Goal: Task Accomplishment & Management: Complete application form

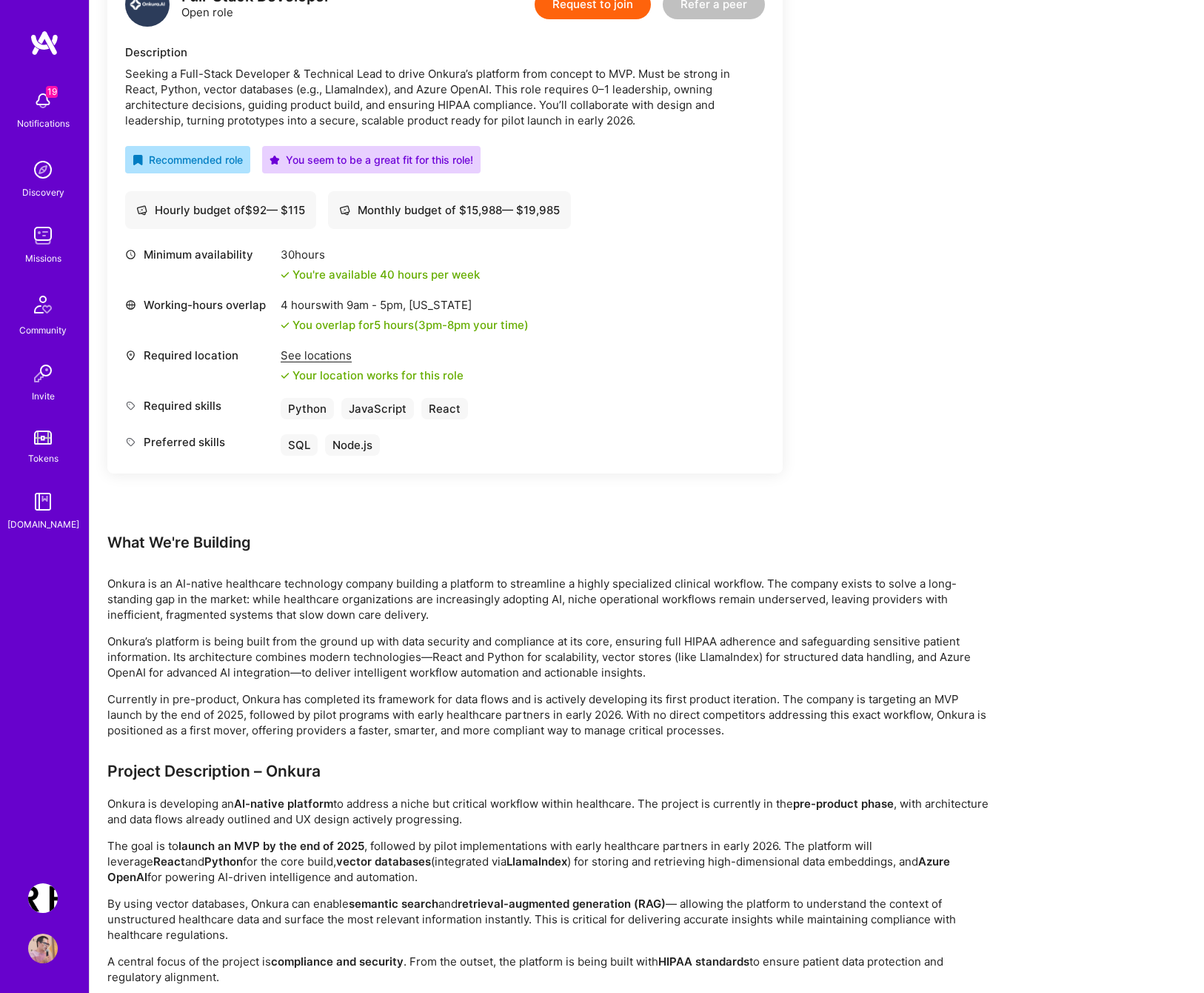
scroll to position [441, 0]
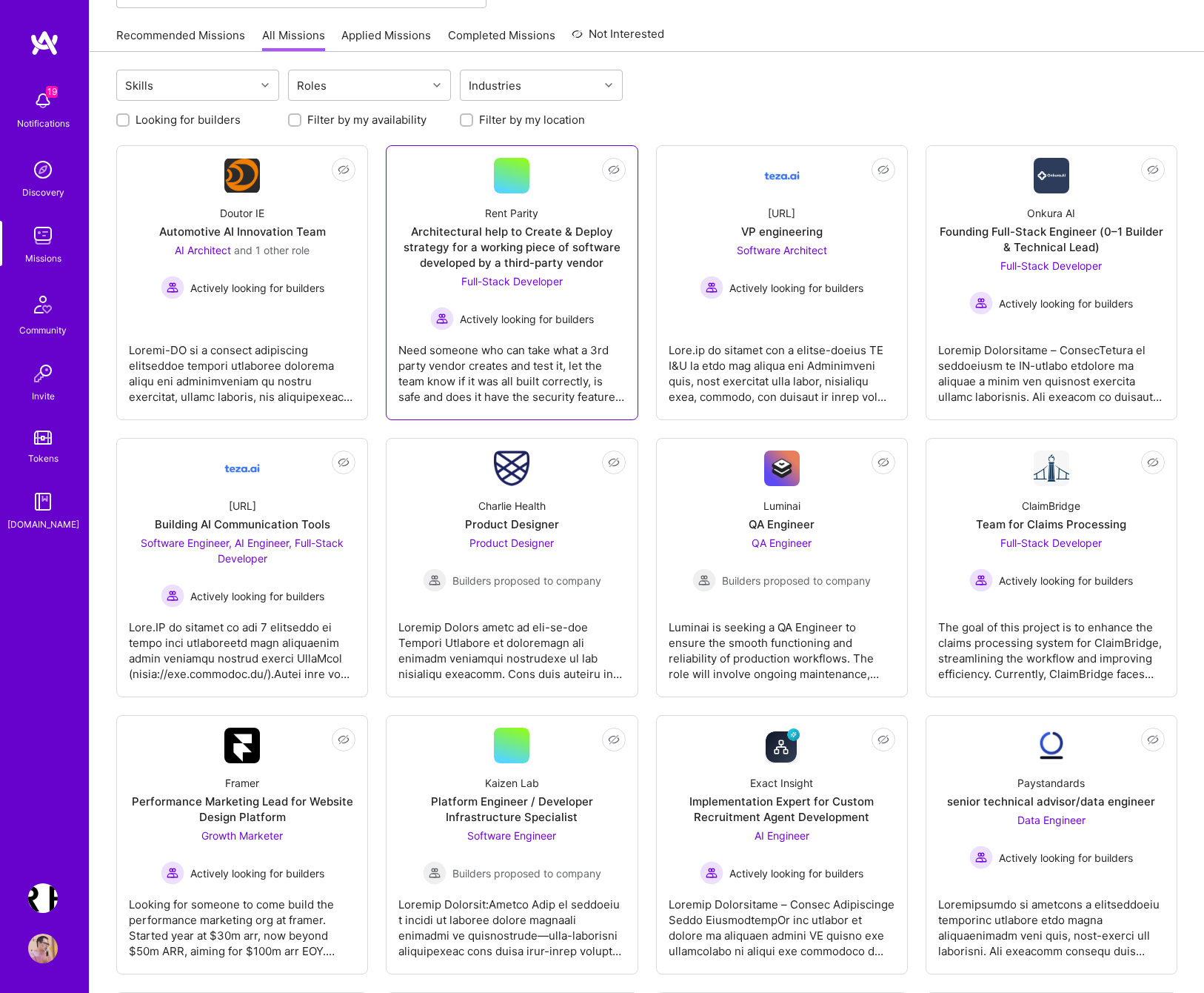
scroll to position [135, 0]
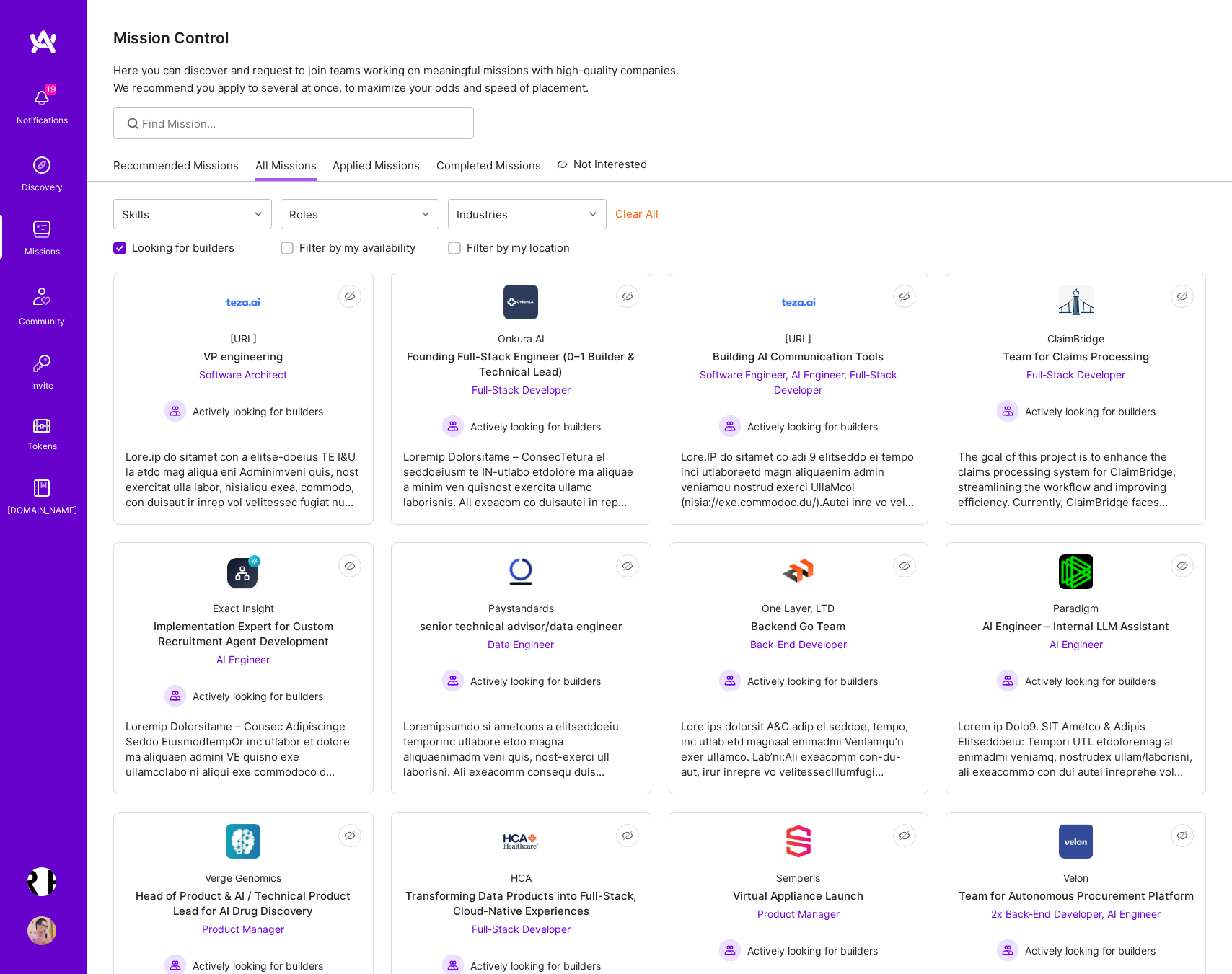
scroll to position [169, 0]
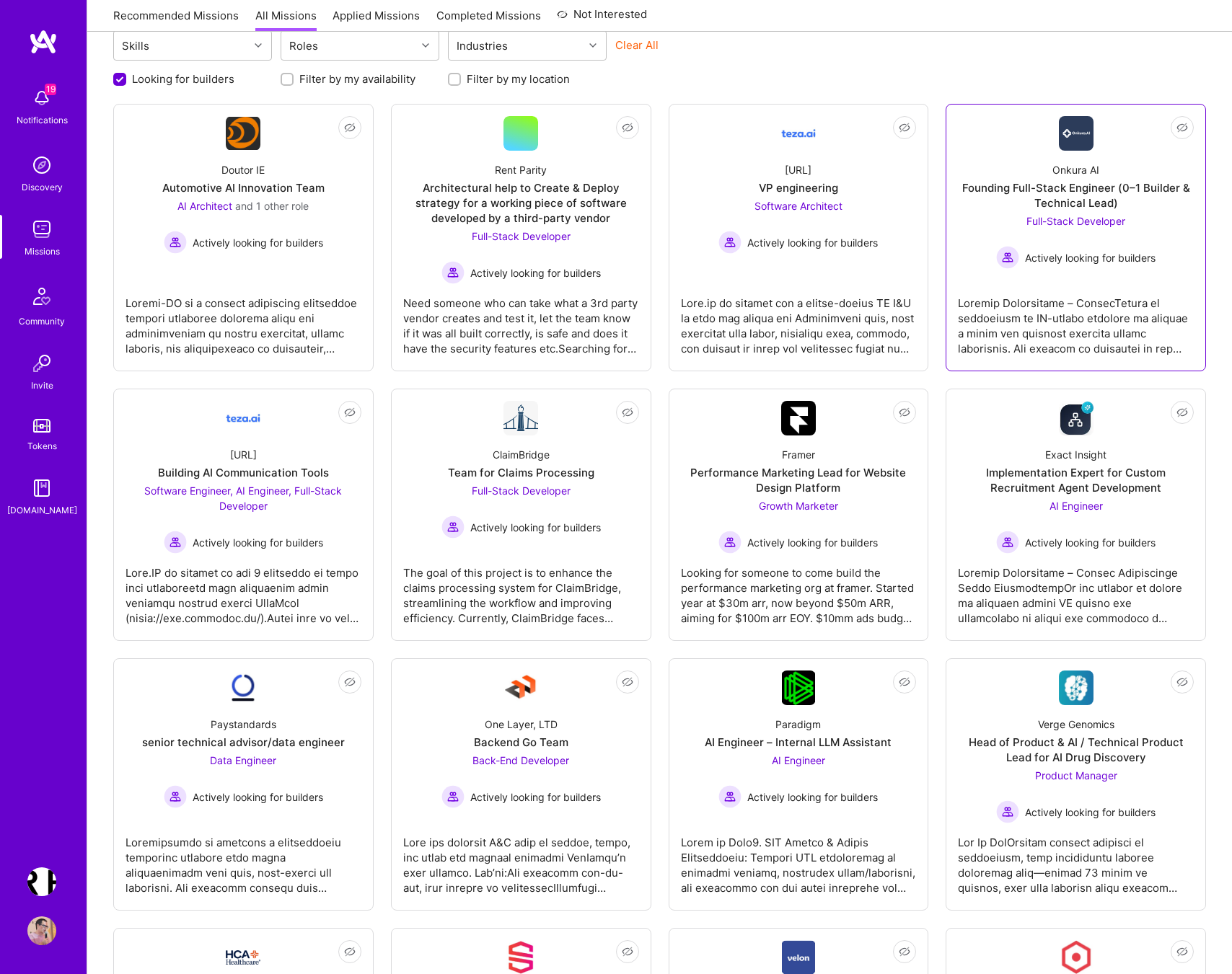
click at [1061, 186] on div "Founding Full-Stack Engineer (0–1 Builder & Technical Lead)" at bounding box center [1076, 195] width 236 height 30
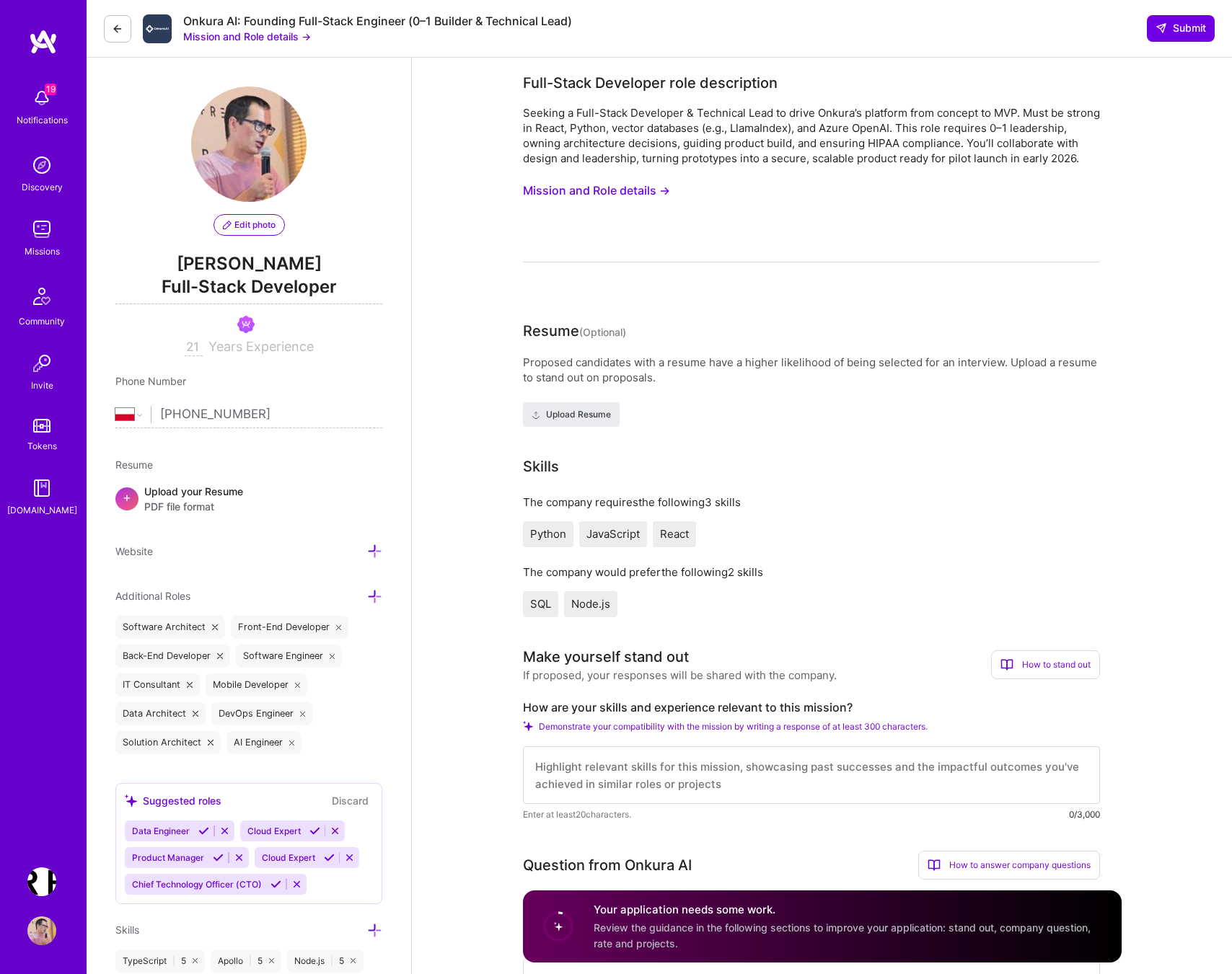
select select "PL"
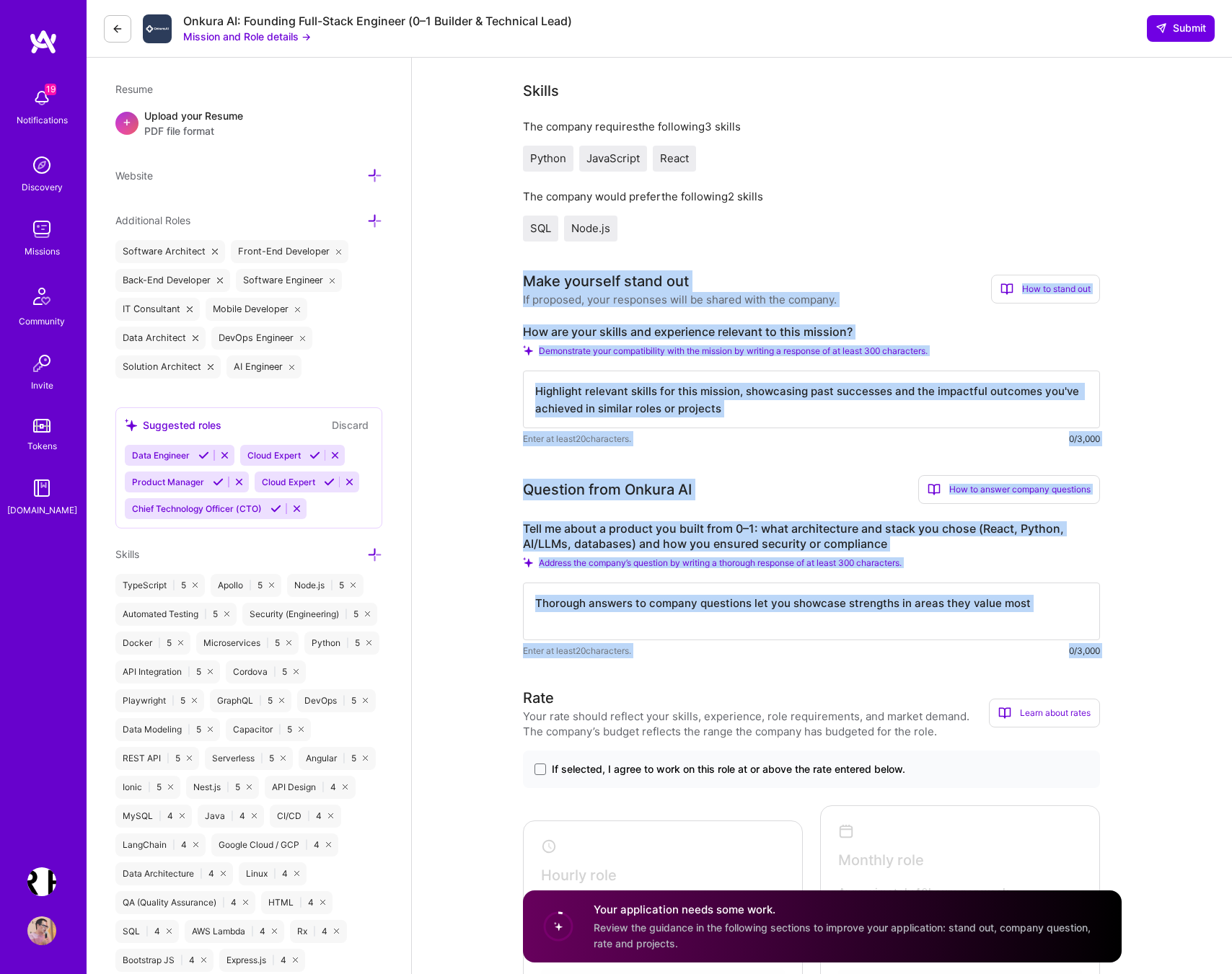
click at [716, 422] on textarea at bounding box center [811, 400] width 577 height 58
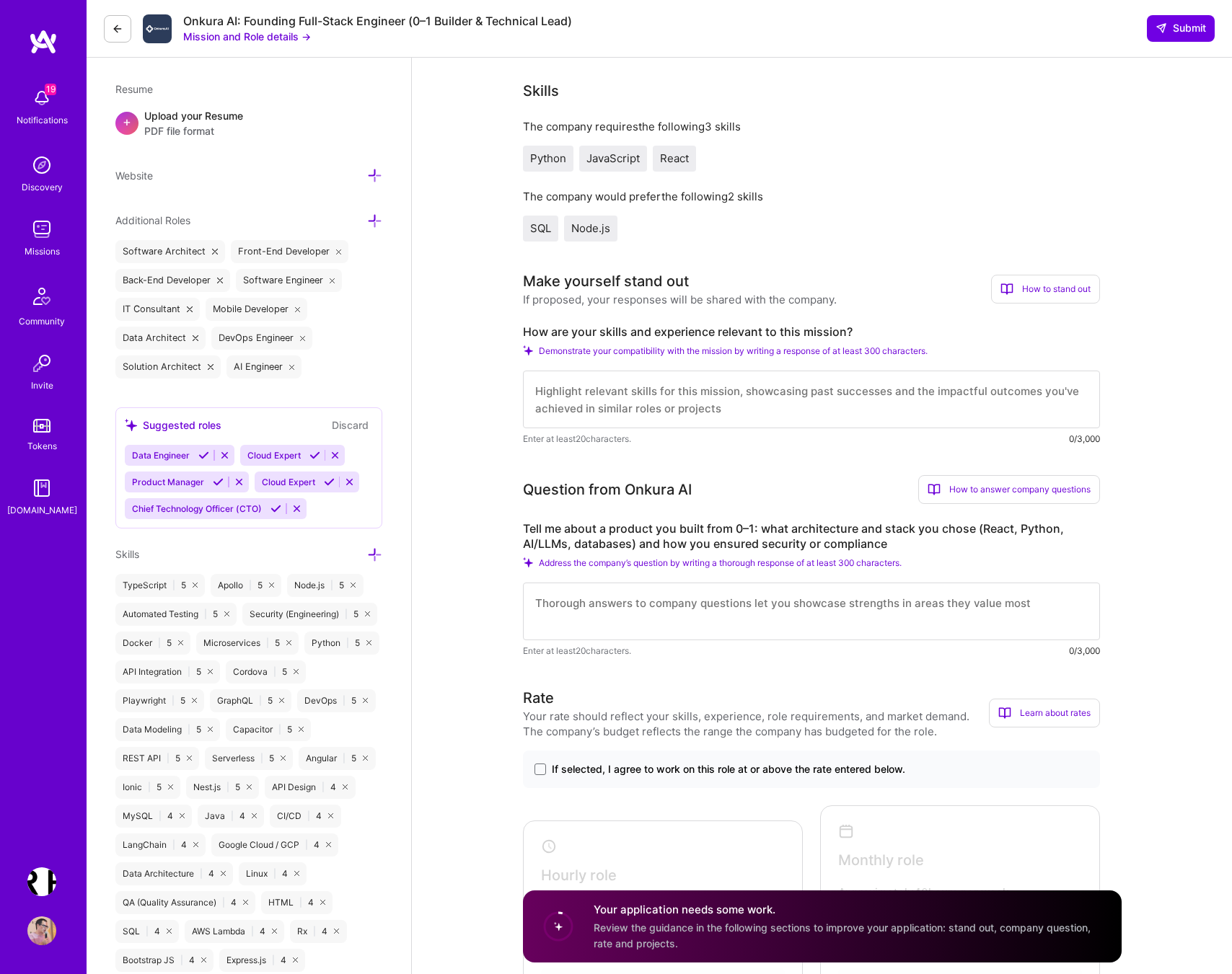
click at [731, 418] on textarea at bounding box center [811, 400] width 577 height 58
paste textarea "Core Technical Stack React + Python + SQL - Production expert across full stack…"
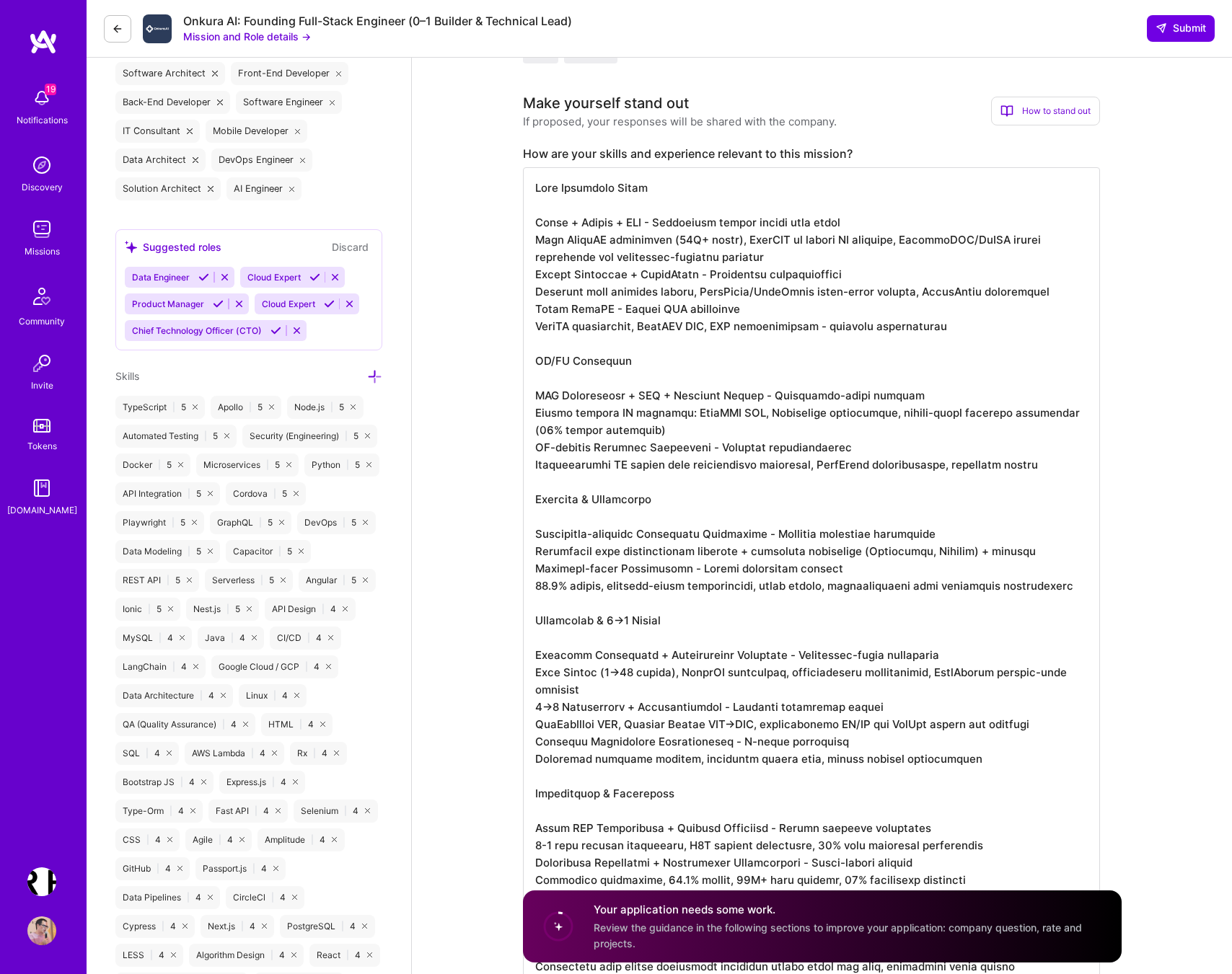
scroll to position [528, 0]
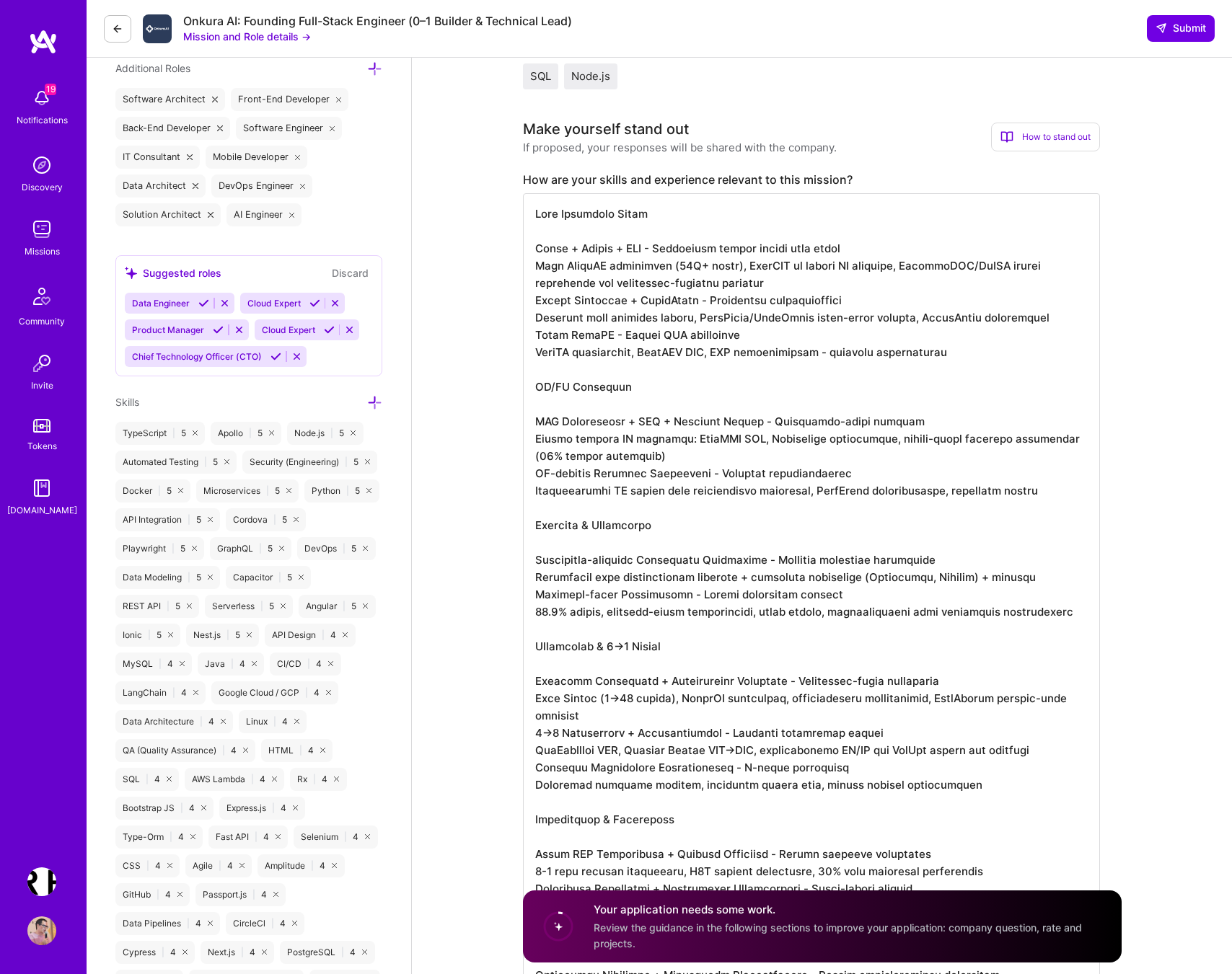
click at [763, 296] on textarea at bounding box center [811, 698] width 577 height 1010
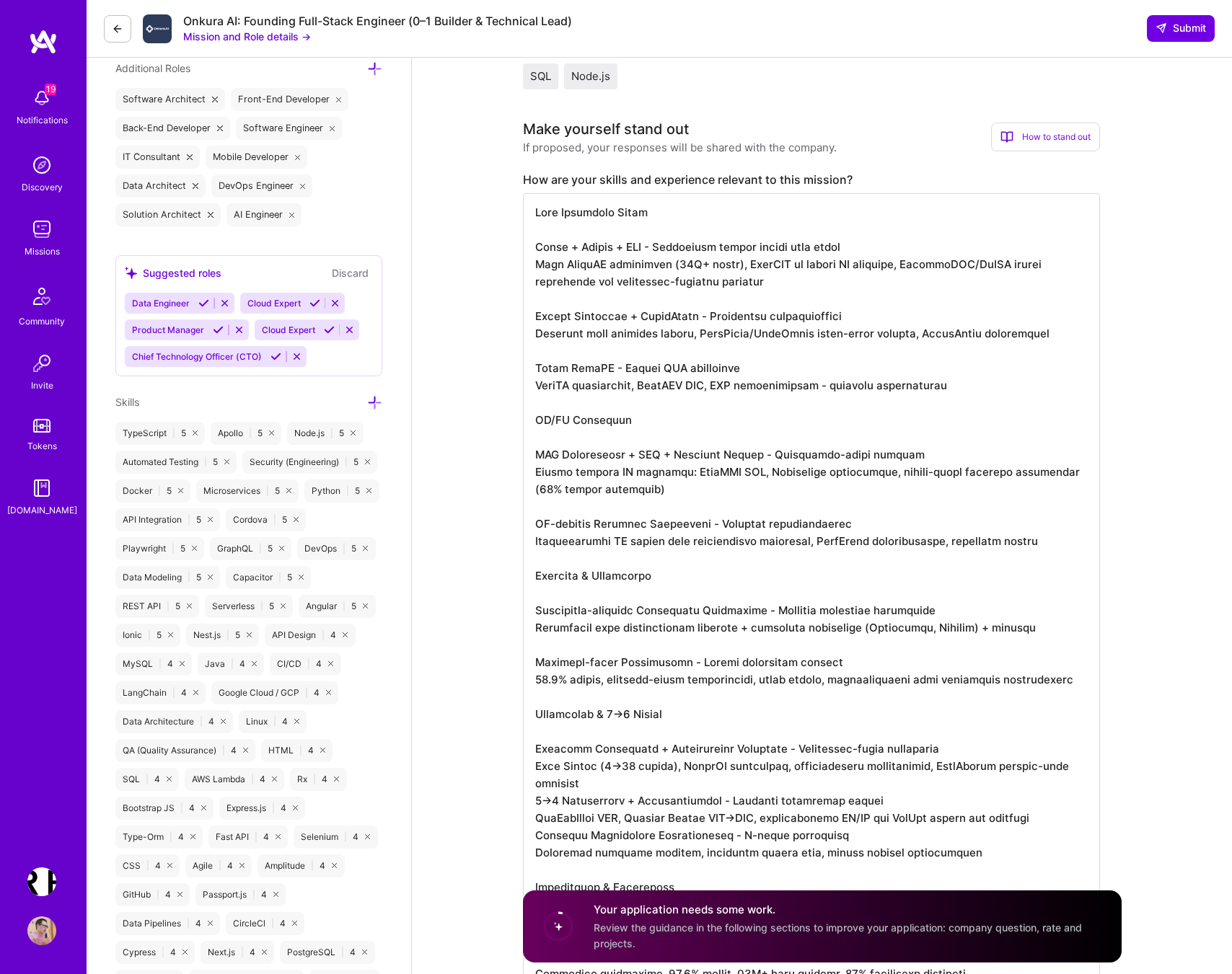
scroll to position [601, 0]
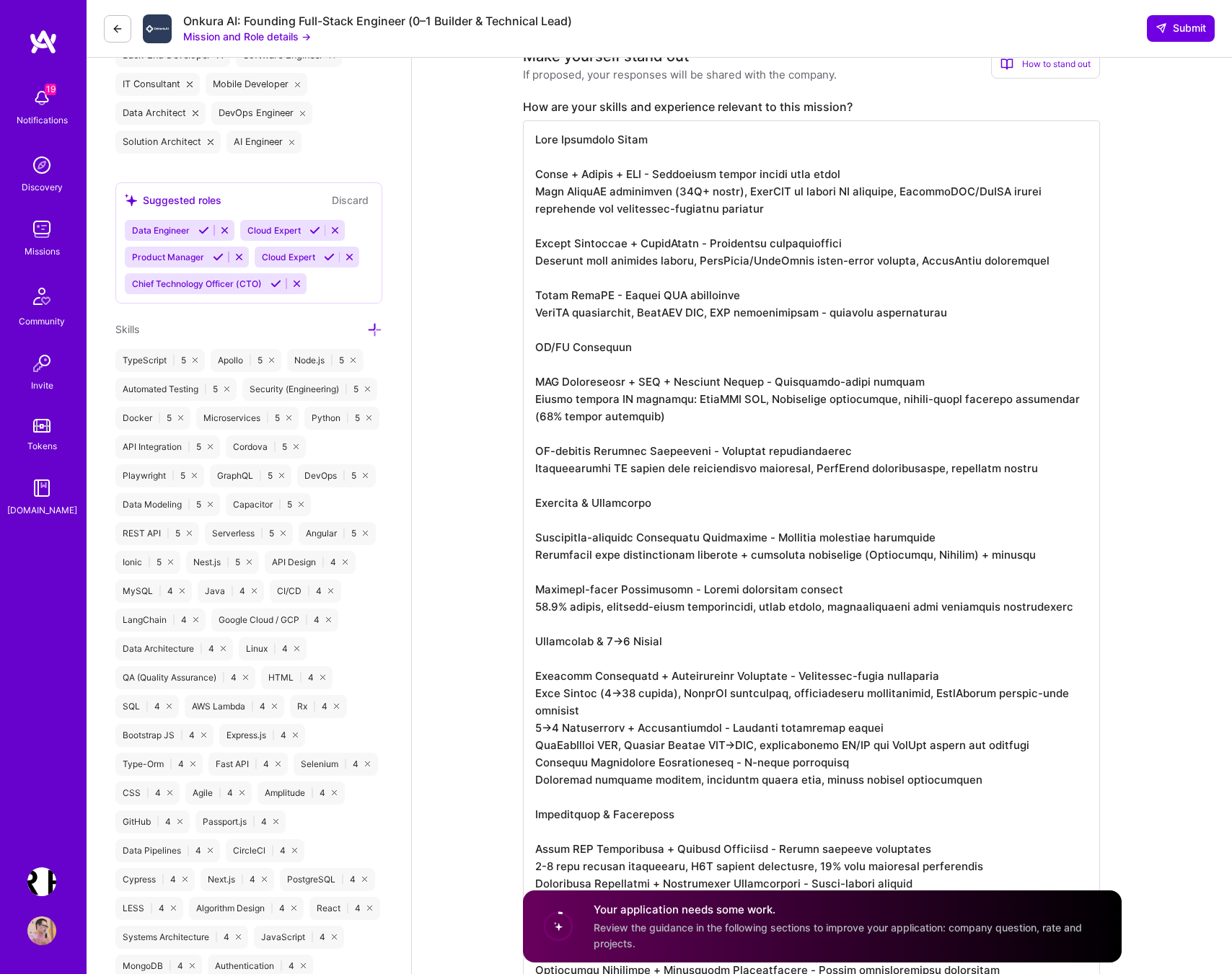
click at [629, 732] on textarea at bounding box center [811, 659] width 577 height 1079
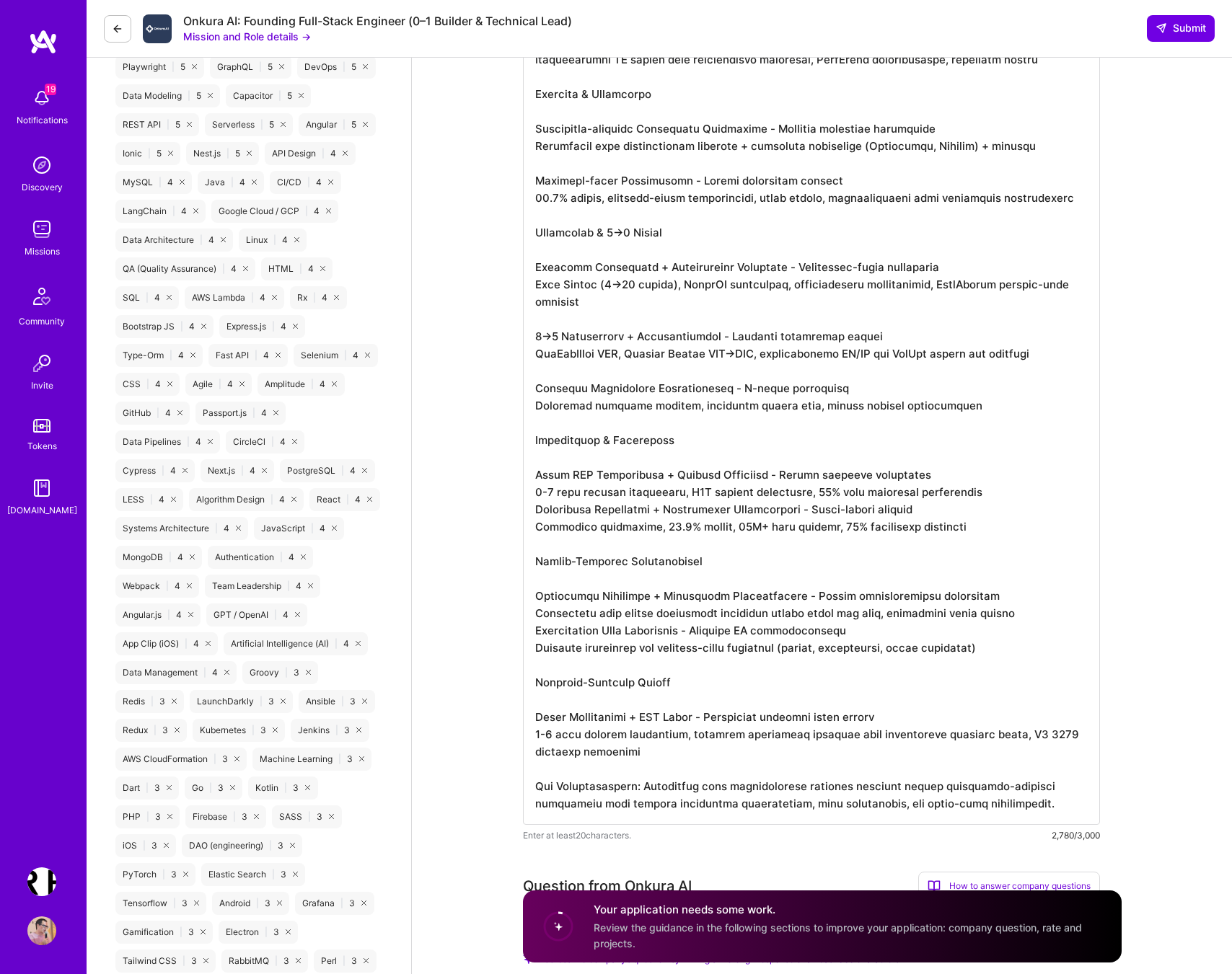
scroll to position [1100, 0]
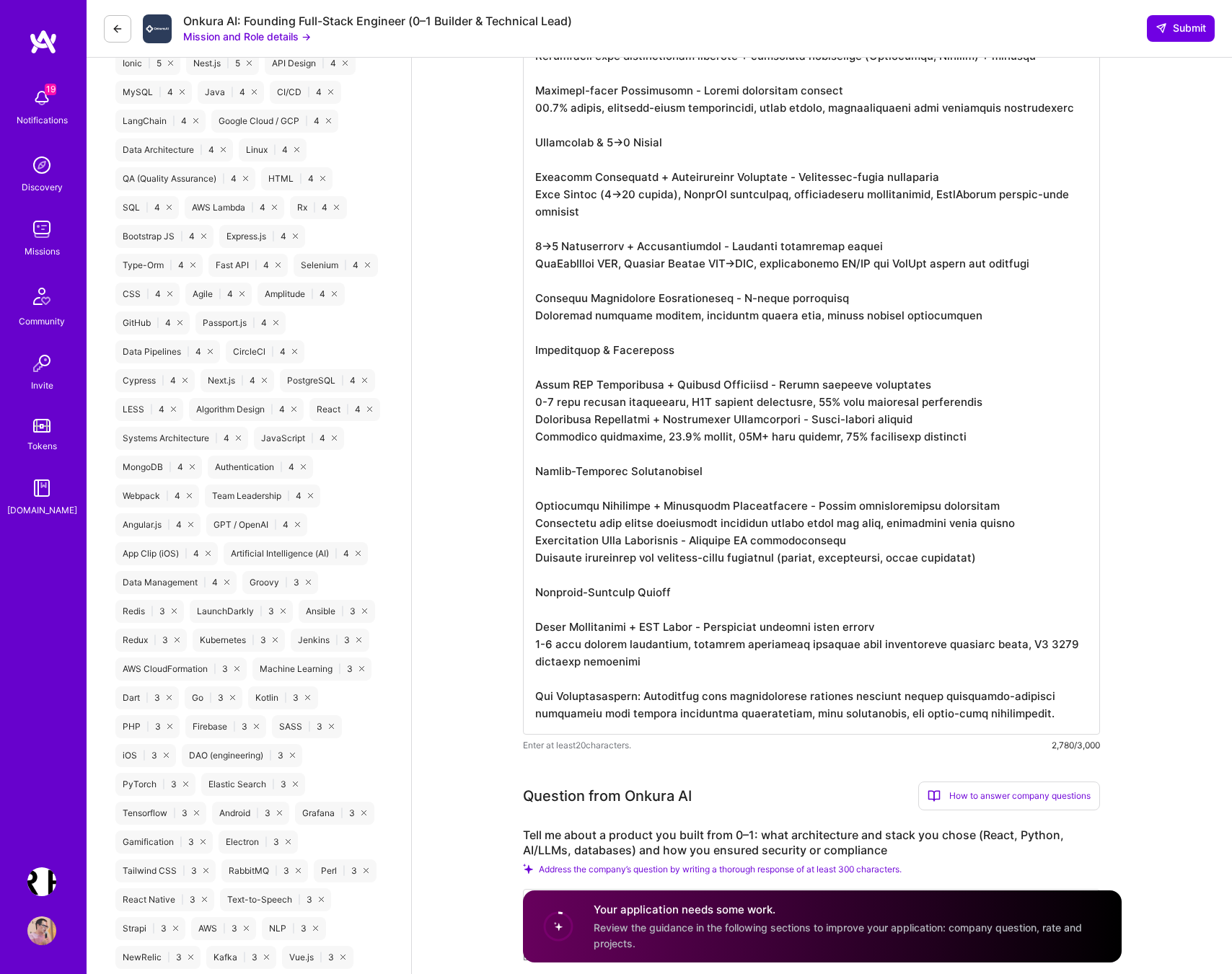
click at [628, 445] on textarea at bounding box center [811, 178] width 577 height 1113
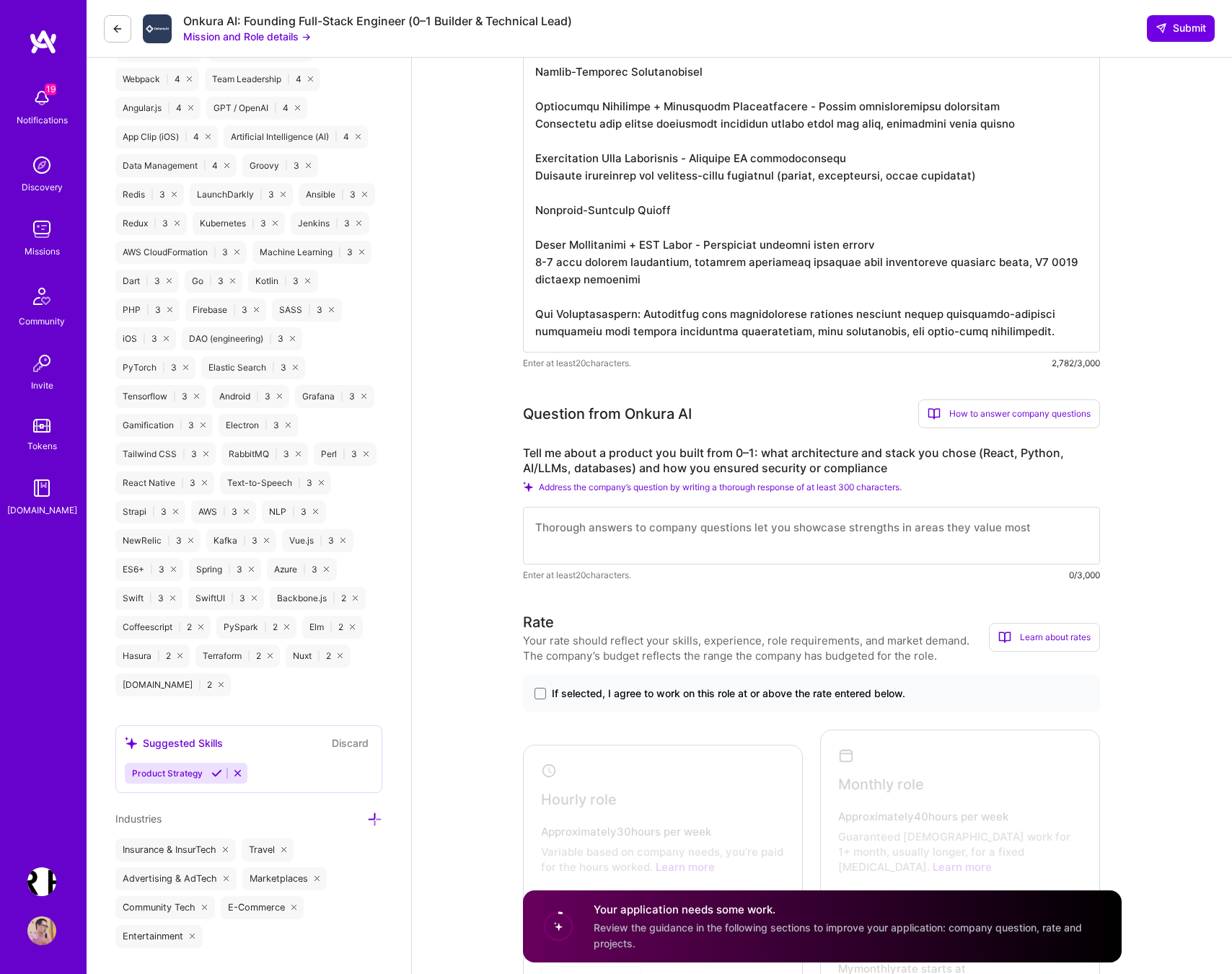
scroll to position [1519, 0]
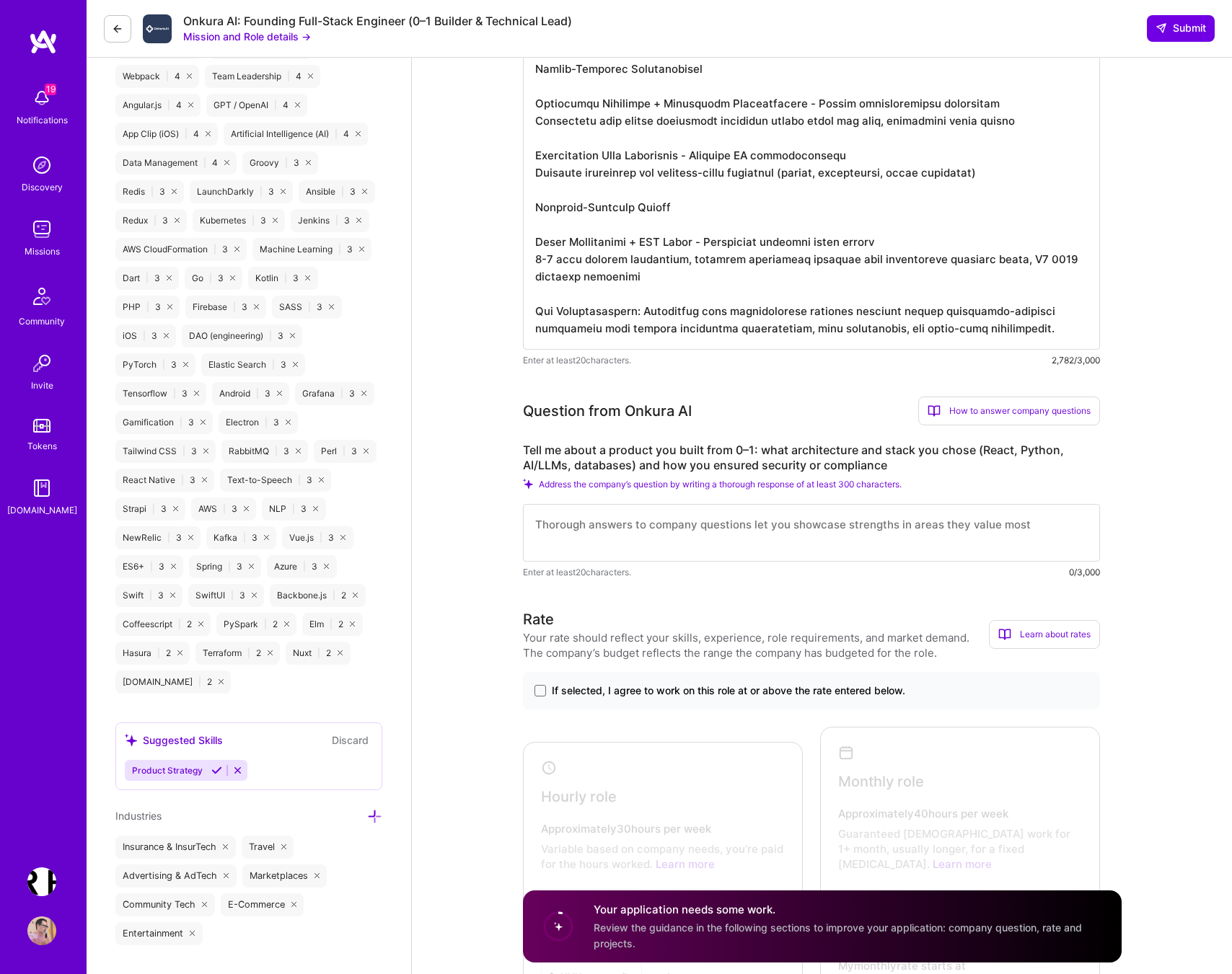
type textarea "Core Technical Stack React + Python + SQL - Production expert across full stack…"
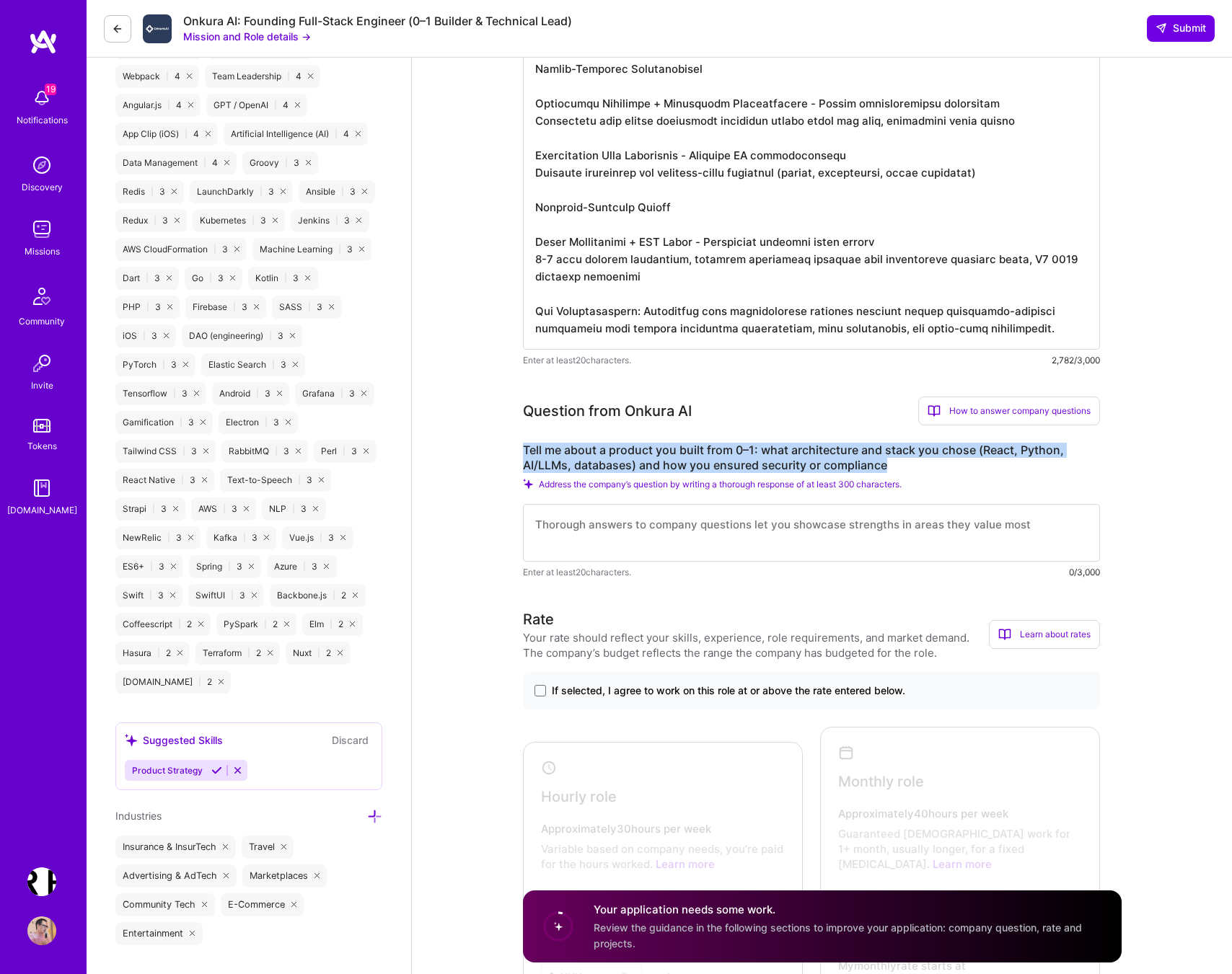
drag, startPoint x: 891, startPoint y: 477, endPoint x: 523, endPoint y: 462, distance: 368.3
click at [523, 462] on label "Tell me about a product you built from 0–1: what architecture and stack you cho…" at bounding box center [811, 458] width 577 height 30
copy label "Tell me about a product you built from 0–1: what architecture and stack you cho…"
drag, startPoint x: 521, startPoint y: 419, endPoint x: 923, endPoint y: 486, distance: 407.5
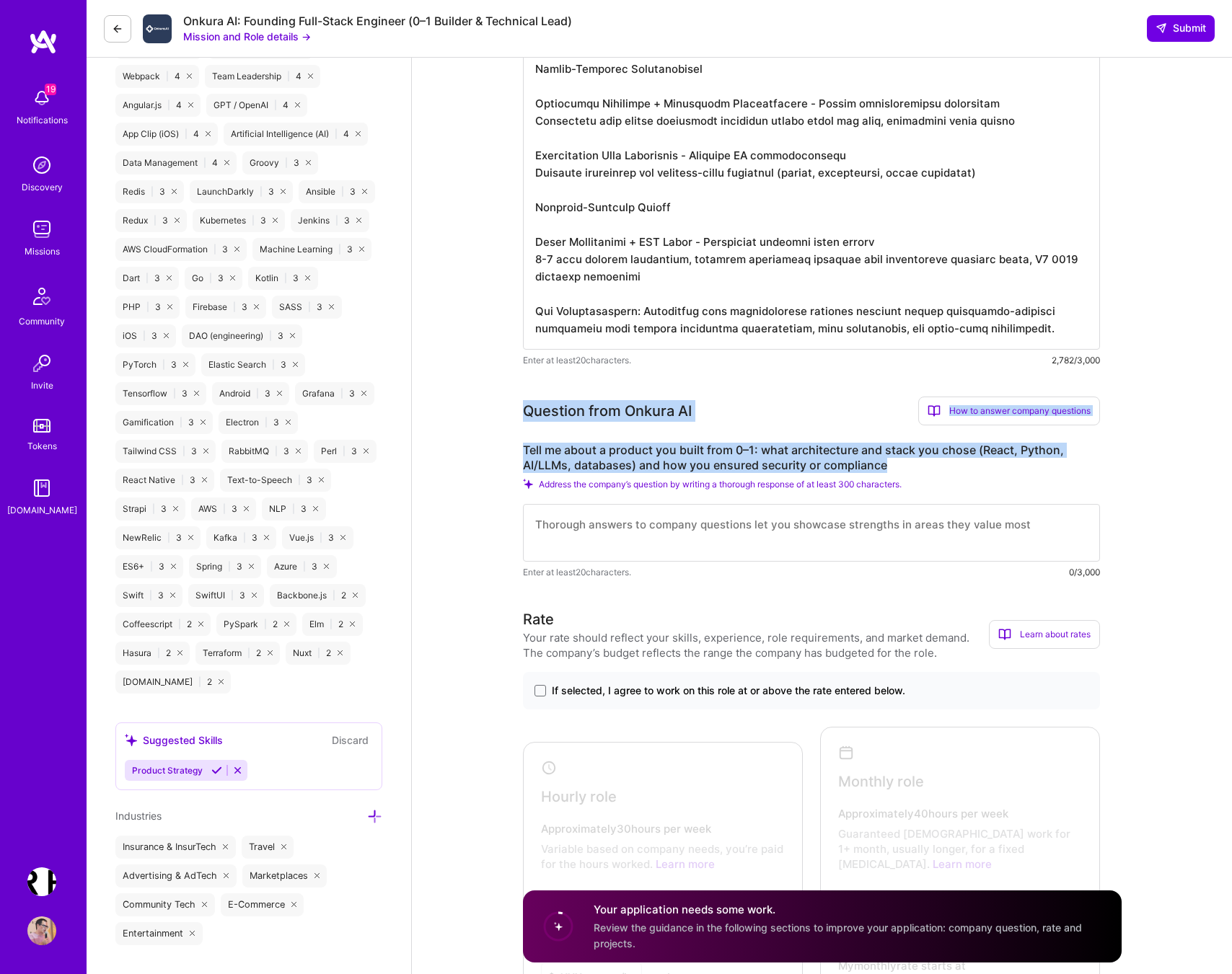
copy div "Question from Onkura AI How to answer company questions Mastering company quest…"
click at [598, 465] on label "Tell me about a product you built from 0–1: what architecture and stack you cho…" at bounding box center [811, 458] width 577 height 30
drag, startPoint x: 522, startPoint y: 424, endPoint x: 943, endPoint y: 492, distance: 426.5
click at [943, 492] on div "Question from Onkura AI How to answer company questions Mastering company quest…" at bounding box center [811, 488] width 577 height 183
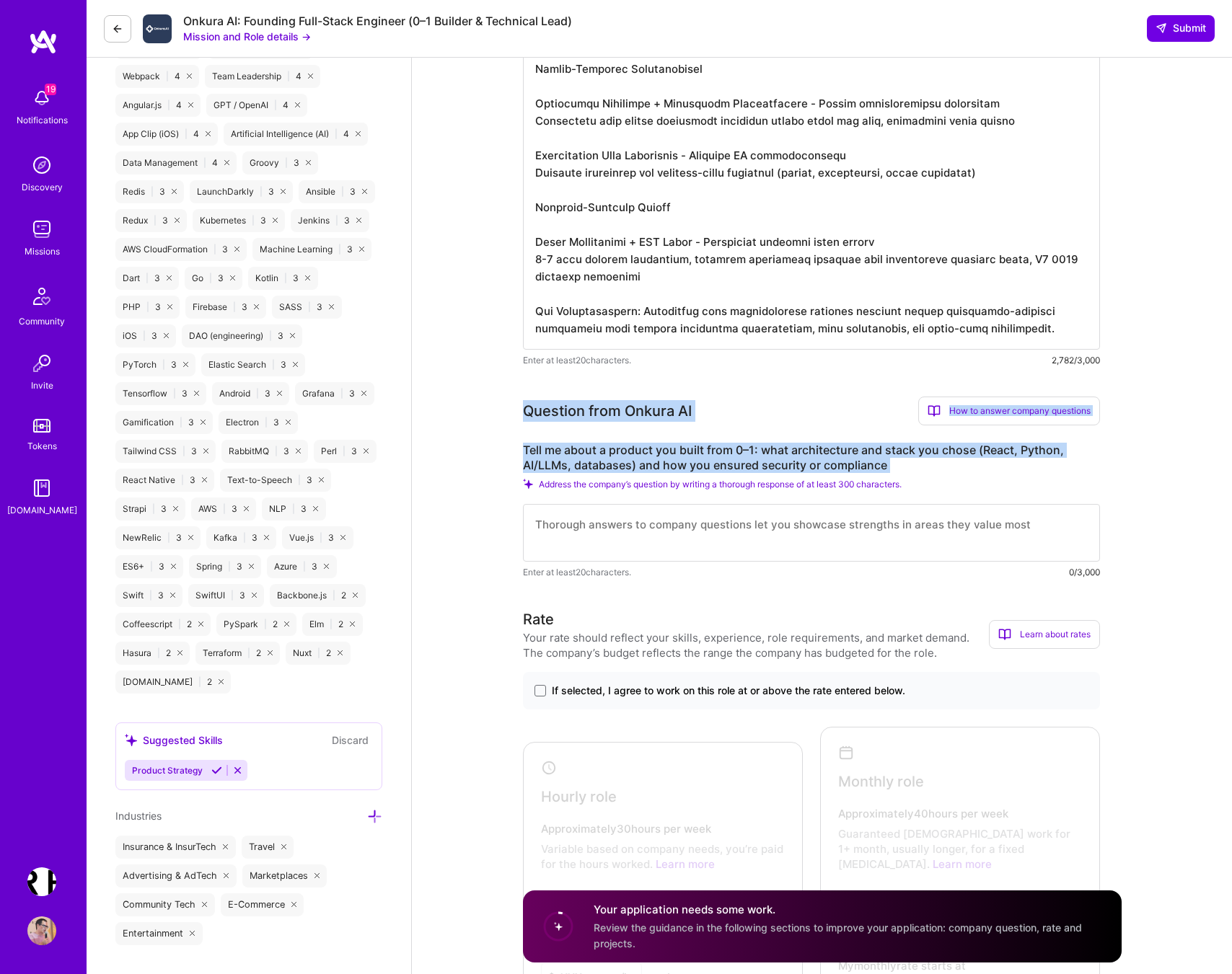
copy div "Question from Onkura AI How to answer company questions Mastering company quest…"
click at [529, 422] on div "Question from Onkura AI" at bounding box center [607, 411] width 169 height 22
drag, startPoint x: 523, startPoint y: 460, endPoint x: 888, endPoint y: 479, distance: 365.5
click at [888, 473] on label "Tell me about a product you built from 0–1: what architecture and stack you cho…" at bounding box center [811, 458] width 577 height 30
copy label "Tell me about a product you built from 0–1: what architecture and stack you cho…"
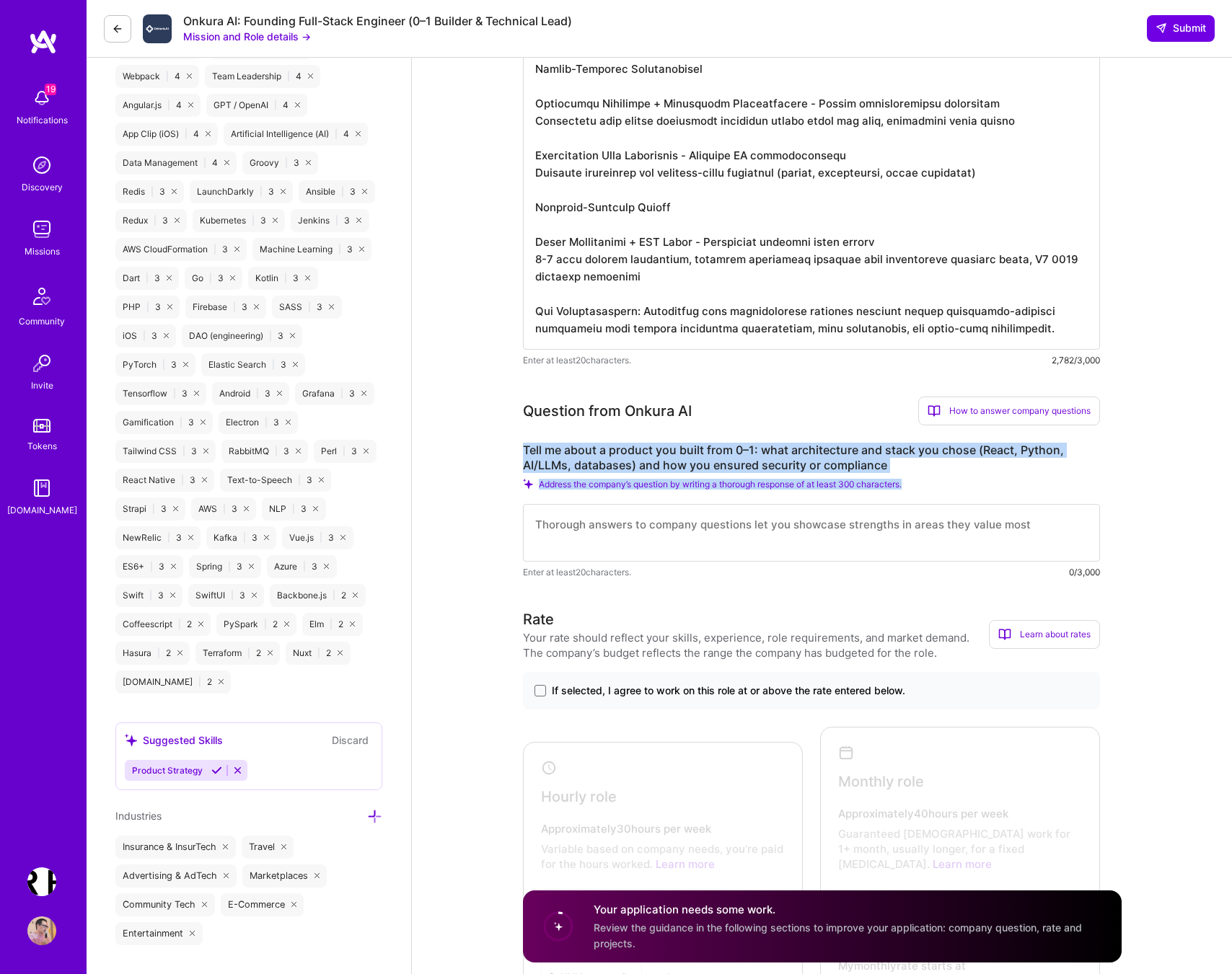
click at [933, 489] on div "Address the company’s question by writing a thorough response of at least 300 c…" at bounding box center [811, 485] width 577 height 11
copy div "Tell me about a product you built from 0–1: what architecture and stack you cho…"
click at [907, 473] on label "Tell me about a product you built from 0–1: what architecture and stack you cho…" at bounding box center [811, 458] width 577 height 30
click at [837, 489] on span "Address the company’s question by writing a thorough response of at least 300 c…" at bounding box center [720, 485] width 363 height 11
click at [803, 489] on span "Address the company’s question by writing a thorough response of at least 300 c…" at bounding box center [720, 485] width 363 height 11
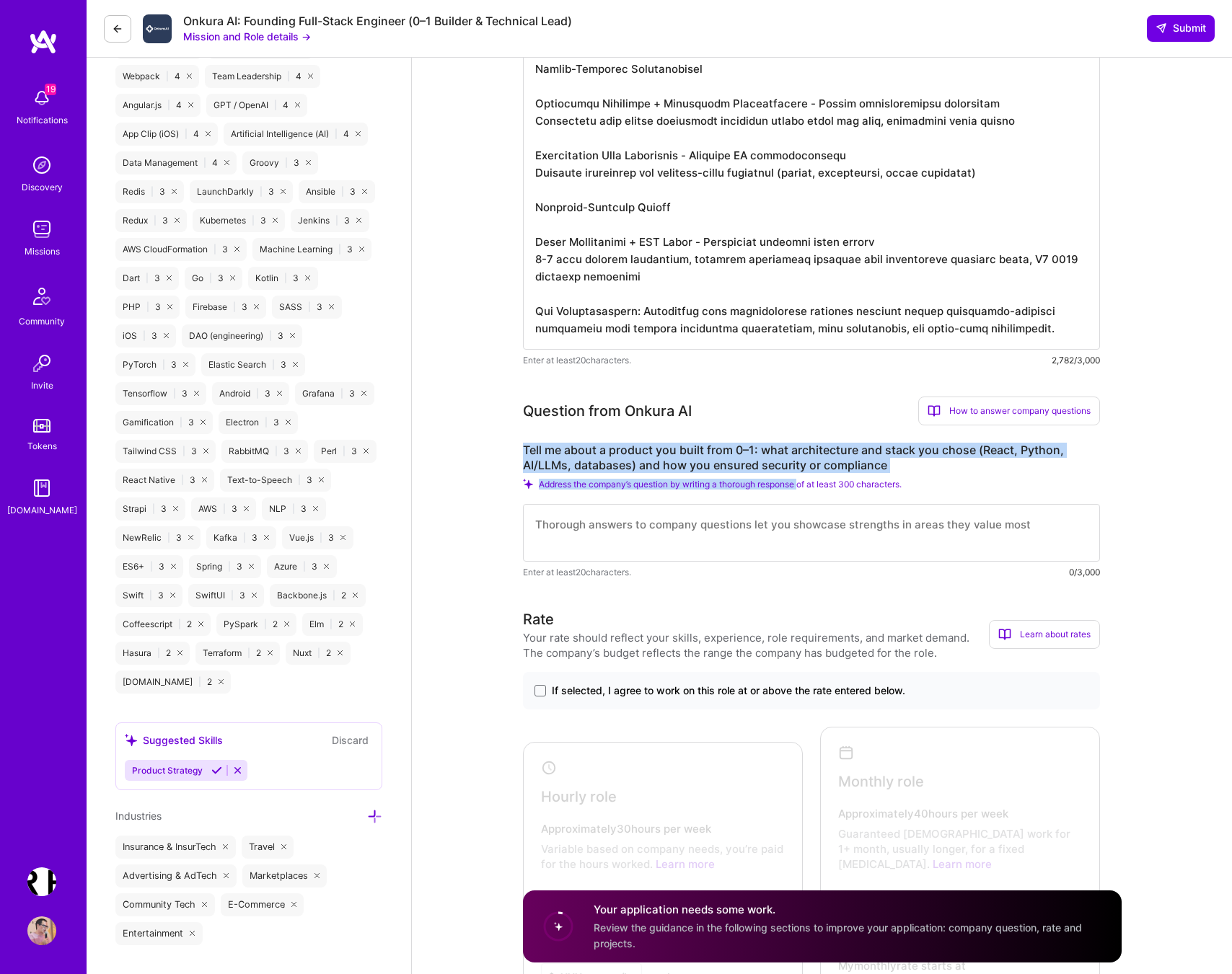
copy div "Tell me about a product you built from 0–1: what architecture and stack you cho…"
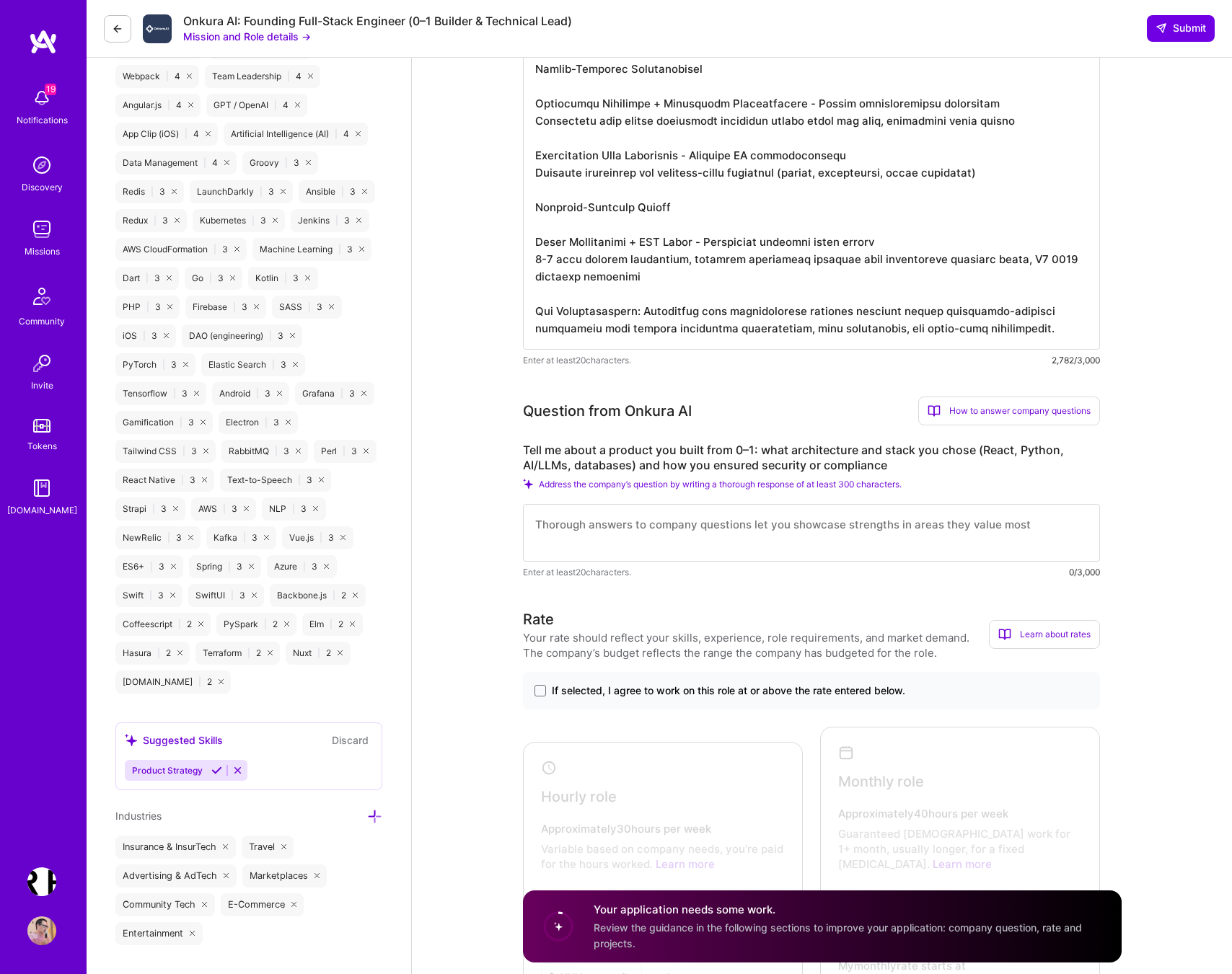
click at [683, 545] on textarea at bounding box center [811, 533] width 577 height 58
paste textarea "I recently led a 0→1 build of a real‑estate operations AI platform. We shipped …"
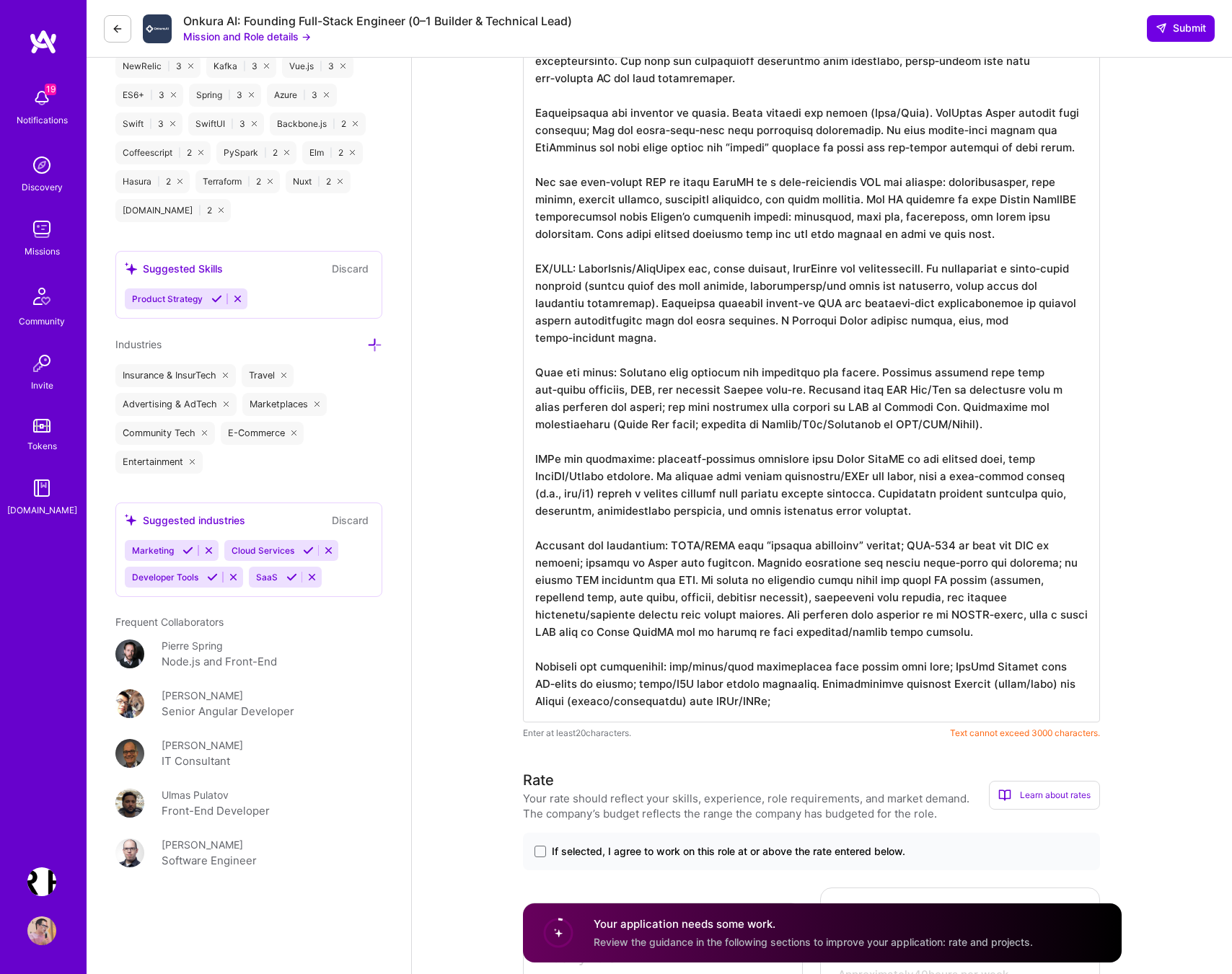
scroll to position [2038, 0]
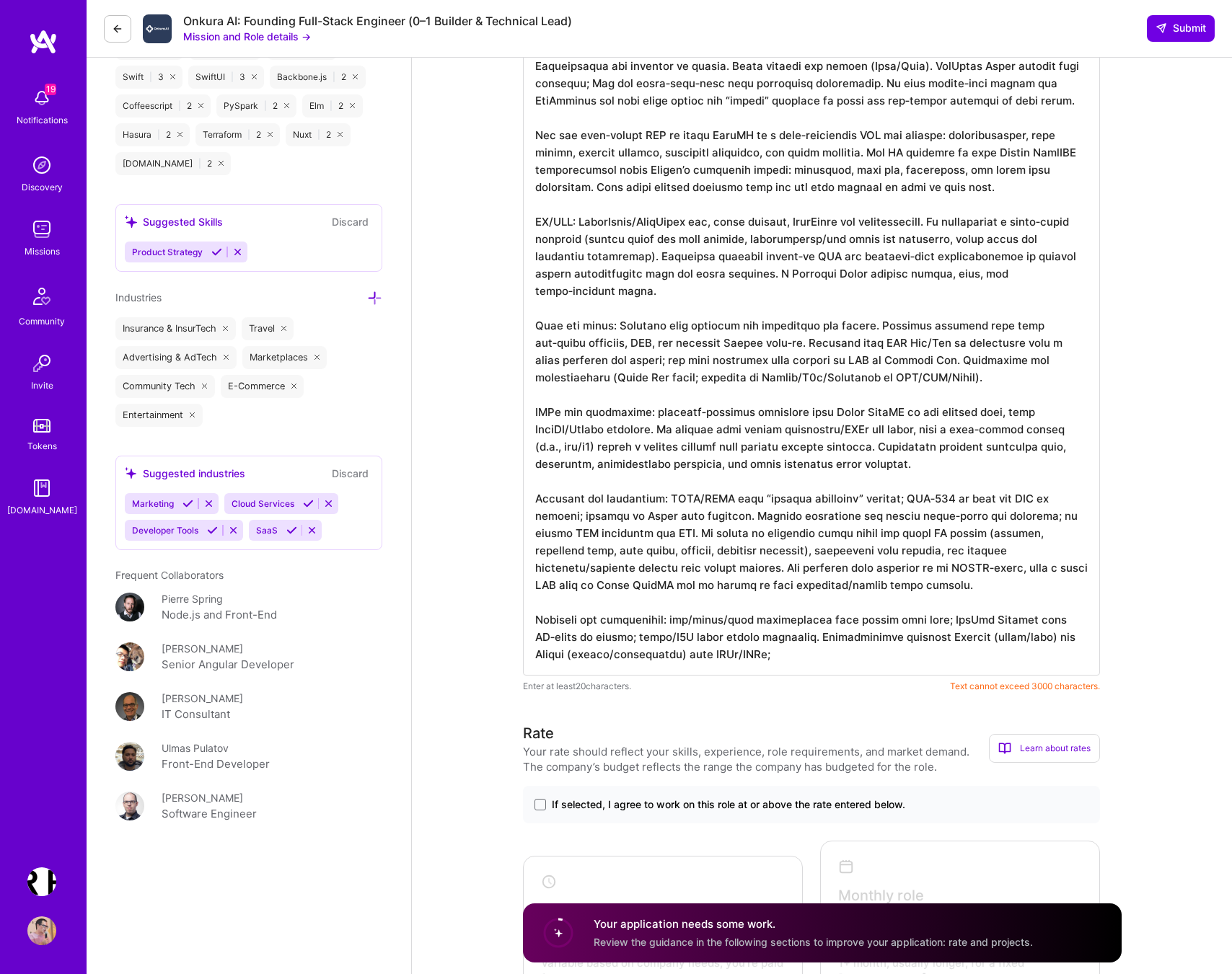
click at [763, 459] on textarea at bounding box center [811, 317] width 577 height 715
paste textarea "led a 0→1 build of a real‑estate operations AI platform and shipped a productio…"
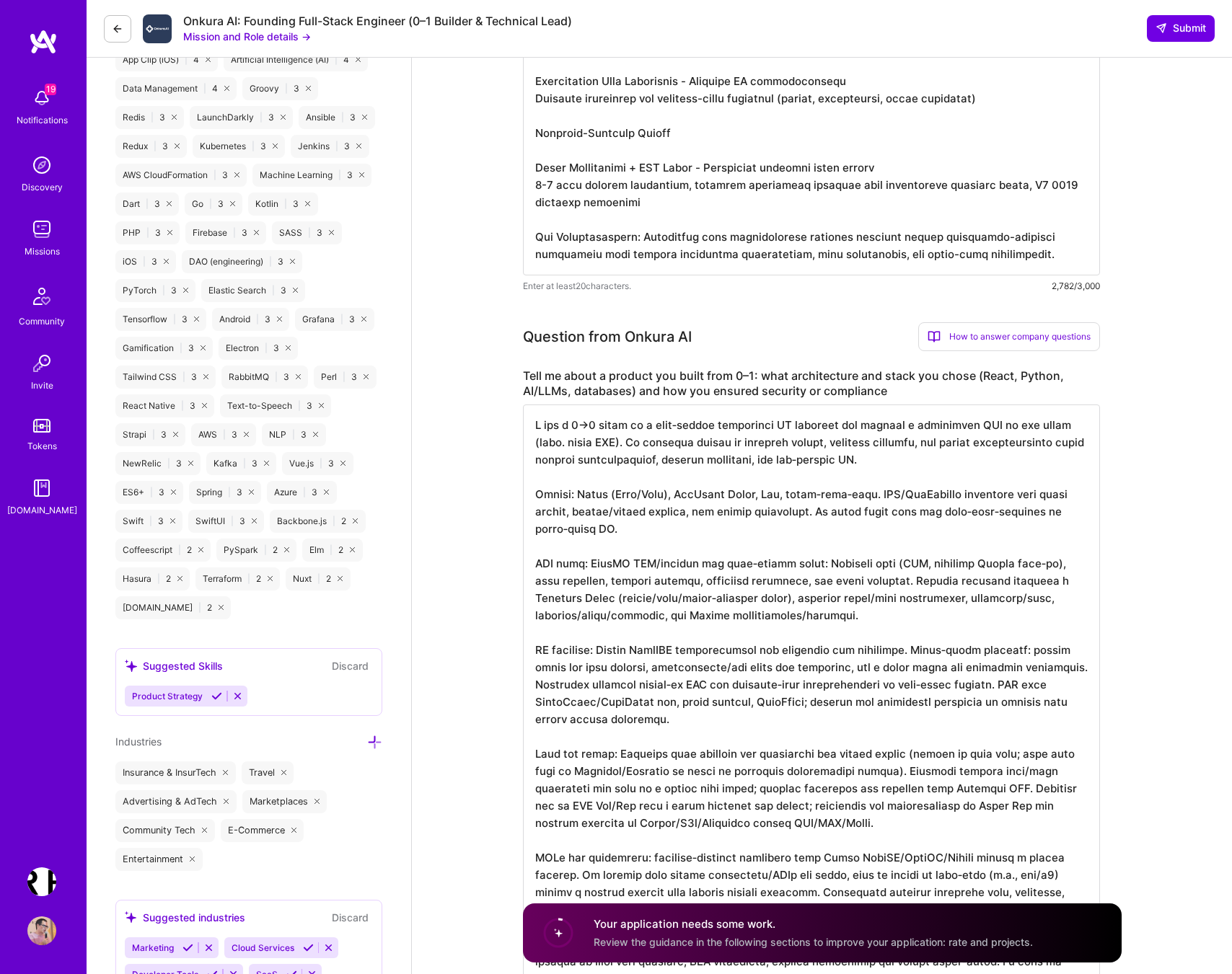
scroll to position [1578, 0]
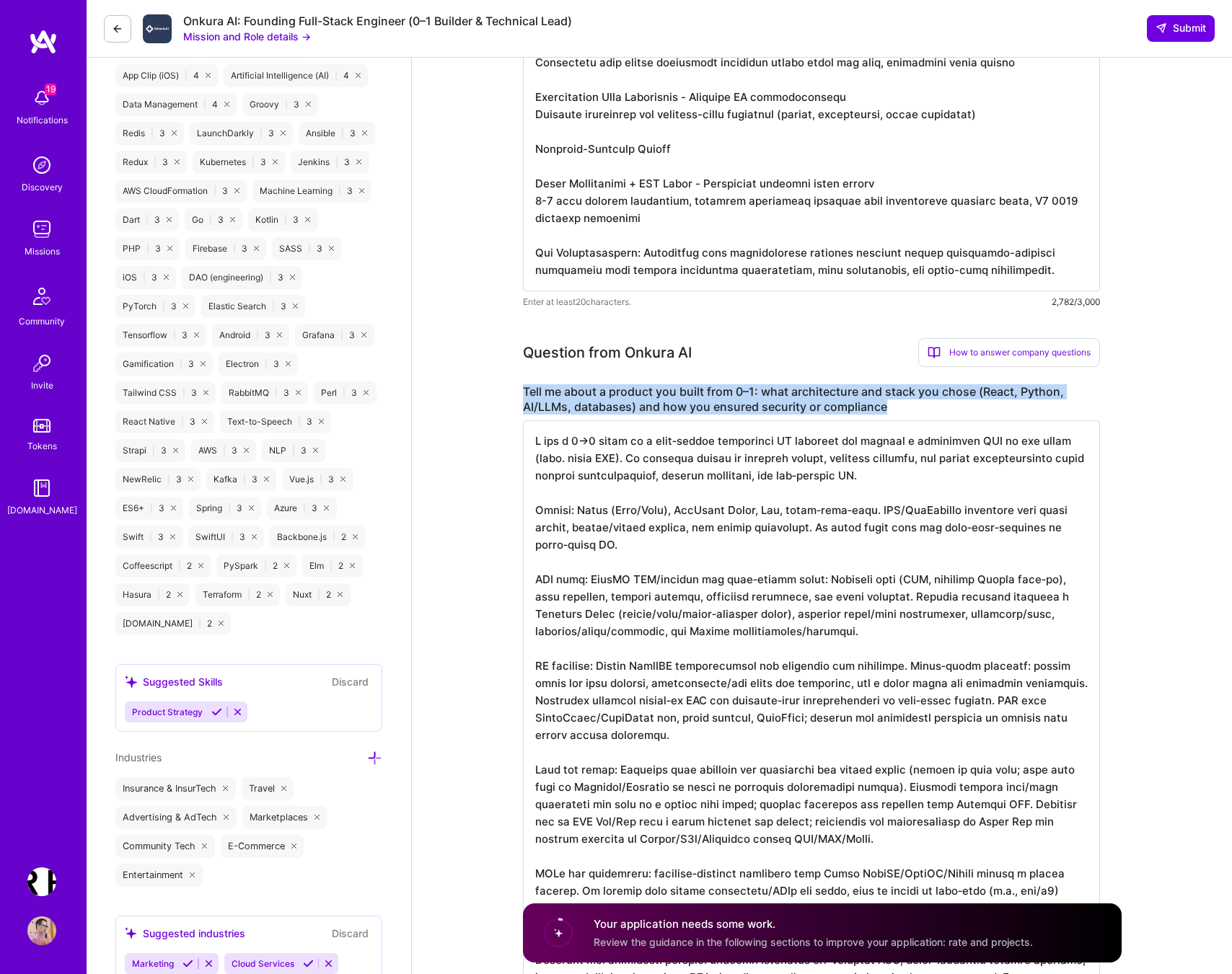
drag, startPoint x: 891, startPoint y: 419, endPoint x: 525, endPoint y: 404, distance: 366.3
click at [525, 404] on label "Tell me about a product you built from 0–1: what architecture and stack you cho…" at bounding box center [811, 400] width 577 height 30
copy label "Tell me about a product you built from 0–1: what architecture and stack you cho…"
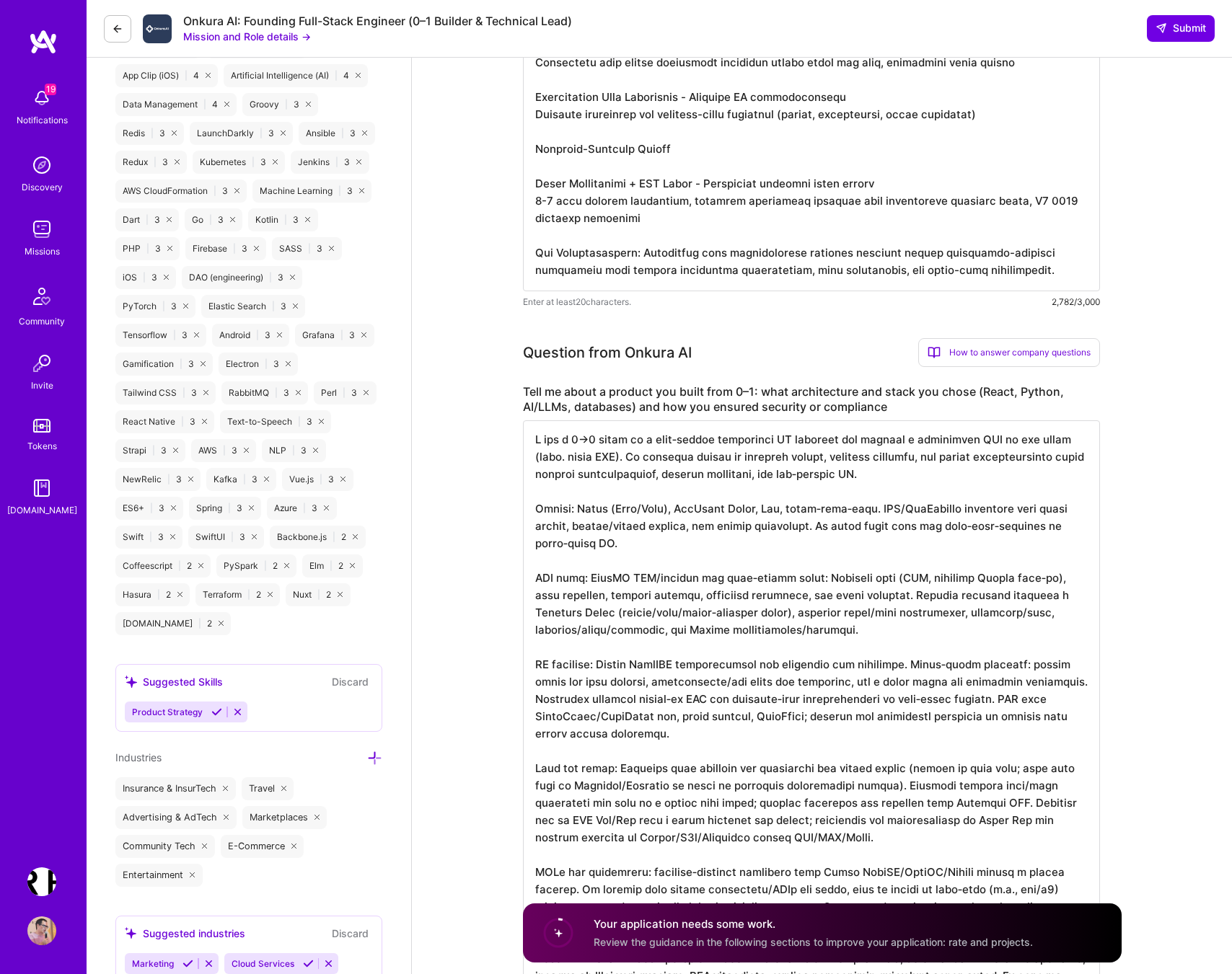
click at [884, 759] on textarea at bounding box center [811, 778] width 577 height 715
click at [867, 742] on textarea at bounding box center [811, 778] width 577 height 715
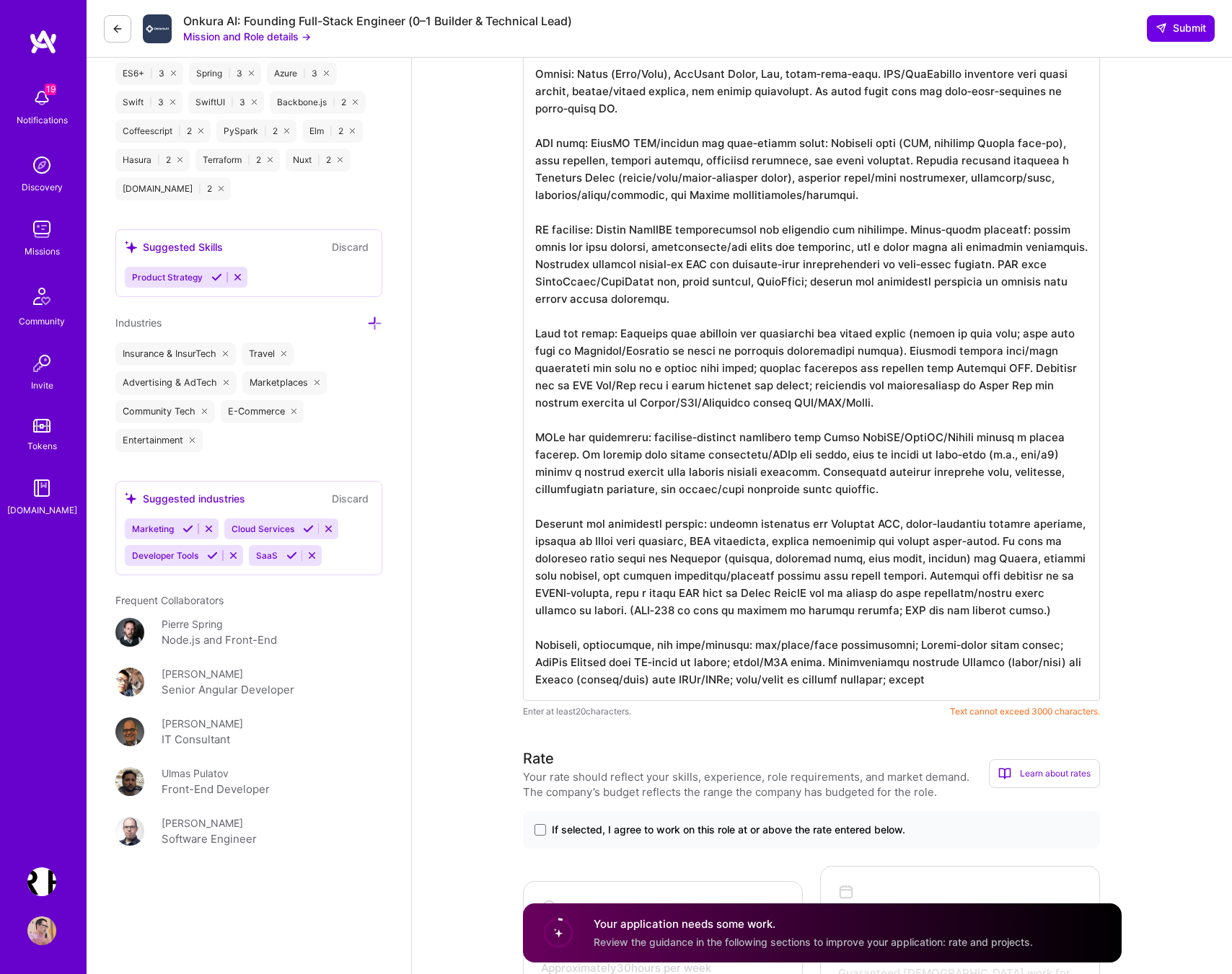
scroll to position [2024, 0]
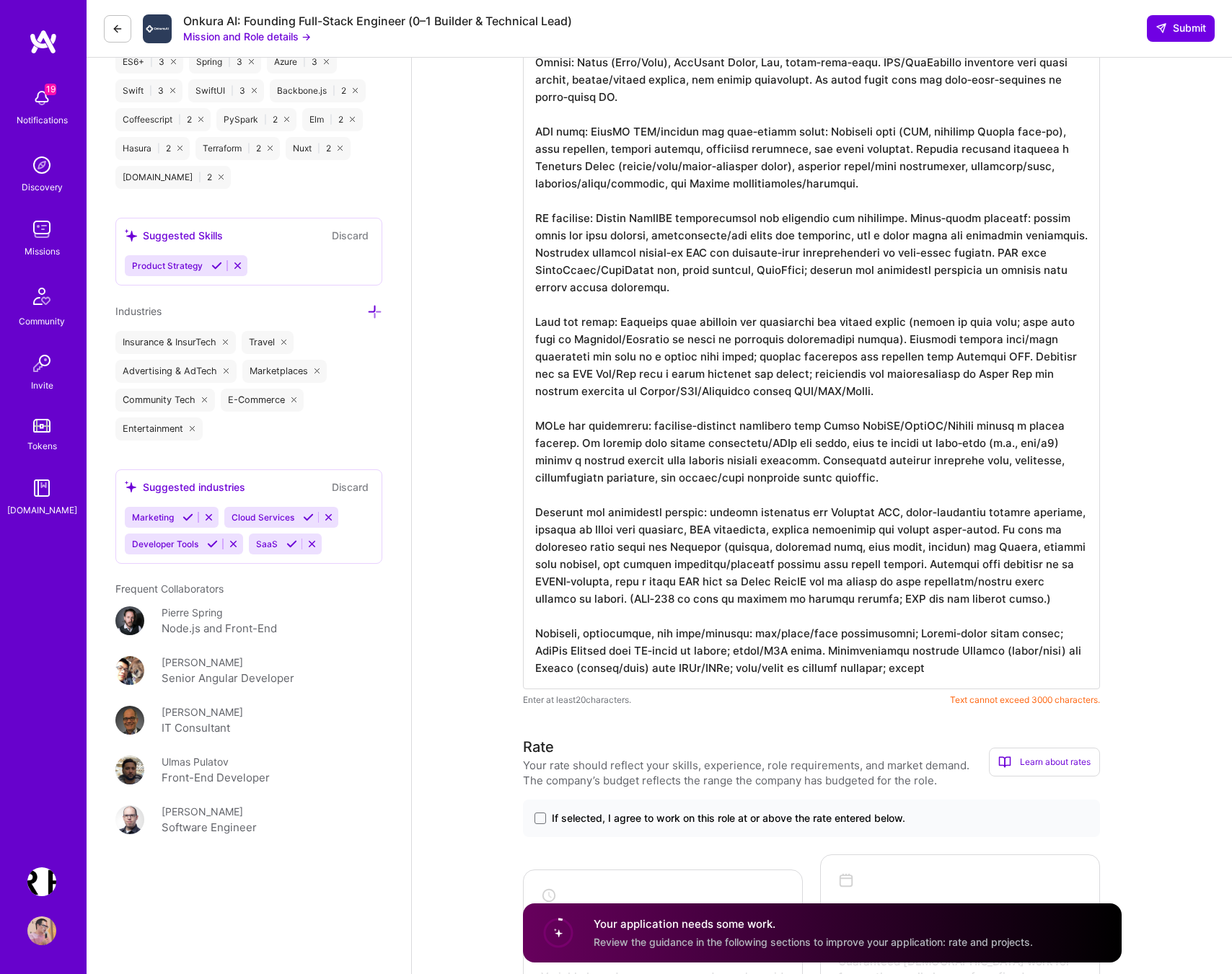
paste textarea "-estate operations AI platform, shipping a production MVP in two weeks includin…"
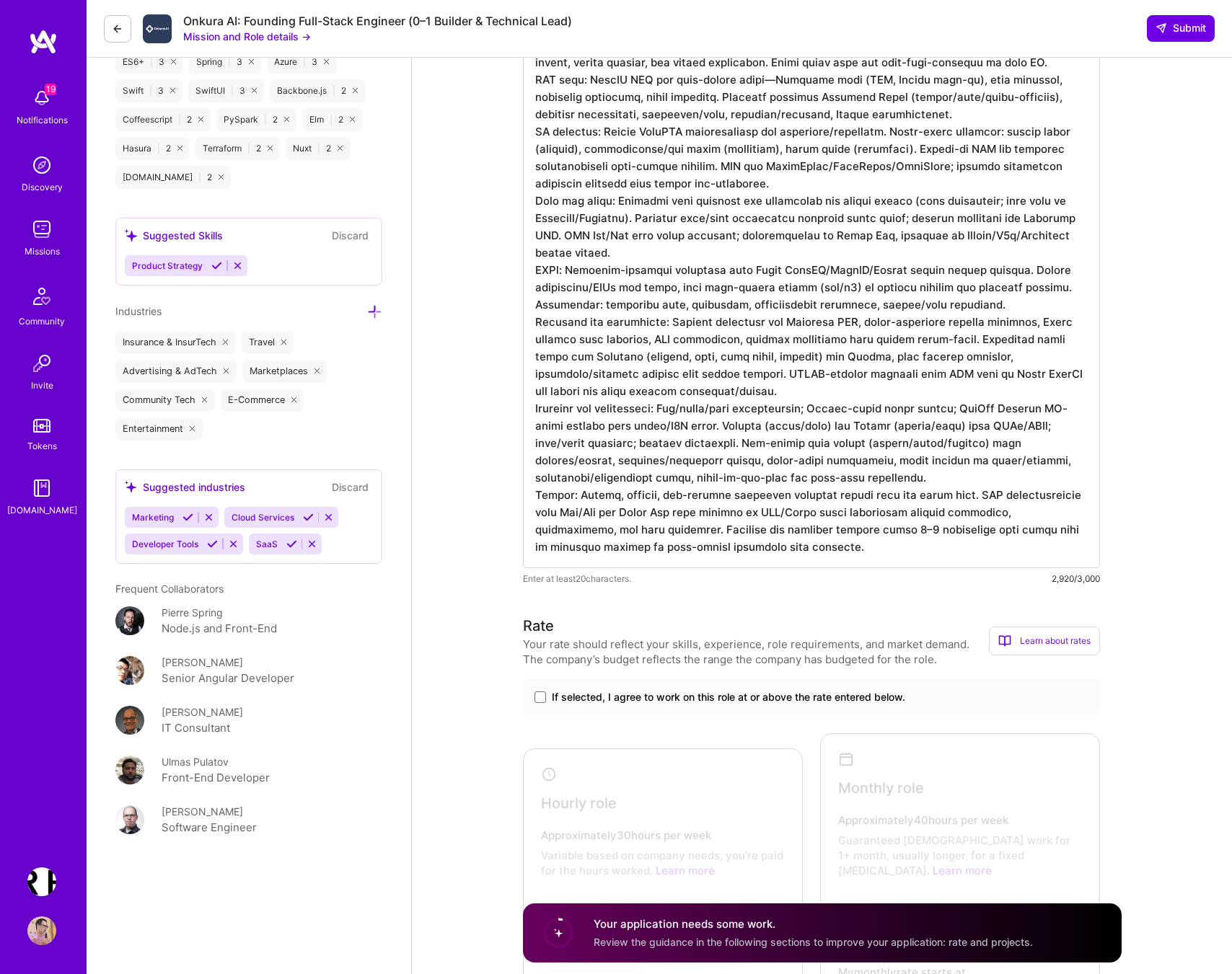
scroll to position [0, 0]
click at [712, 517] on textarea at bounding box center [811, 272] width 577 height 594
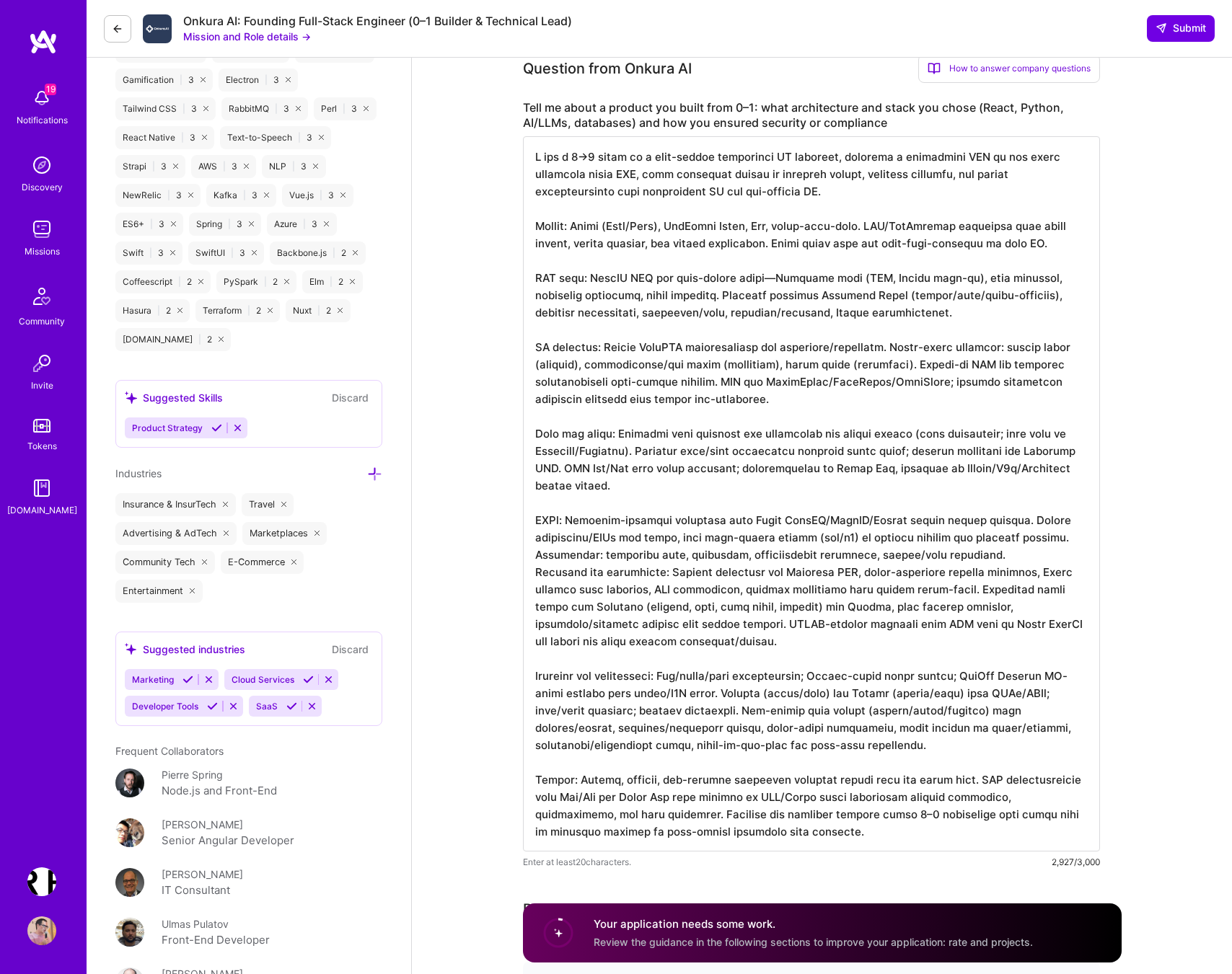
scroll to position [1855, 0]
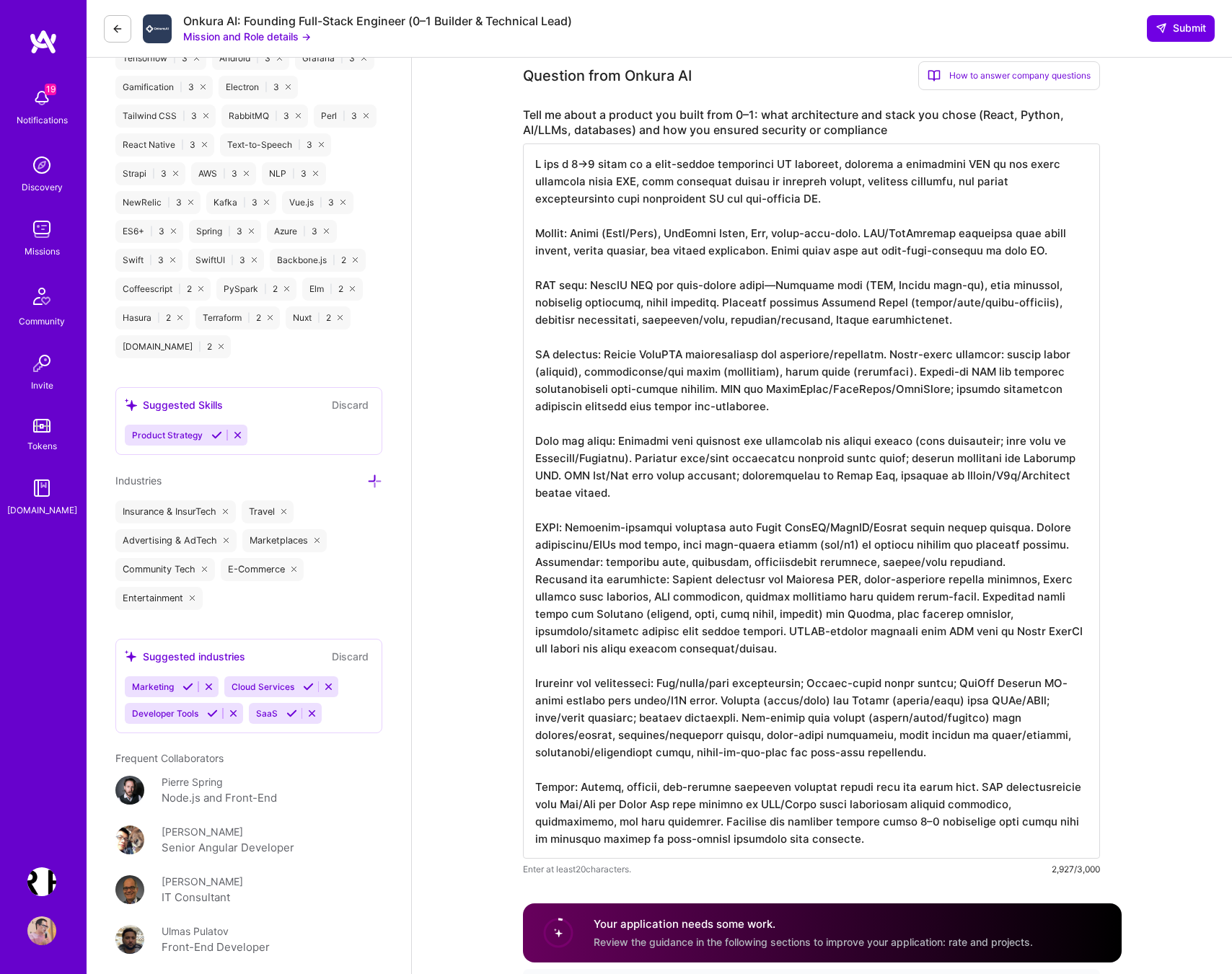
click at [626, 248] on textarea at bounding box center [811, 501] width 577 height 715
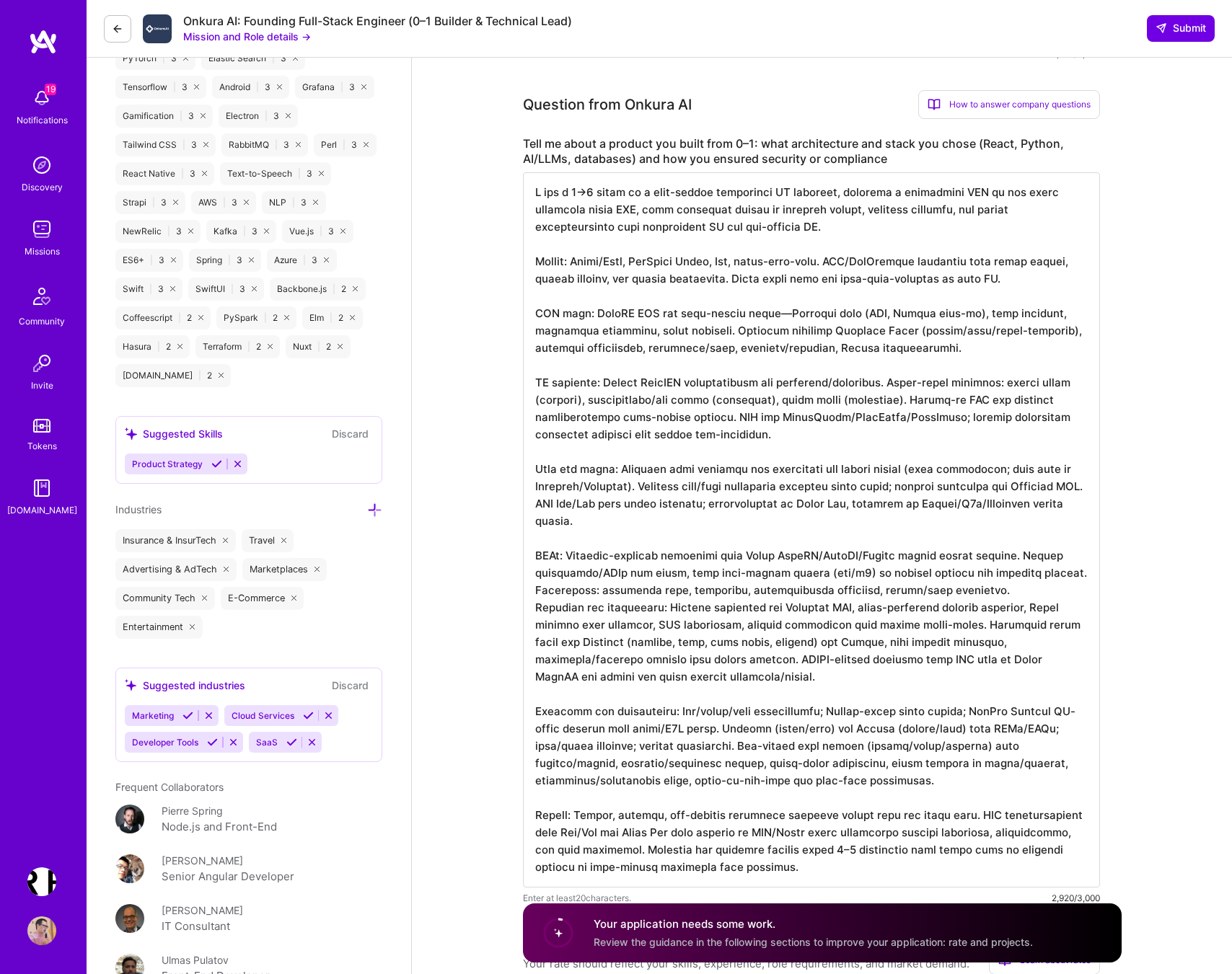
scroll to position [0, 0]
click at [940, 208] on textarea at bounding box center [811, 529] width 577 height 715
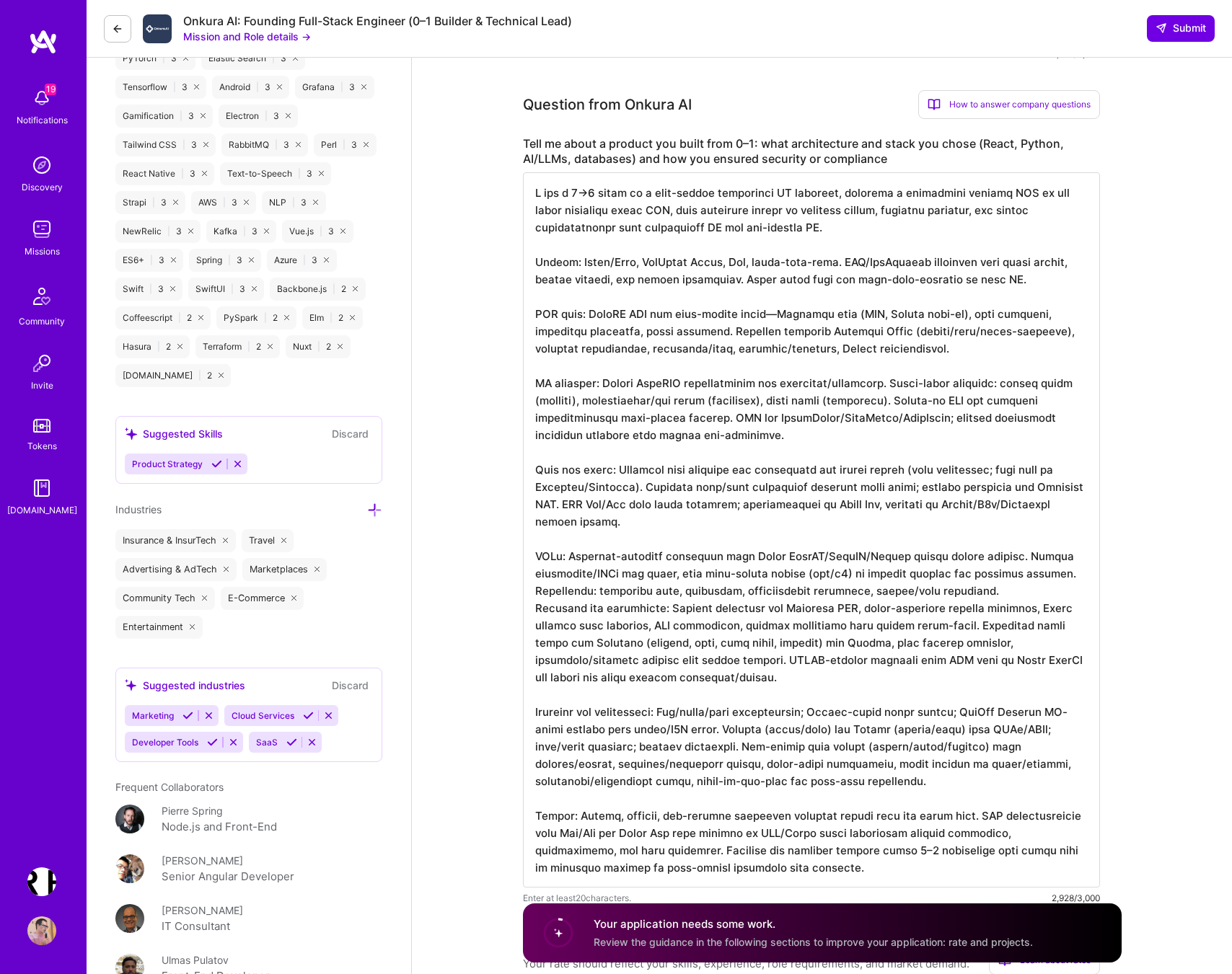
click at [764, 329] on textarea at bounding box center [811, 529] width 577 height 715
click at [764, 340] on textarea at bounding box center [811, 529] width 577 height 715
click at [769, 329] on textarea at bounding box center [811, 529] width 577 height 715
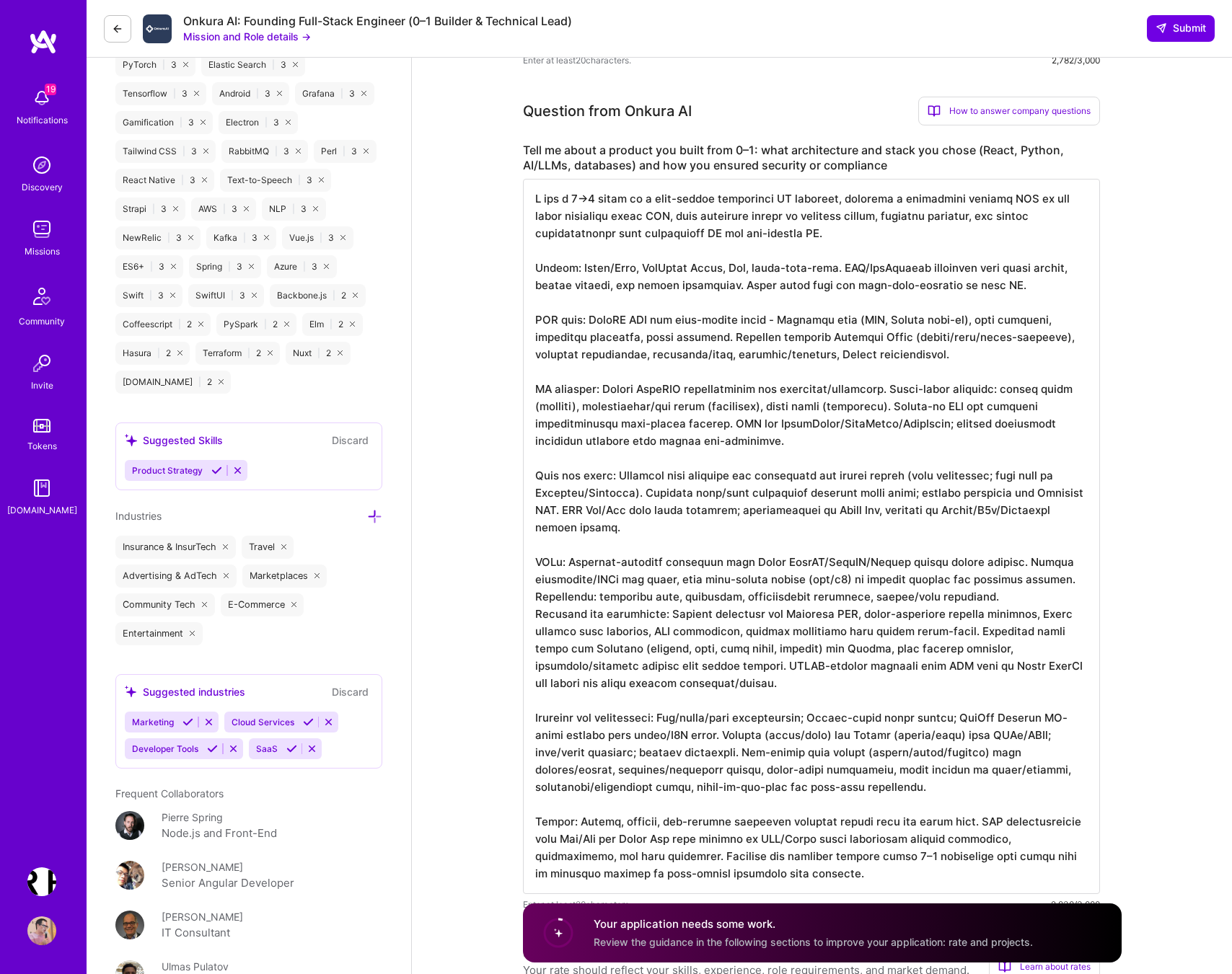
scroll to position [2, 0]
click at [806, 372] on textarea at bounding box center [811, 536] width 577 height 715
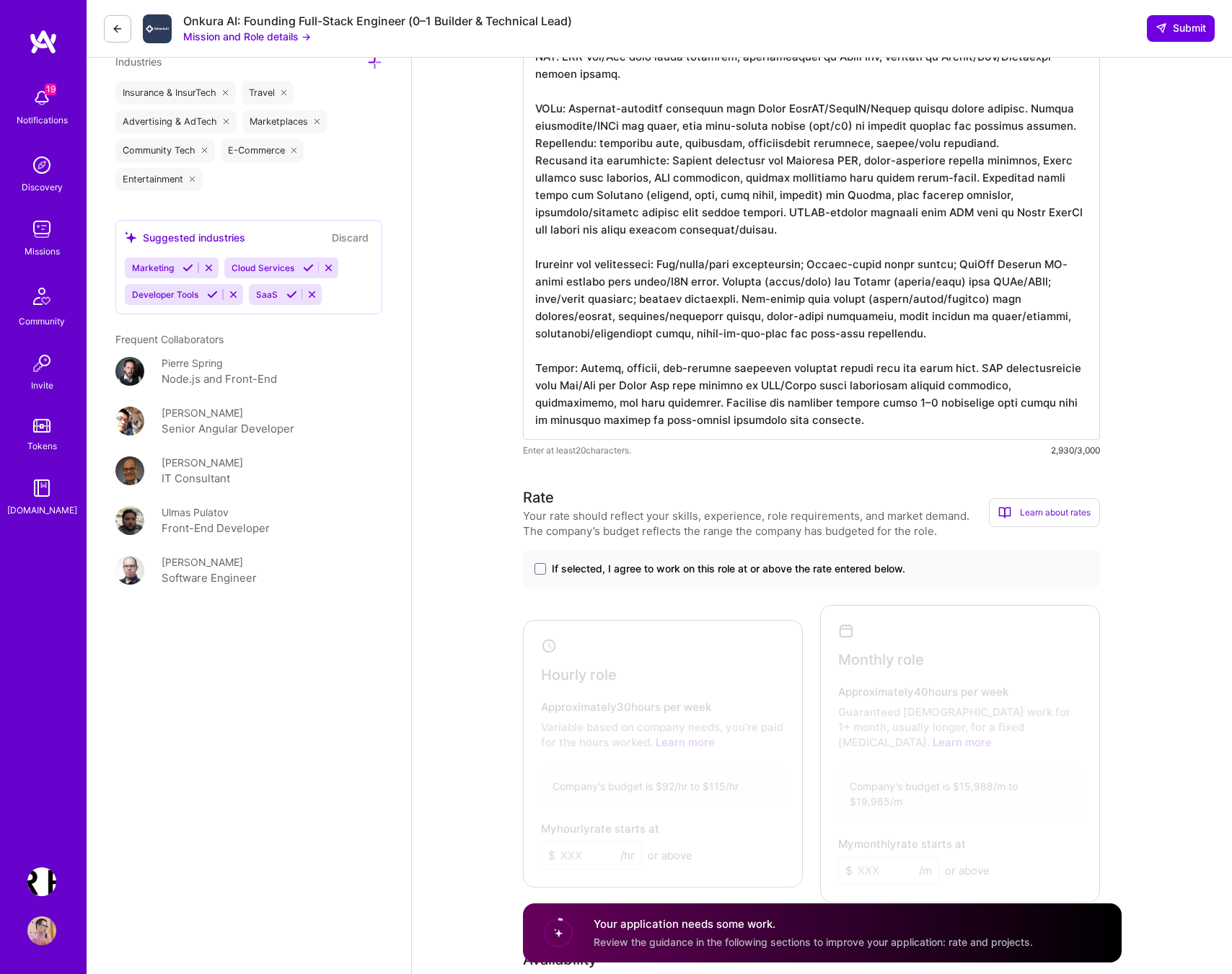
scroll to position [2272, 0]
type textarea "I led a 0→1 build of a real-estate operations AI platform, shipping a productio…"
click at [541, 576] on span at bounding box center [540, 570] width 11 height 11
click at [0, 0] on input "If selected, I agree to work on this role at or above the rate entered below." at bounding box center [0, 0] width 0 height 0
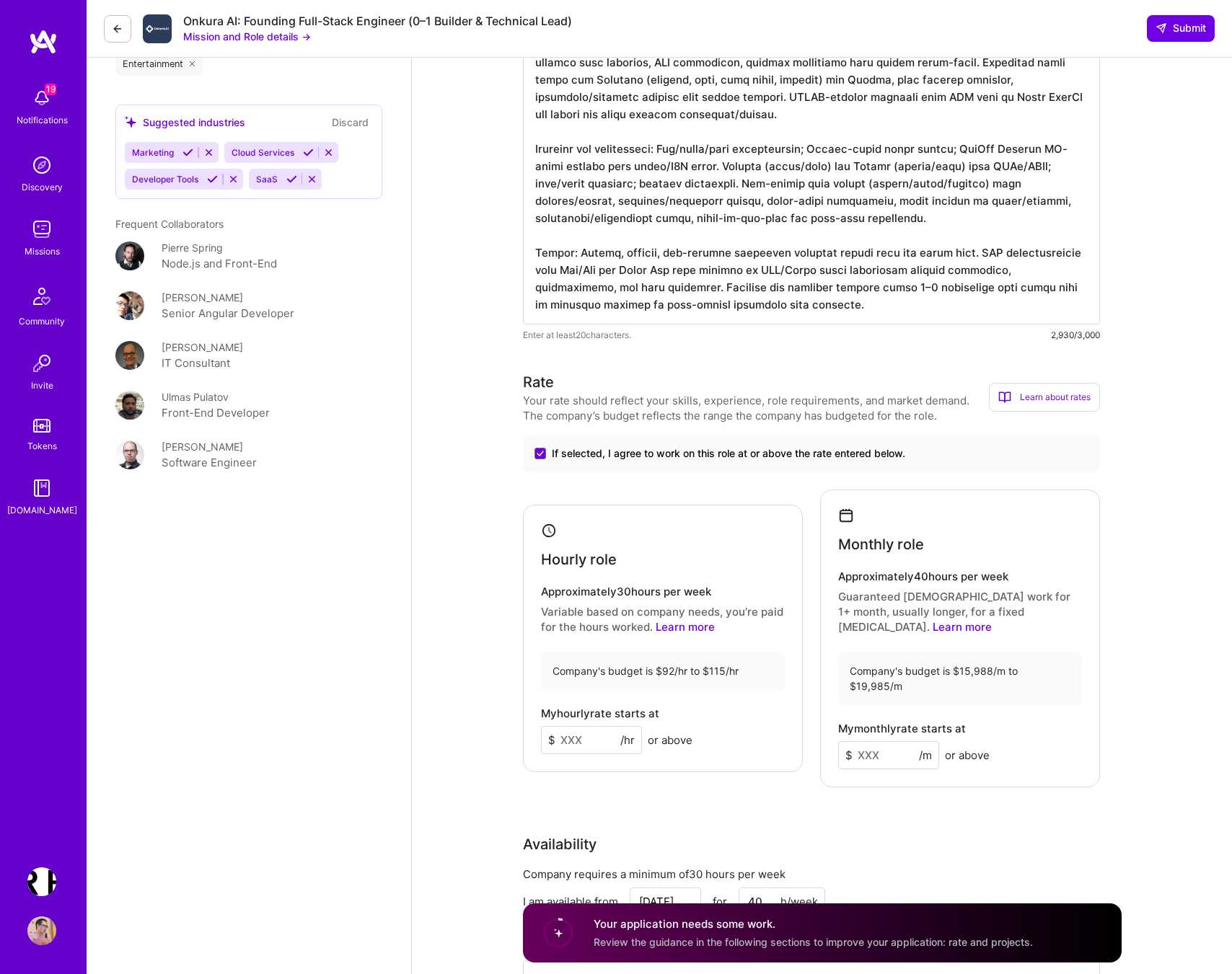
scroll to position [2417, 0]
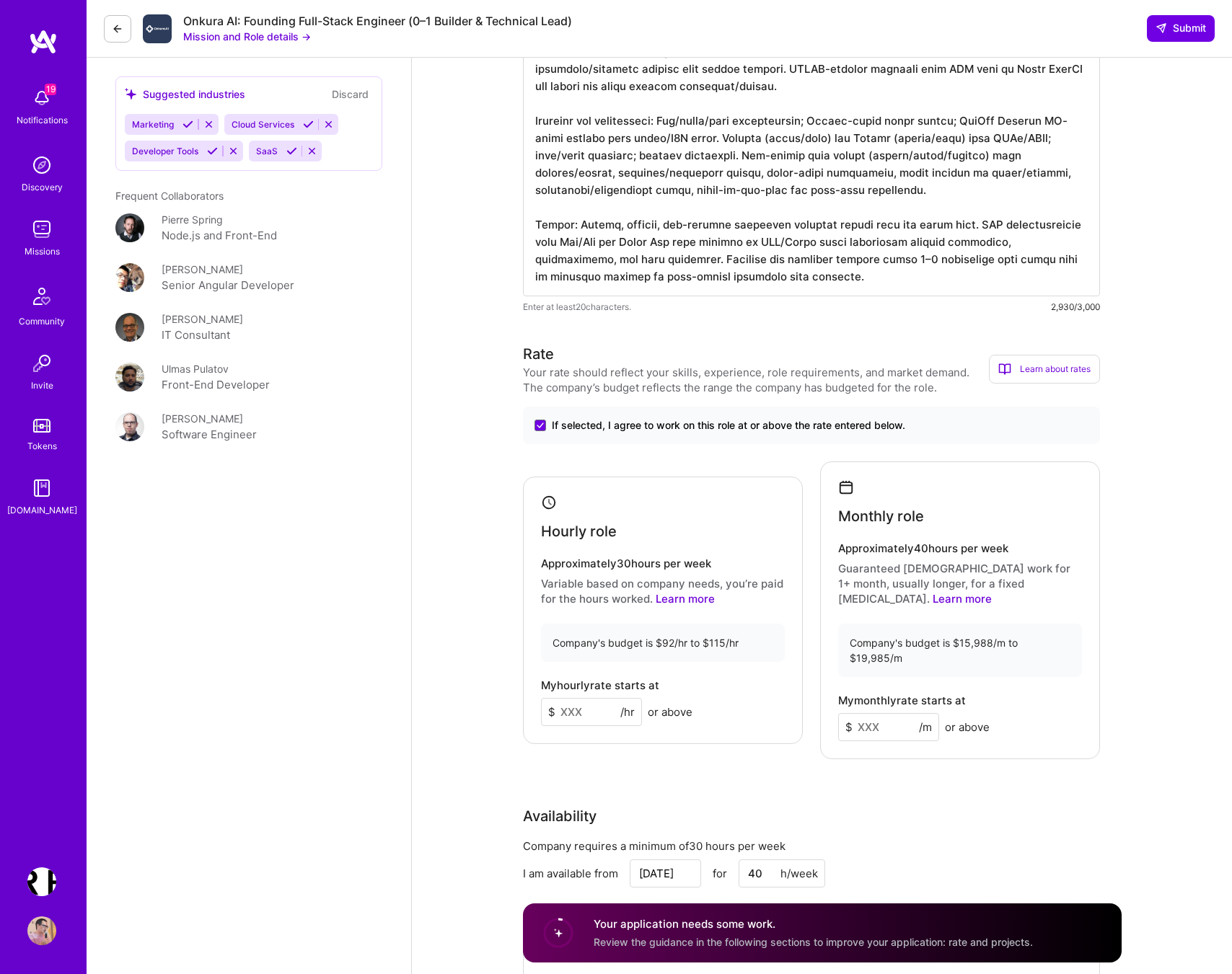
click at [598, 713] on input at bounding box center [591, 712] width 101 height 28
type input "110"
click at [758, 763] on div "Rate Your rate should reflect your skills, experience, role requirements, and m…" at bounding box center [822, 677] width 598 height 666
click at [867, 715] on input at bounding box center [888, 726] width 101 height 28
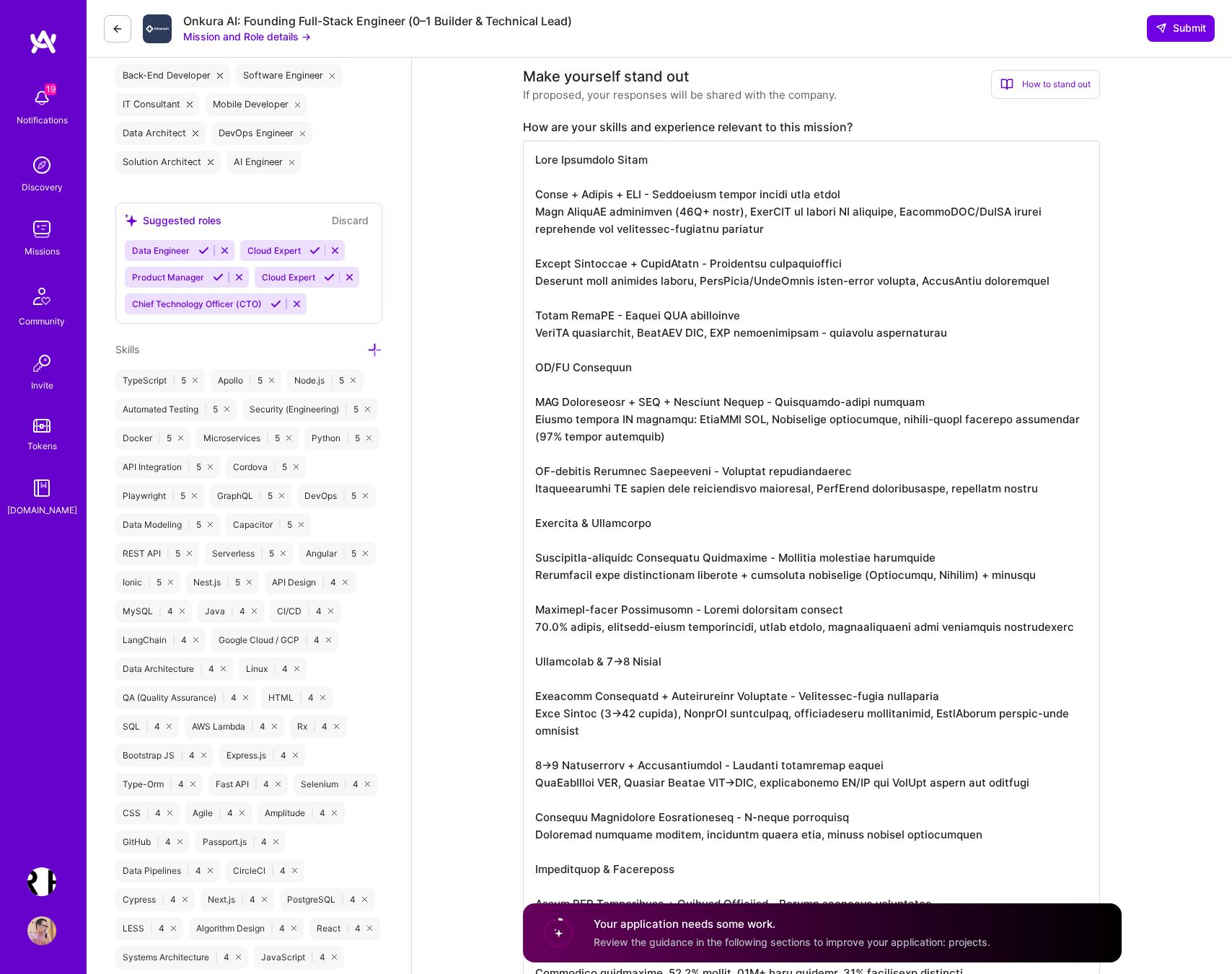
scroll to position [484, 0]
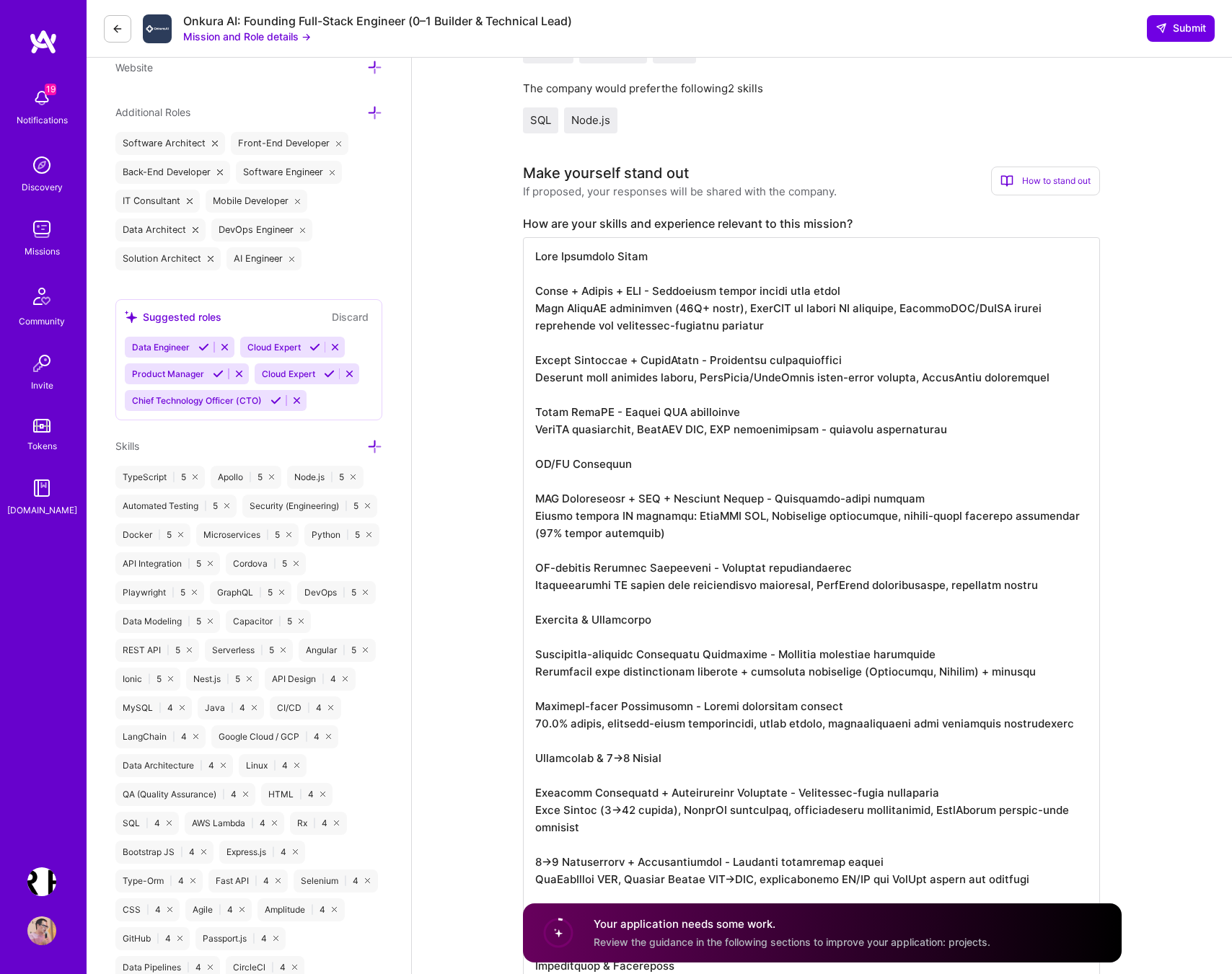
type input "19000"
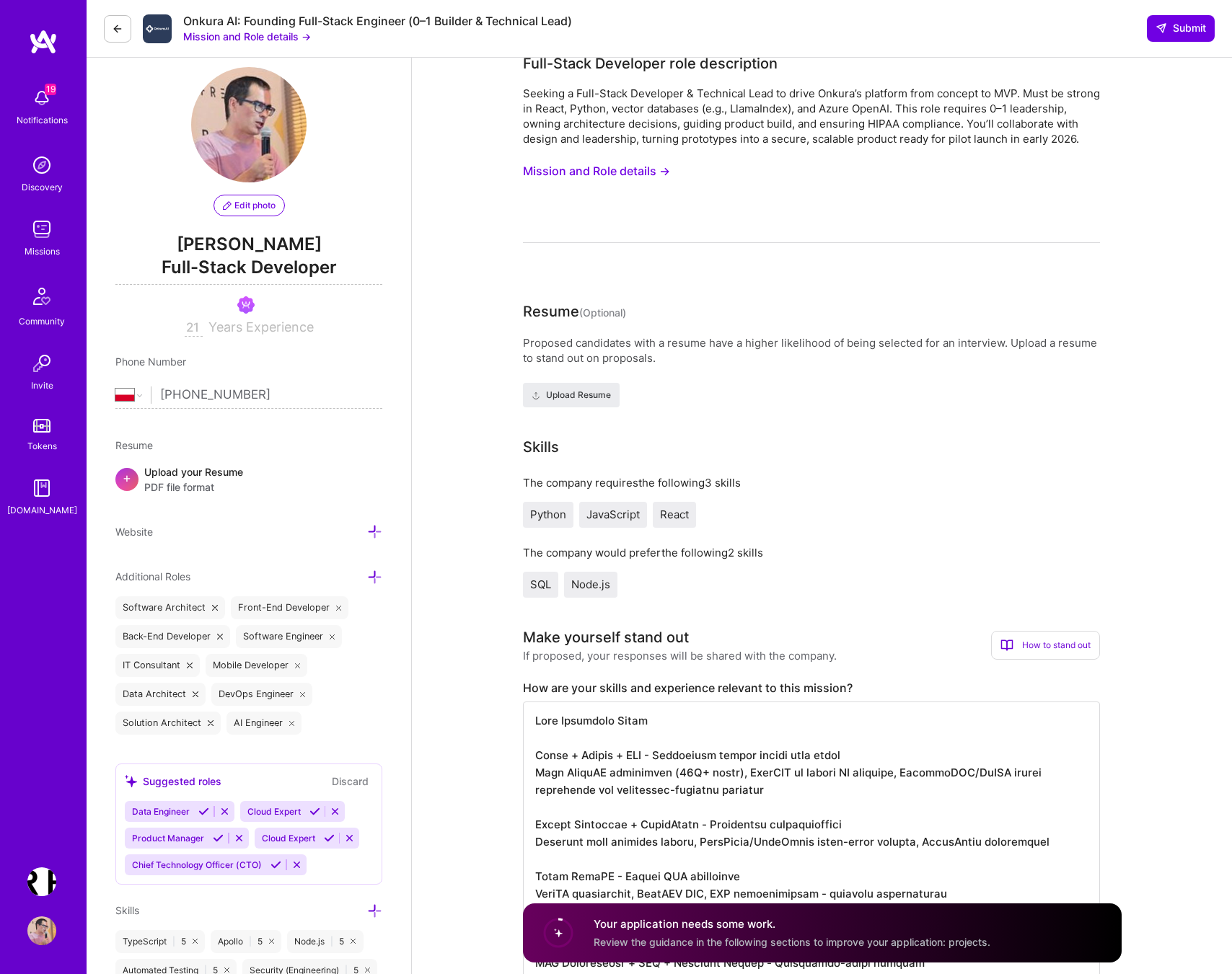
scroll to position [0, 0]
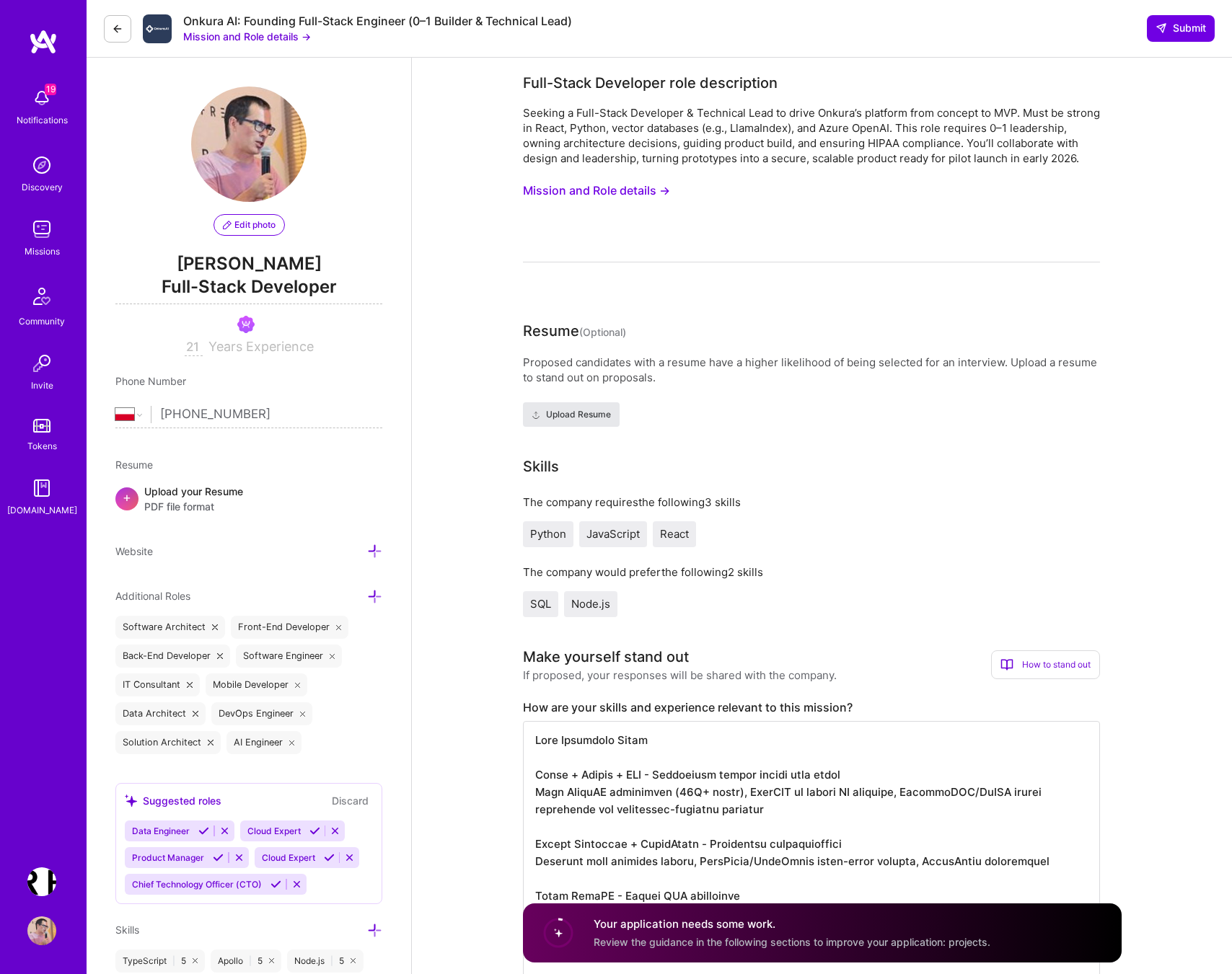
click at [597, 421] on span "Upload Resume" at bounding box center [571, 415] width 79 height 13
click at [578, 423] on button "Upload Resume" at bounding box center [571, 414] width 97 height 25
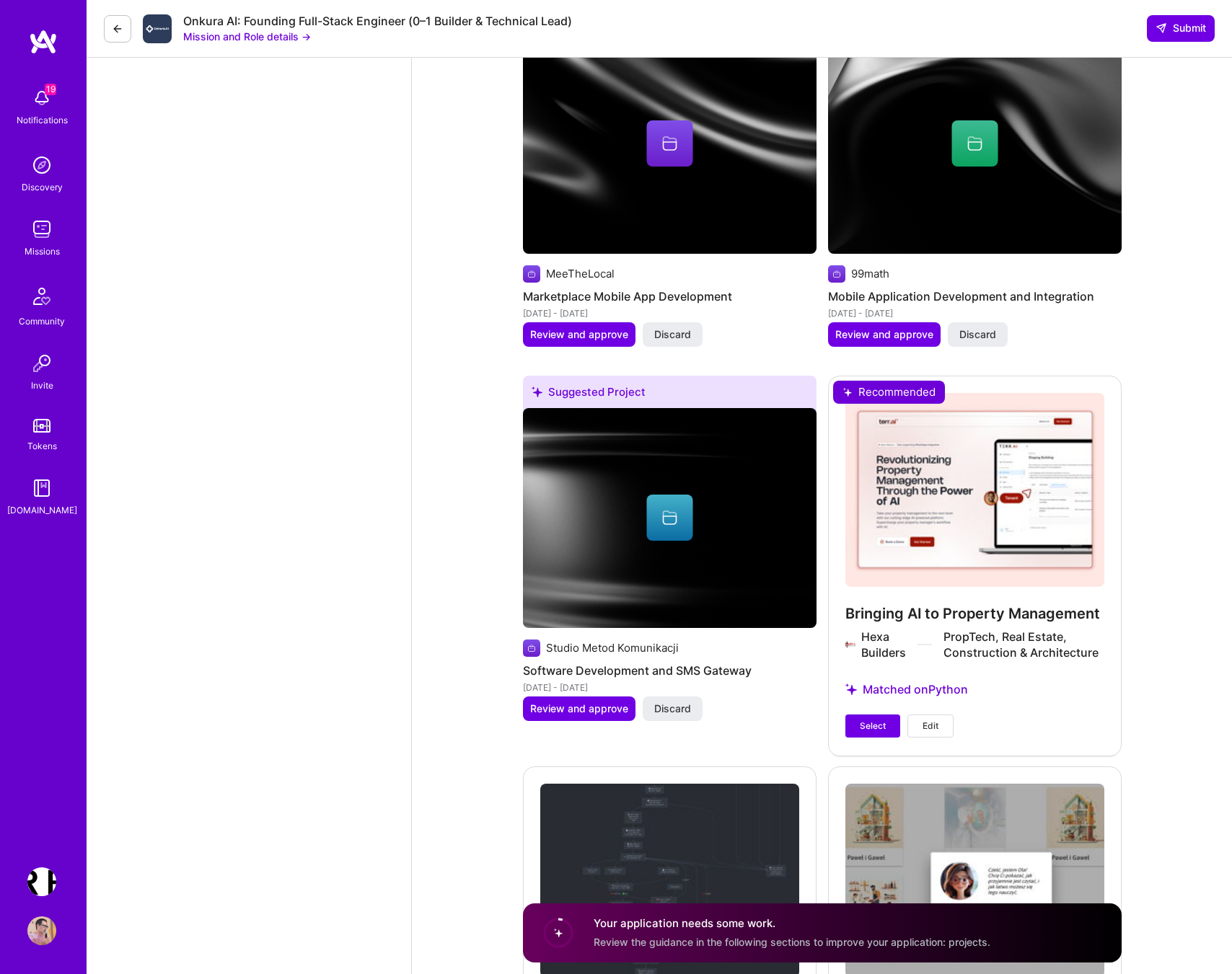
scroll to position [4220, 0]
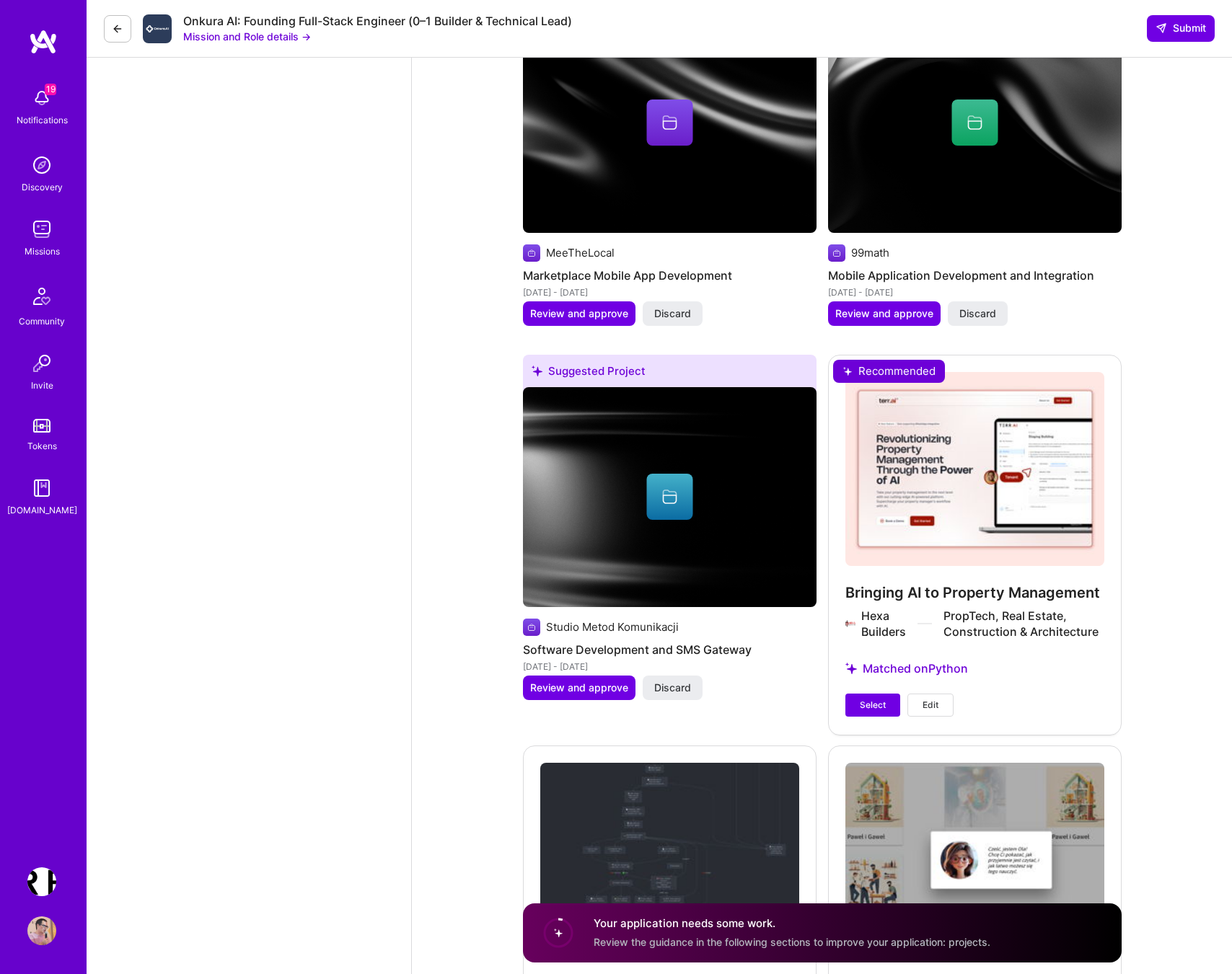
click at [936, 500] on div "Bringing AI to Property Management Hexa Builders PropTech, Real Estate, Constru…" at bounding box center [975, 545] width 293 height 380
click at [869, 698] on span "Select" at bounding box center [872, 705] width 26 height 13
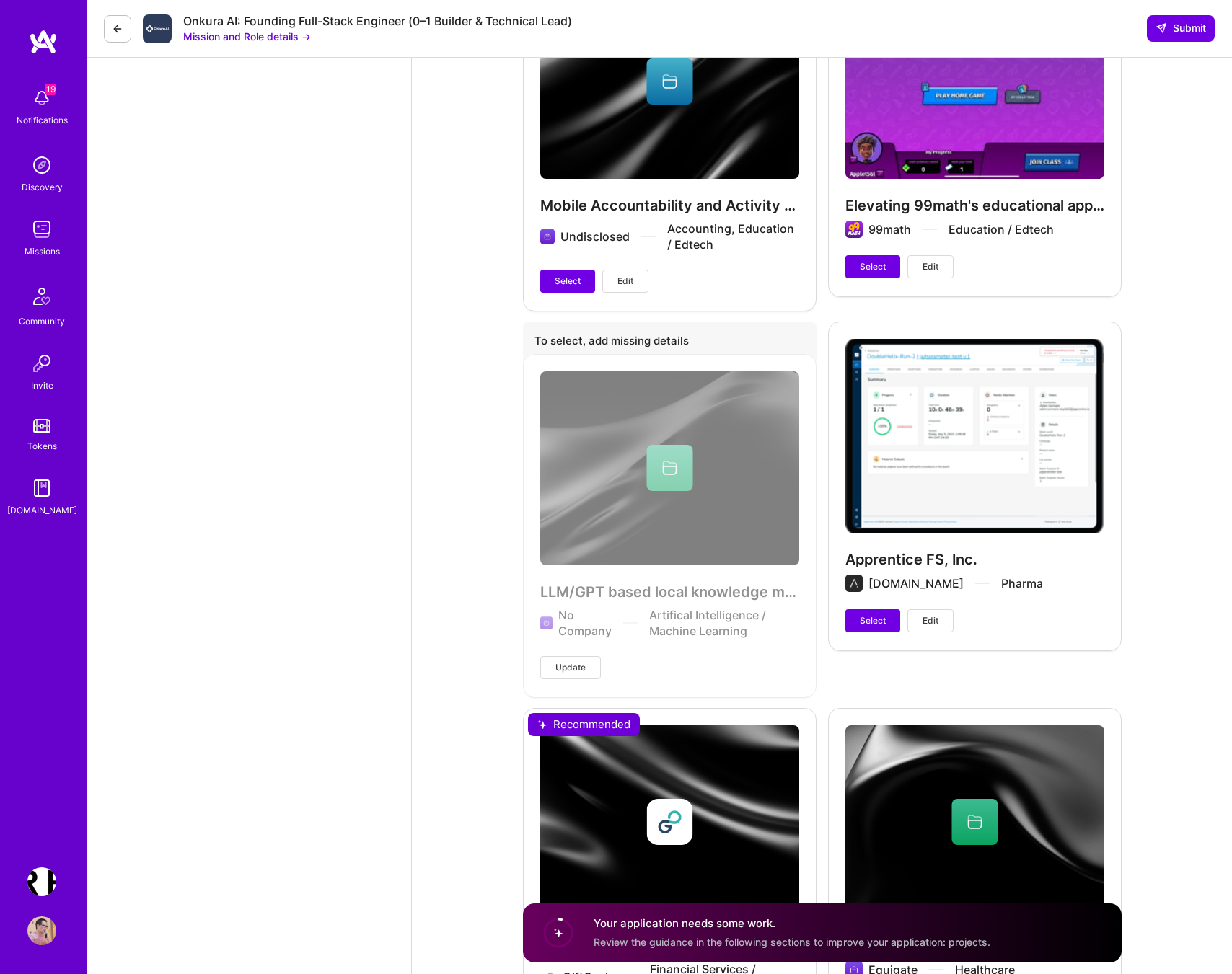
scroll to position [5715, 0]
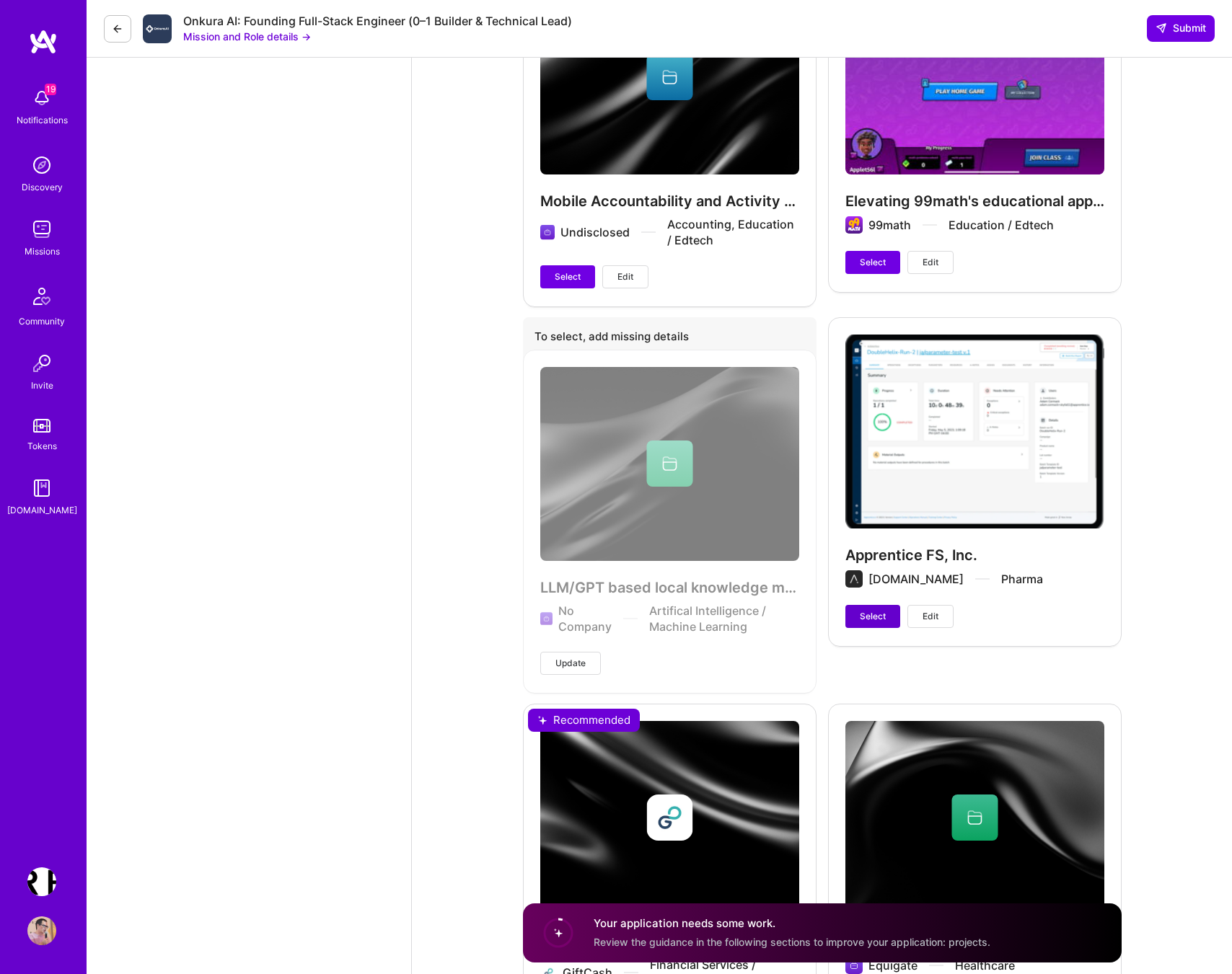
click at [880, 610] on span "Select" at bounding box center [872, 617] width 26 height 13
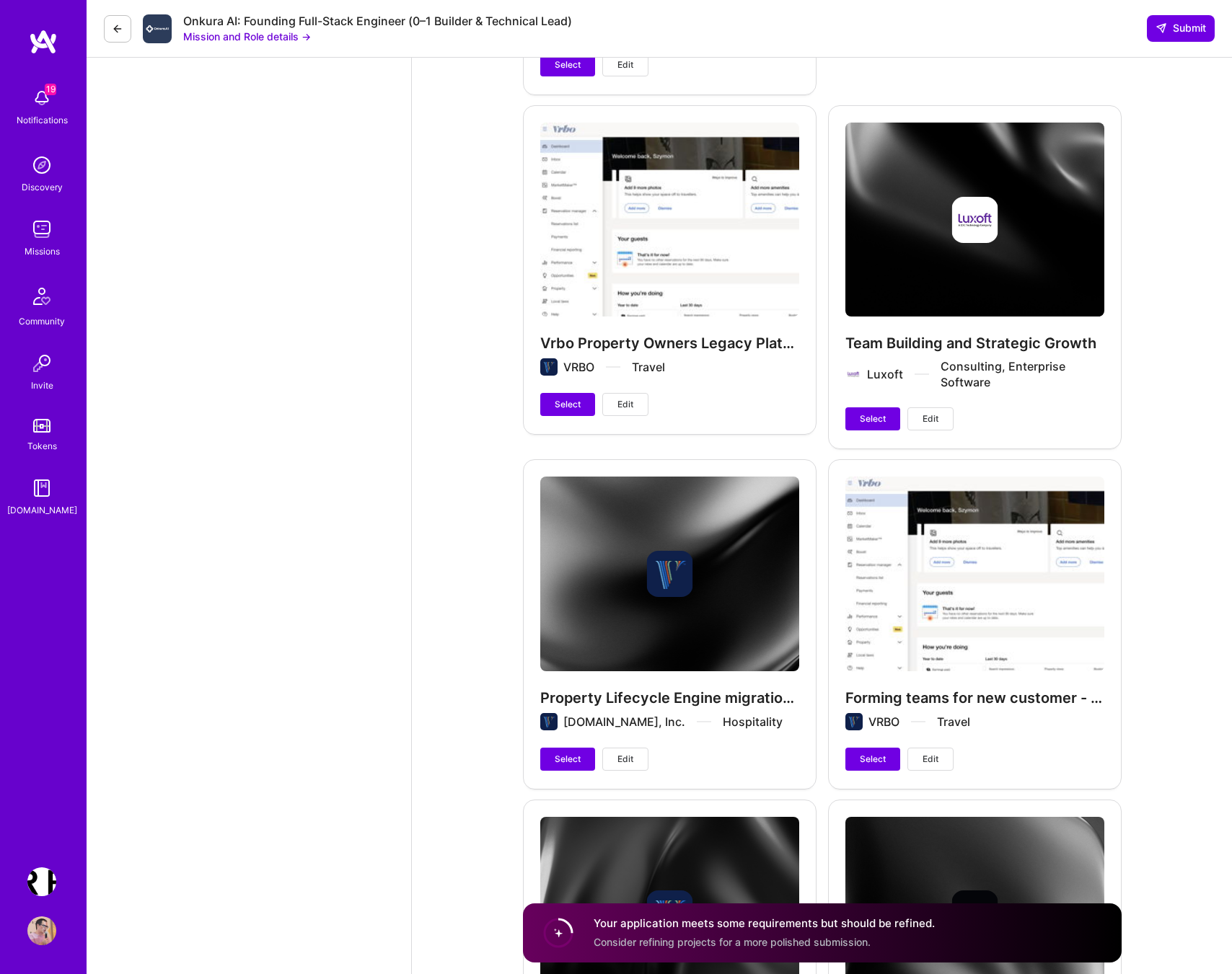
scroll to position [6756, 0]
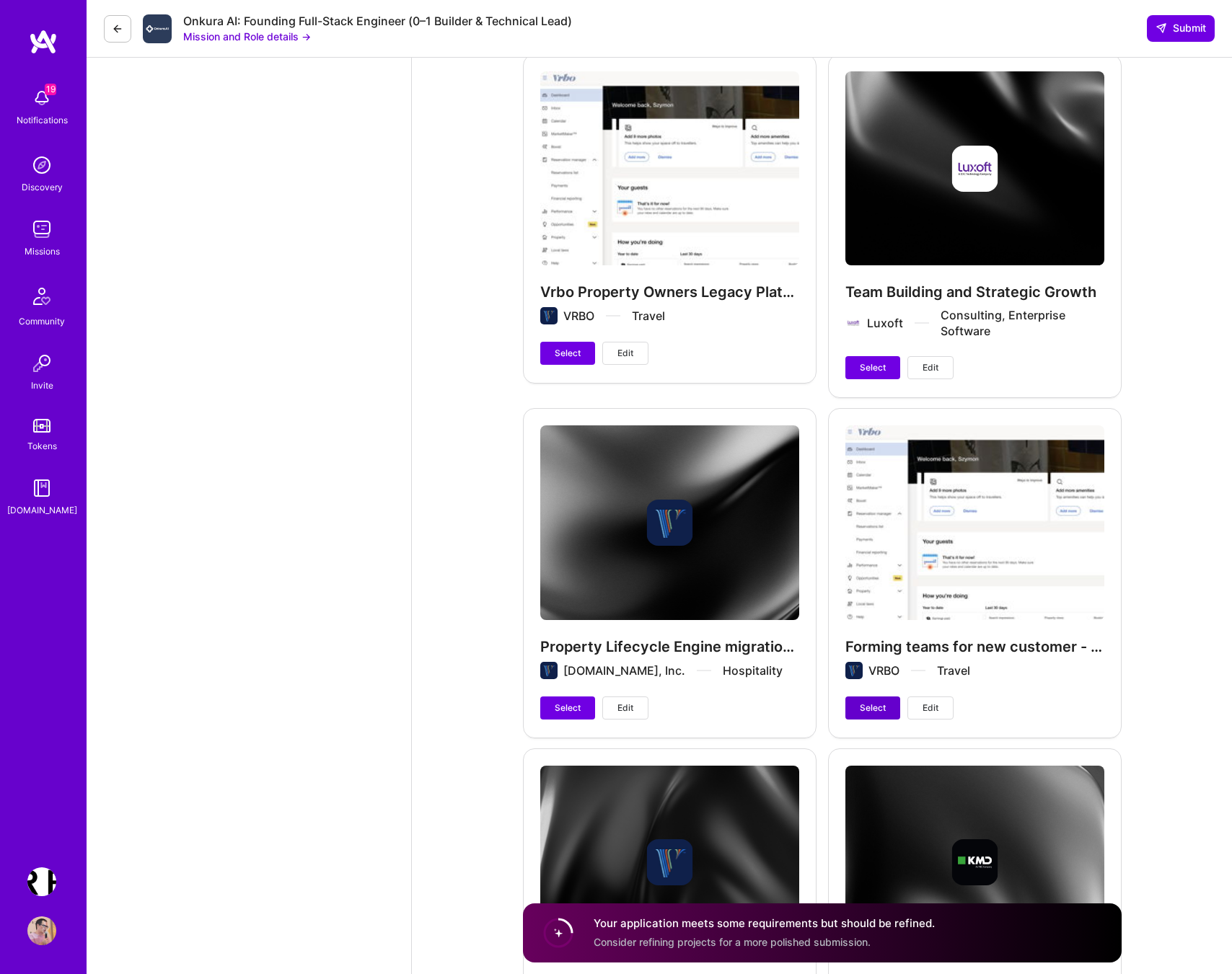
click at [866, 702] on span "Select" at bounding box center [872, 708] width 26 height 13
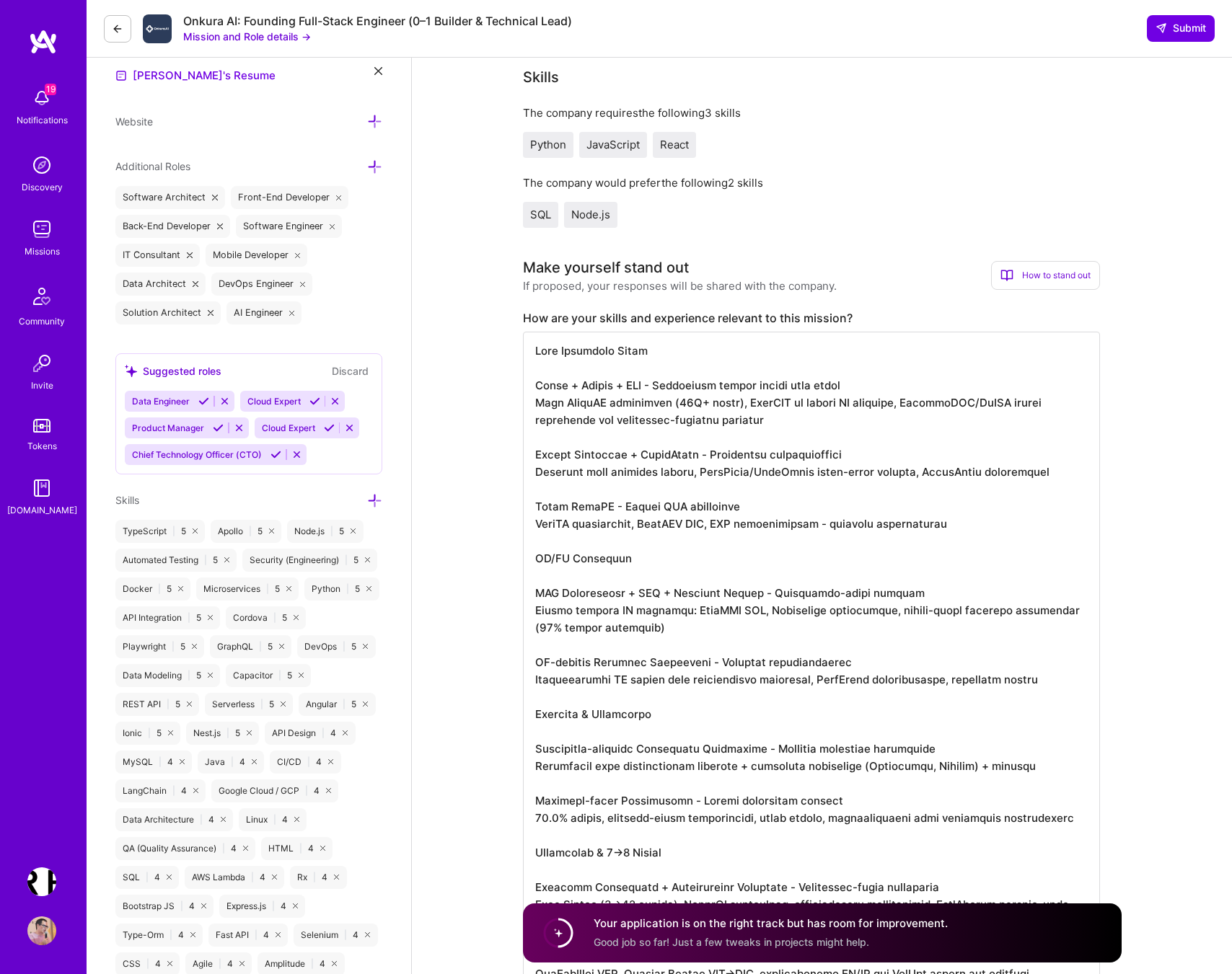
scroll to position [440, 0]
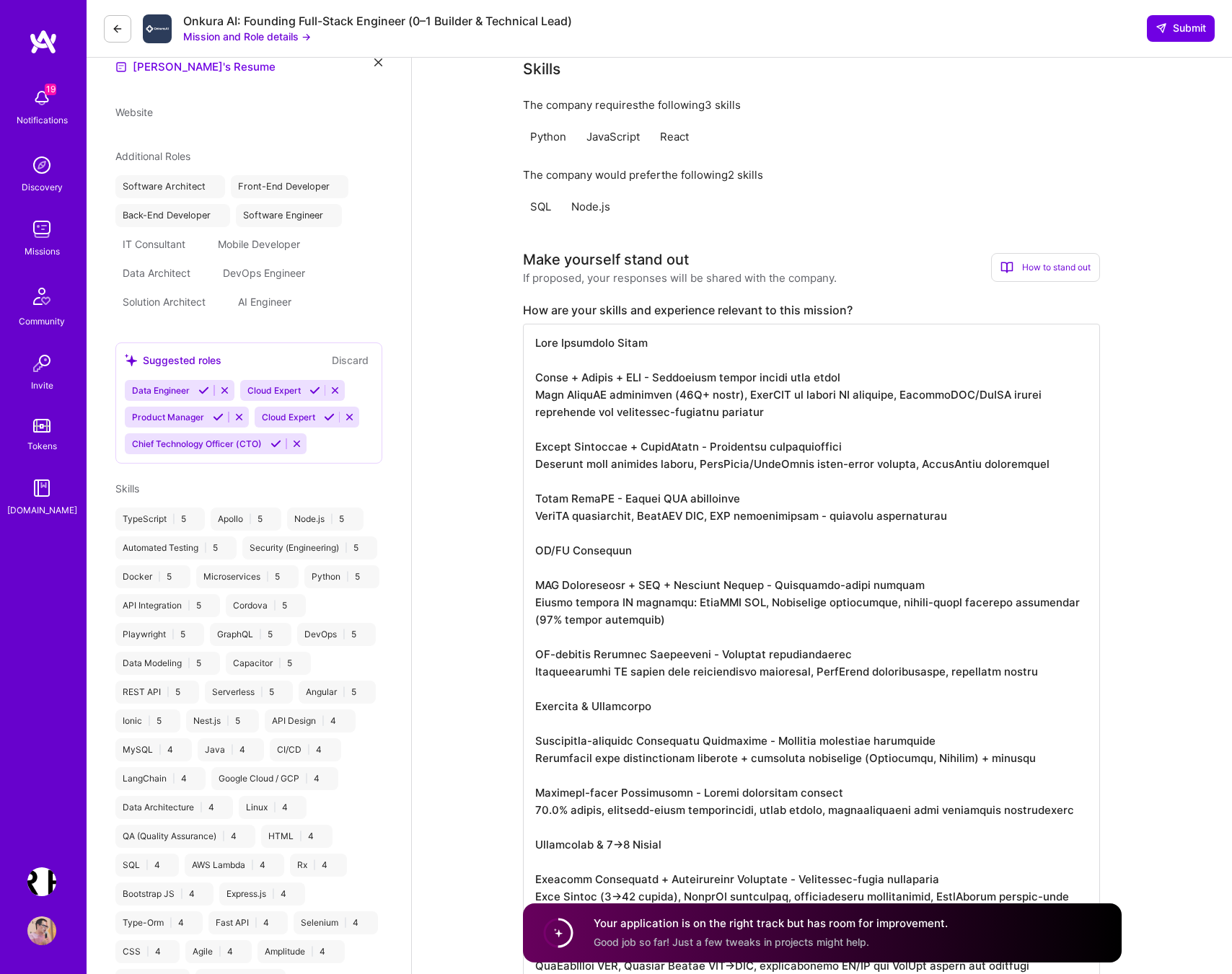
select select "PL"
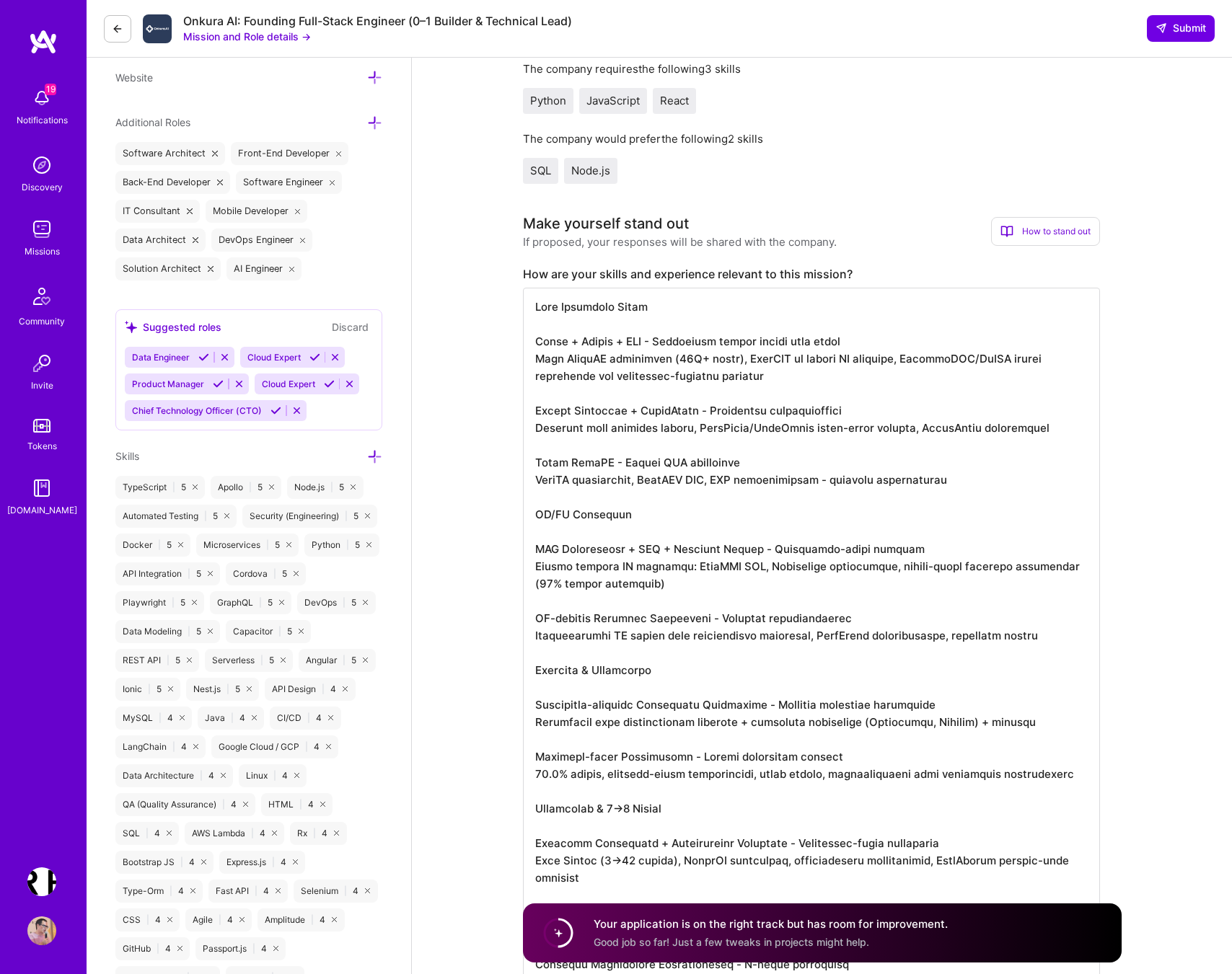
scroll to position [477, 0]
click at [582, 445] on textarea at bounding box center [811, 859] width 577 height 1148
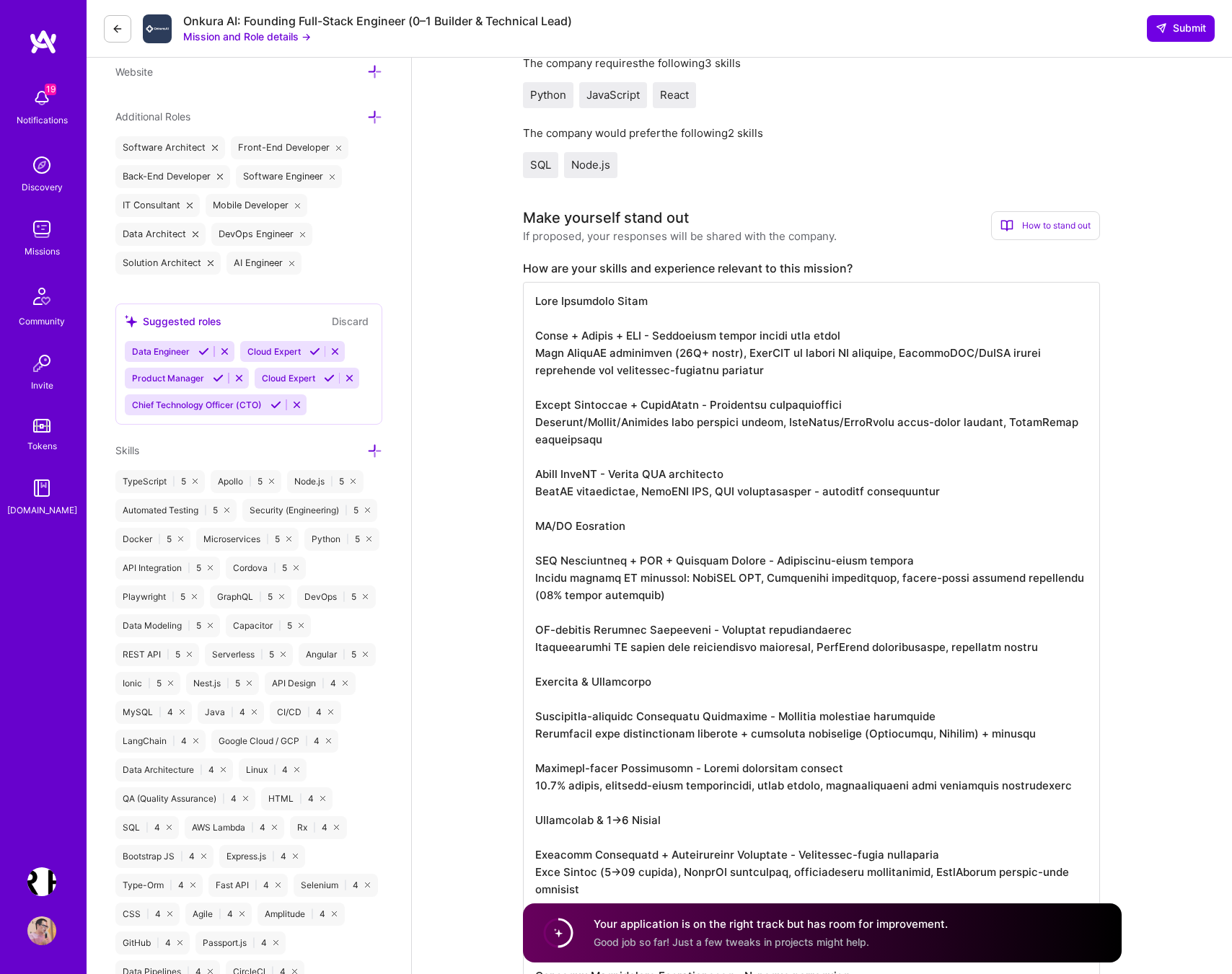
scroll to position [484, 0]
click at [566, 489] on textarea at bounding box center [811, 862] width 577 height 1165
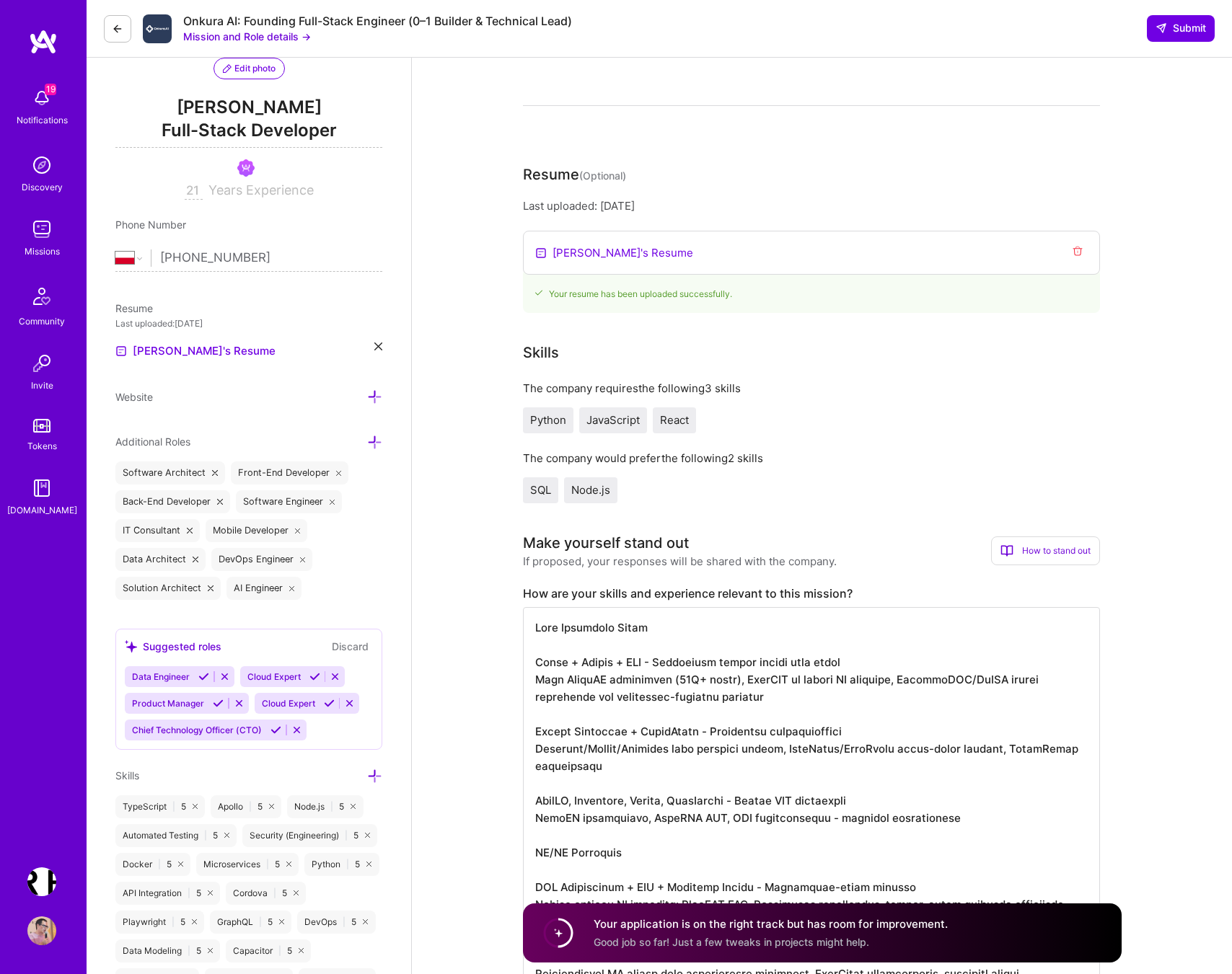
scroll to position [0, 0]
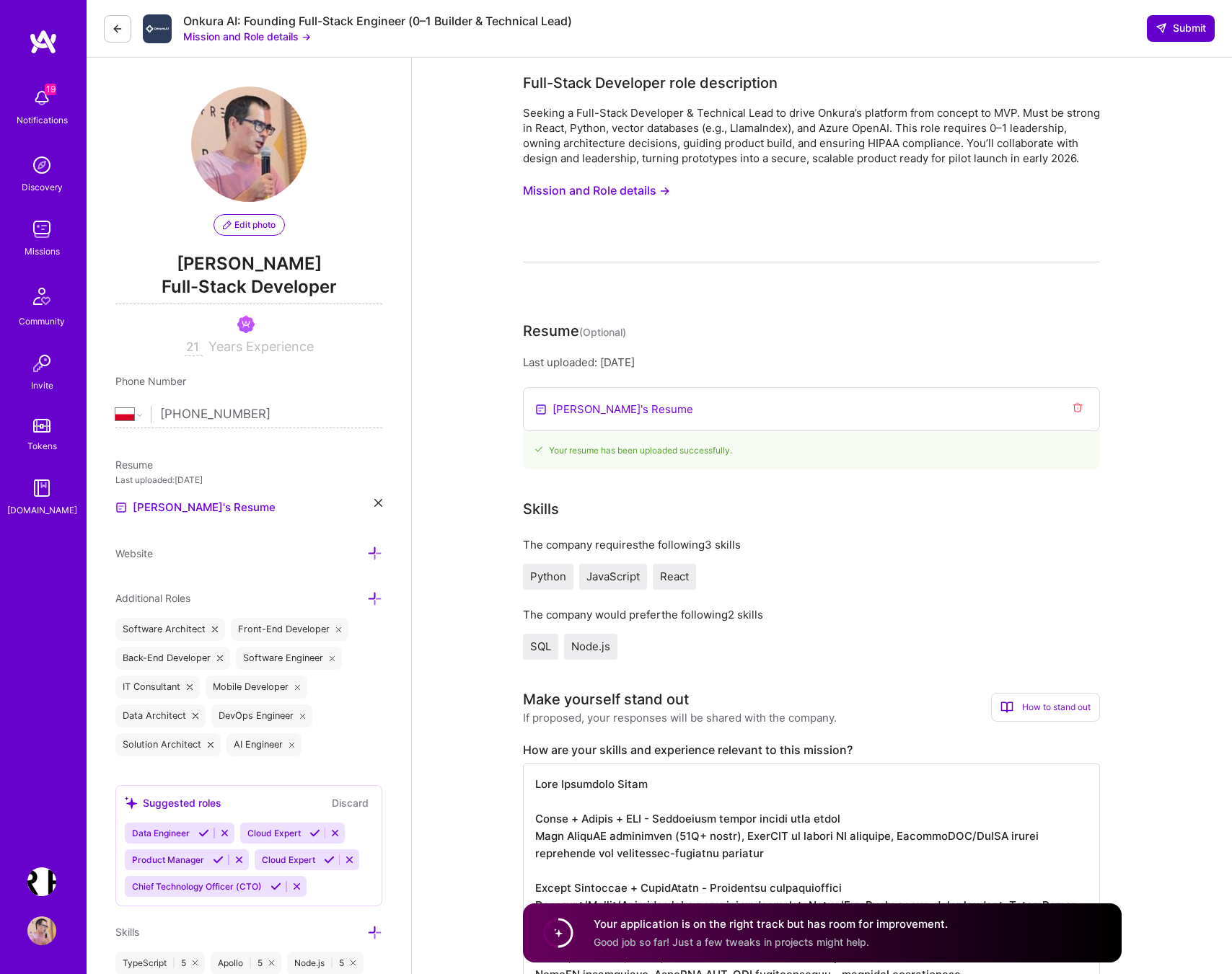
type textarea "Core Technical Stack React + Python + SQL - Production expert across full stack…"
click at [1170, 33] on span "Submit" at bounding box center [1180, 28] width 50 height 14
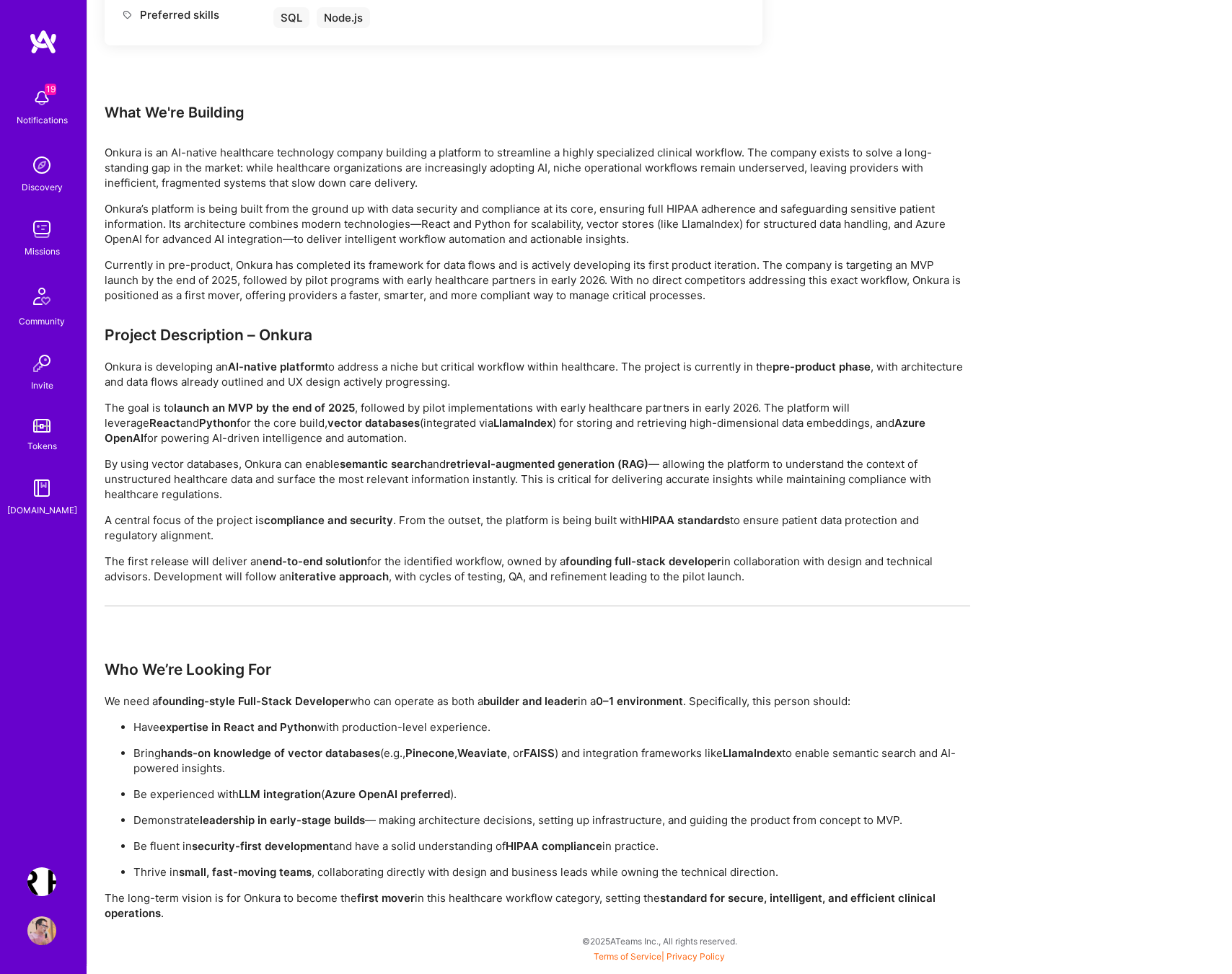
scroll to position [821, 0]
drag, startPoint x: 202, startPoint y: 421, endPoint x: 561, endPoint y: 421, distance: 359.0
click at [561, 421] on p "The goal is to launch an MVP by the end of 2025 , followed by pilot implementat…" at bounding box center [537, 423] width 865 height 46
click at [618, 424] on p "The goal is to launch an MVP by the end of 2025 , followed by pilot implementat…" at bounding box center [537, 423] width 865 height 46
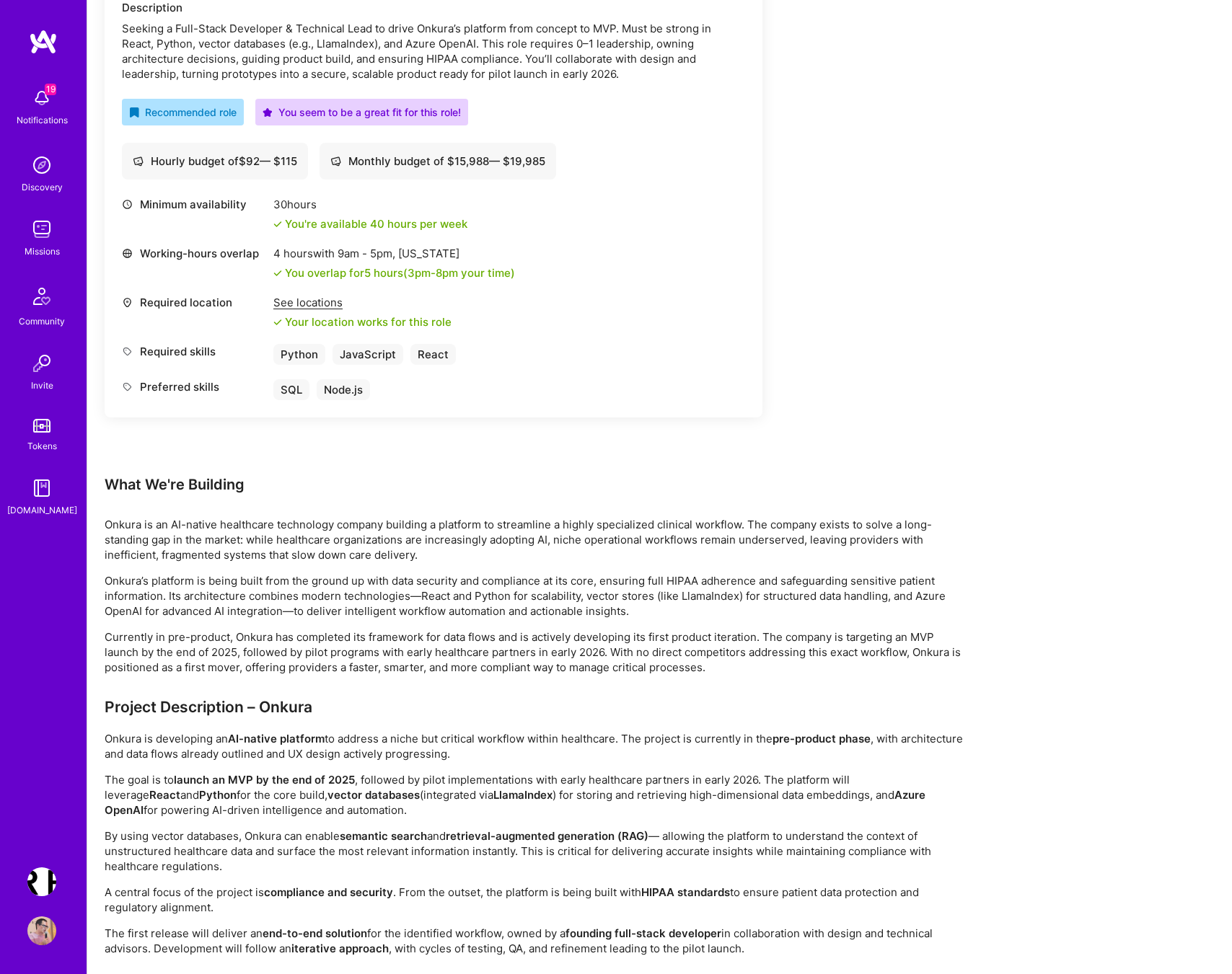
scroll to position [0, 0]
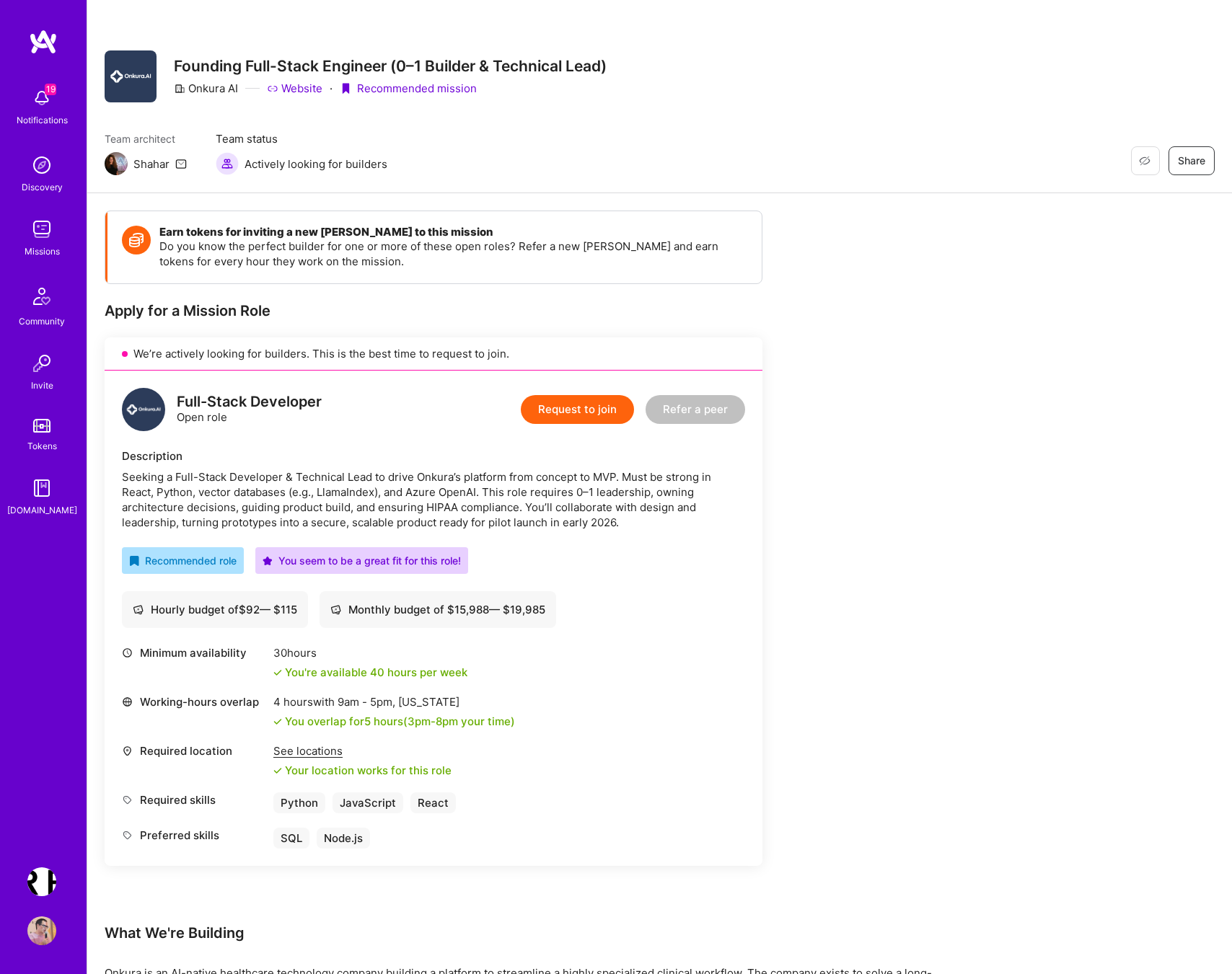
click at [566, 409] on button "Request to join" at bounding box center [577, 409] width 113 height 29
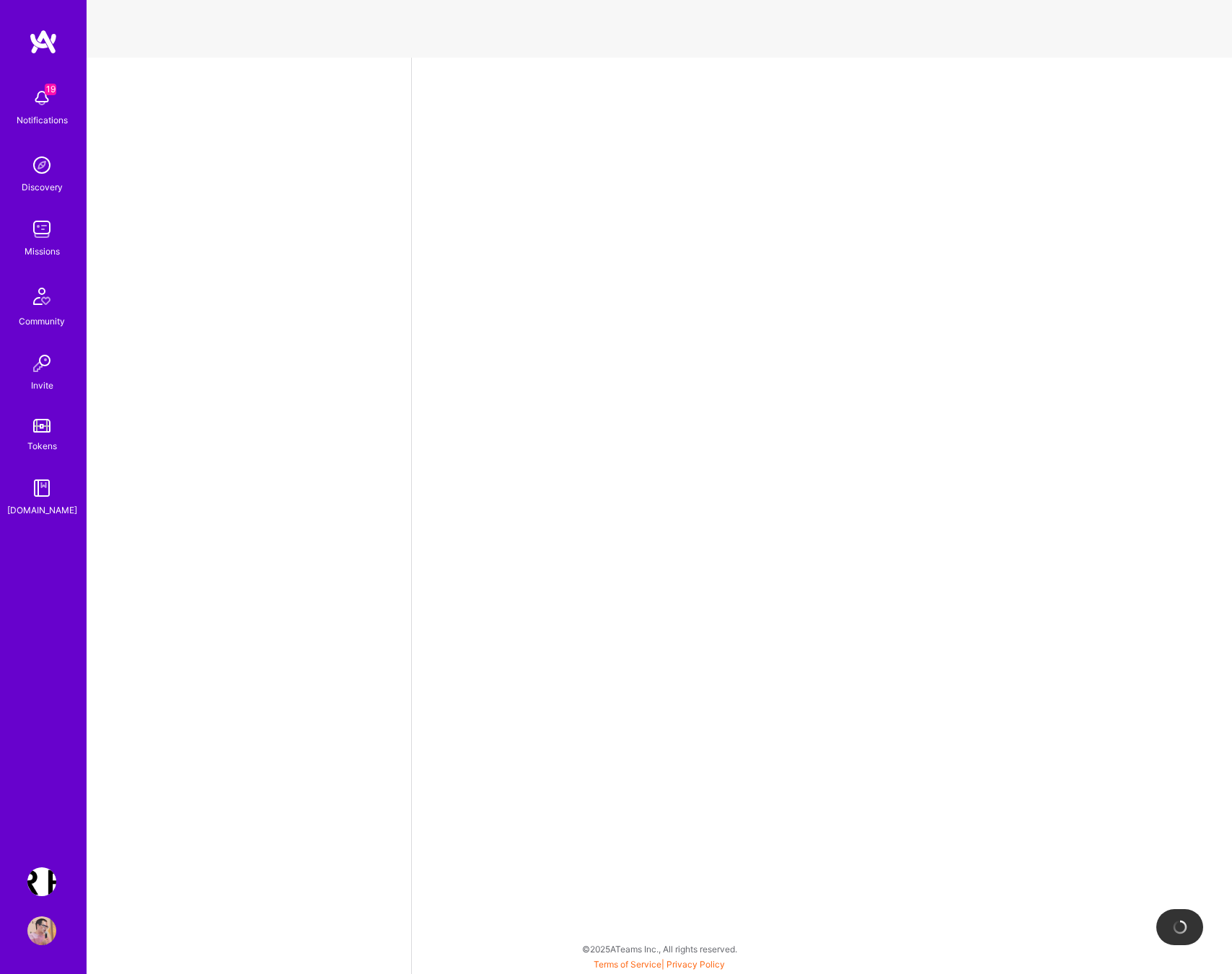
select select "PL"
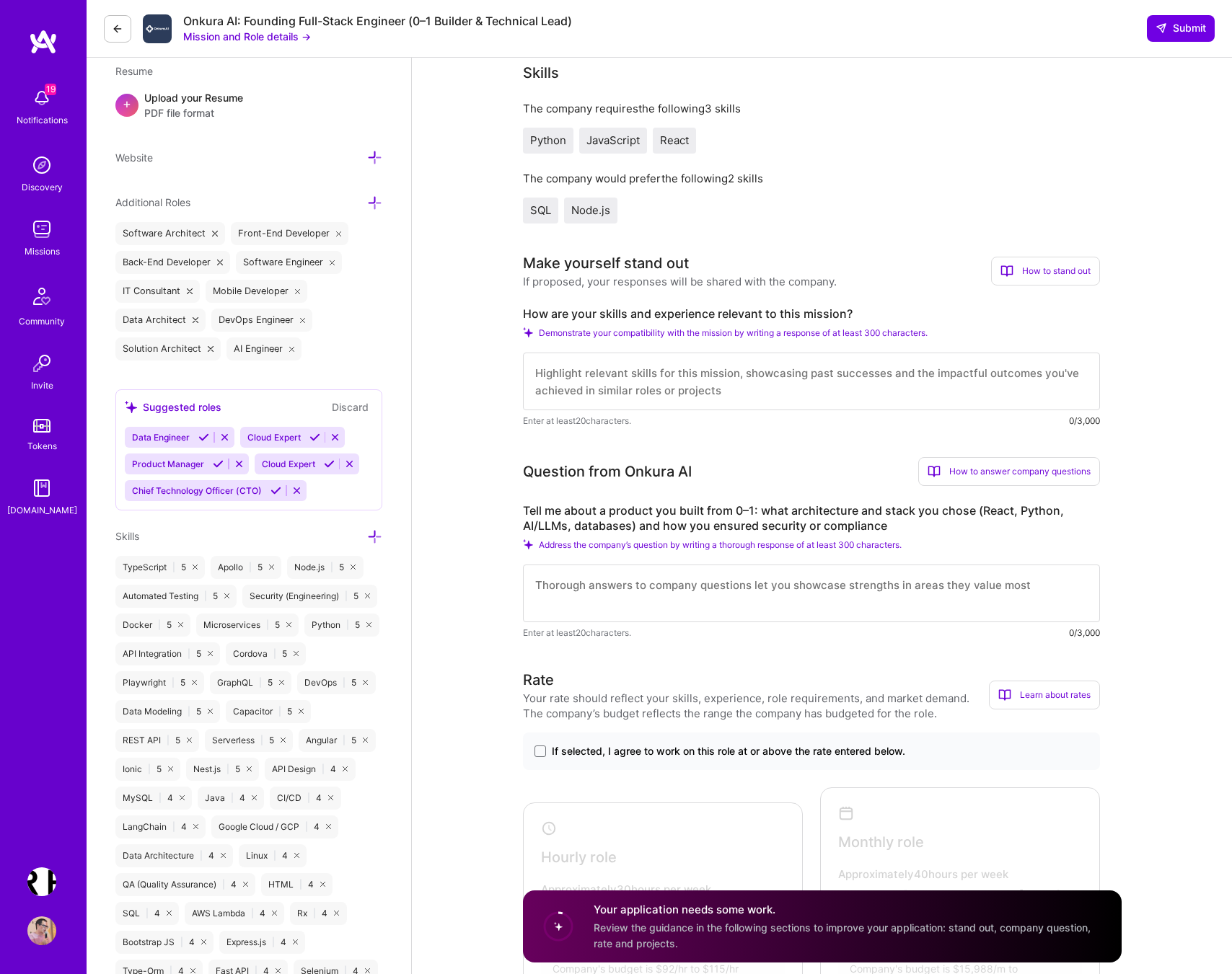
scroll to position [396, 0]
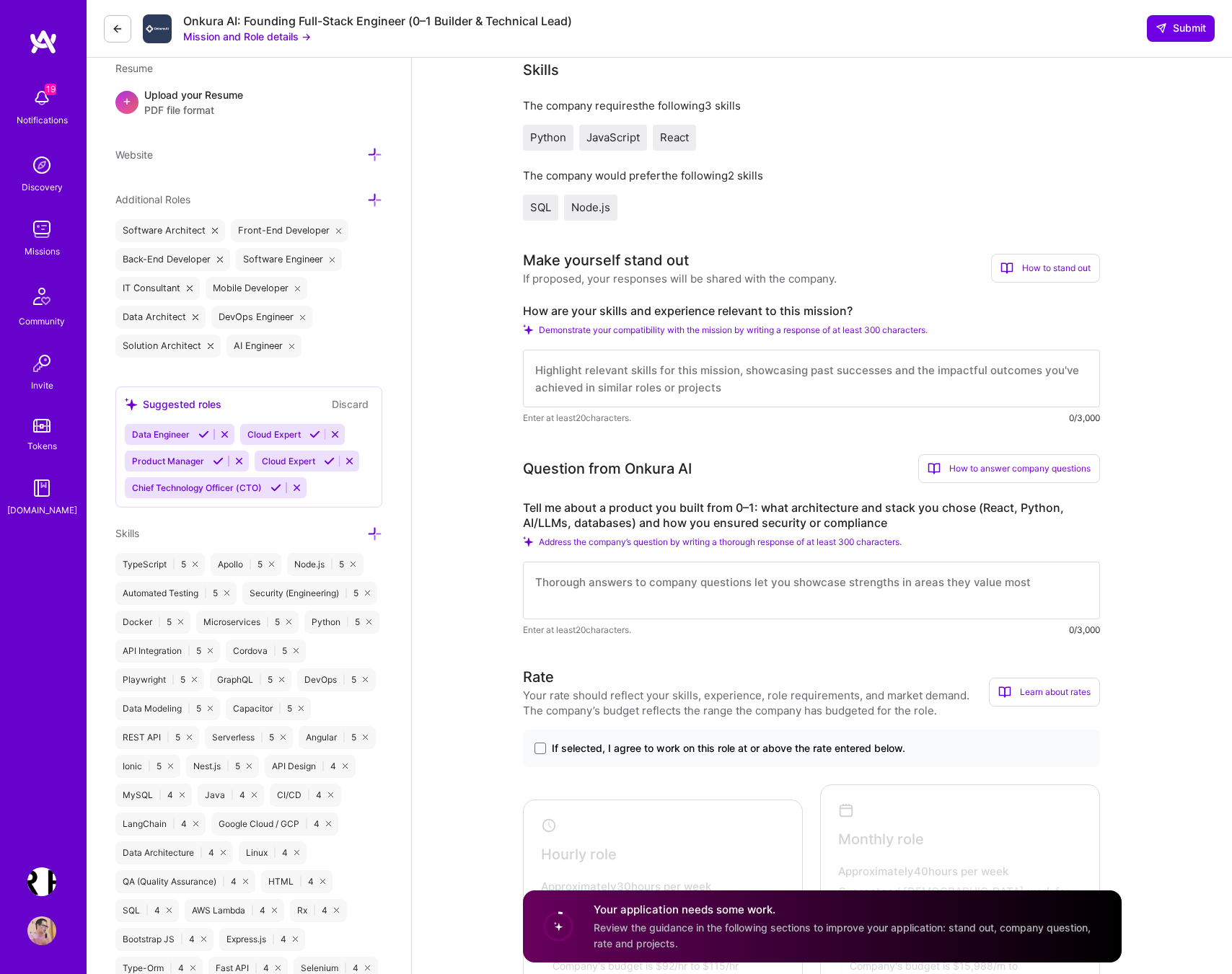
click at [736, 319] on label "How are your skills and experience relevant to this mission?" at bounding box center [811, 311] width 577 height 15
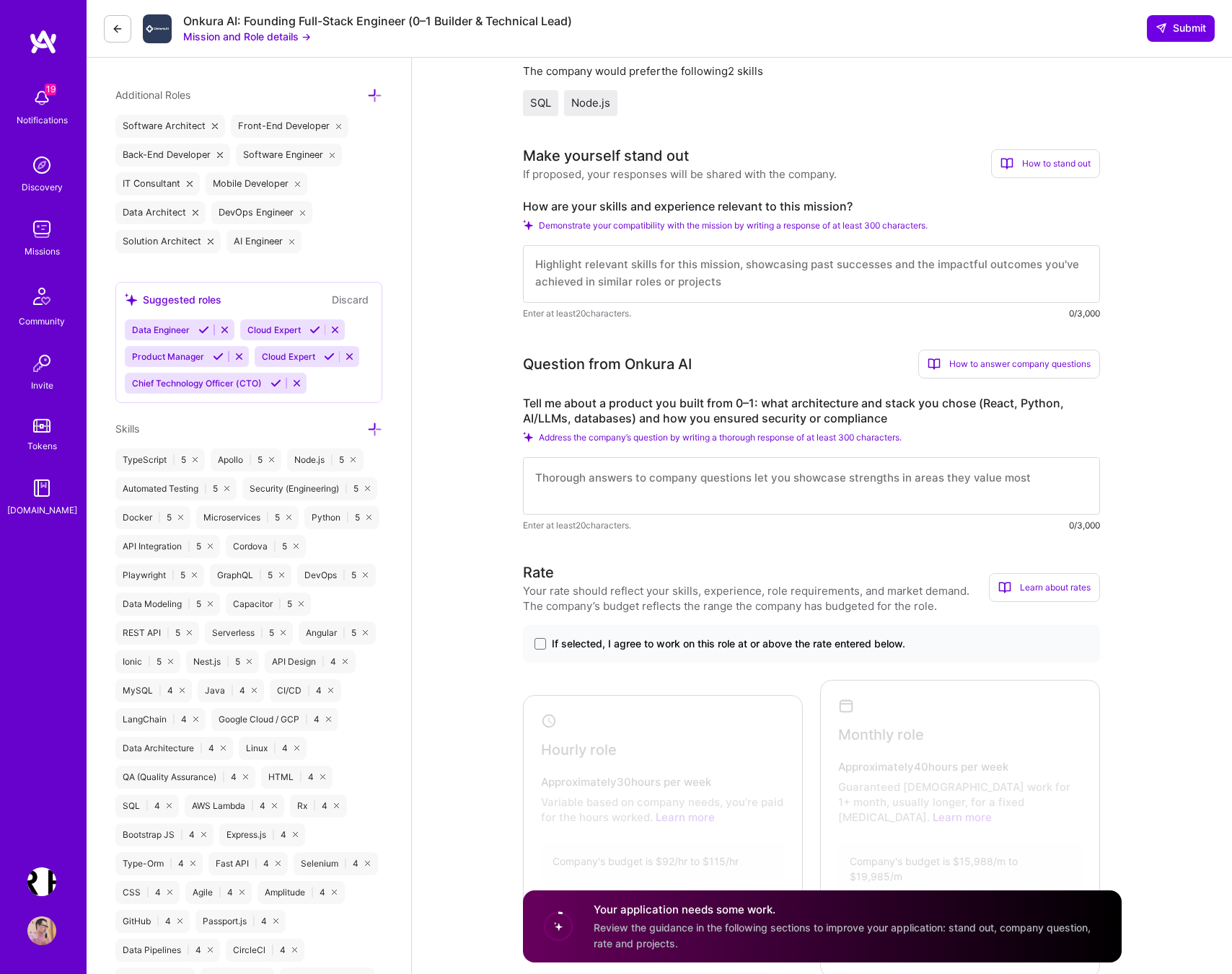
scroll to position [509, 0]
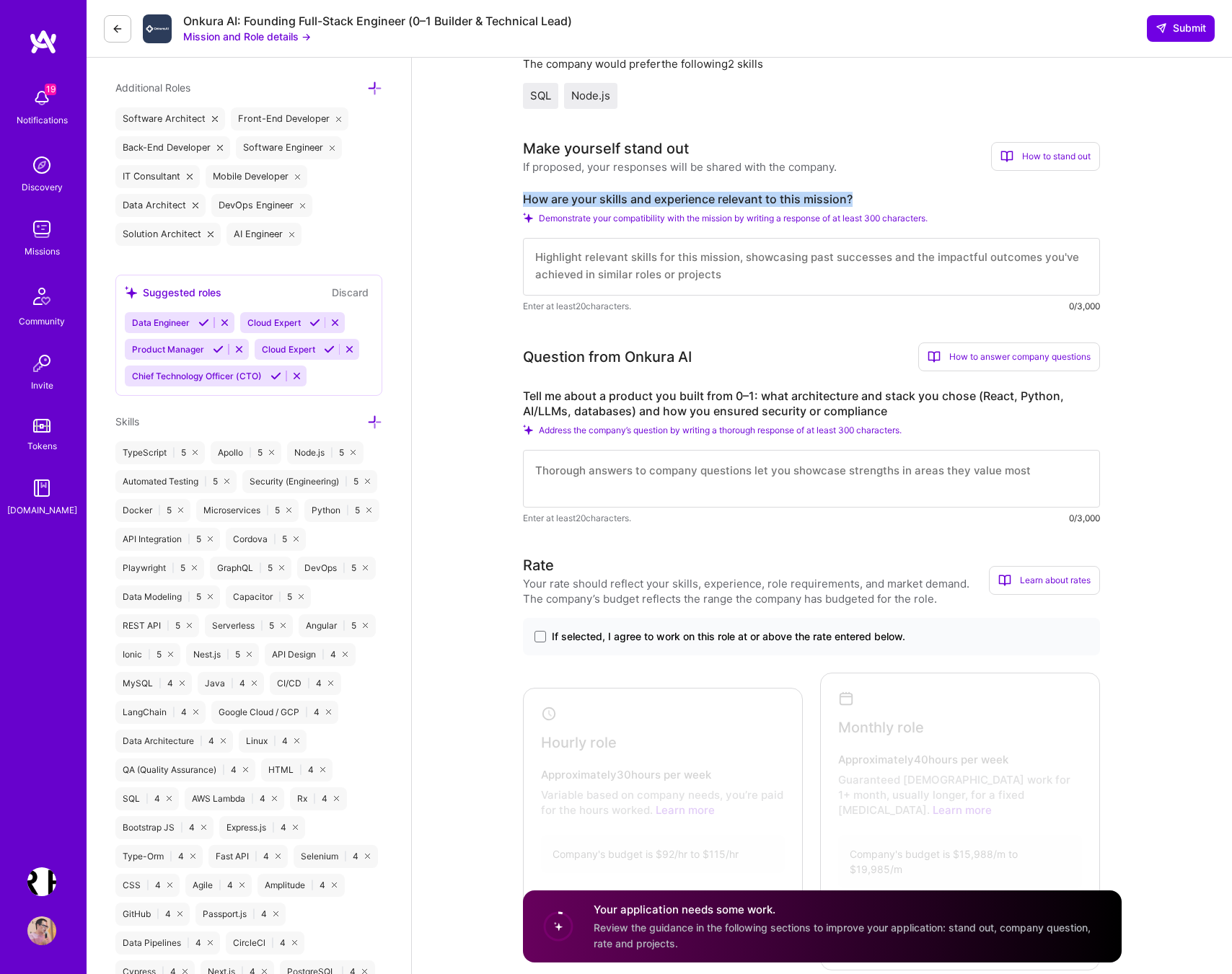
drag, startPoint x: 521, startPoint y: 210, endPoint x: 890, endPoint y: 210, distance: 369.0
copy label "How are your skills and experience relevant to this mission?"
click at [598, 273] on textarea at bounding box center [811, 267] width 577 height 58
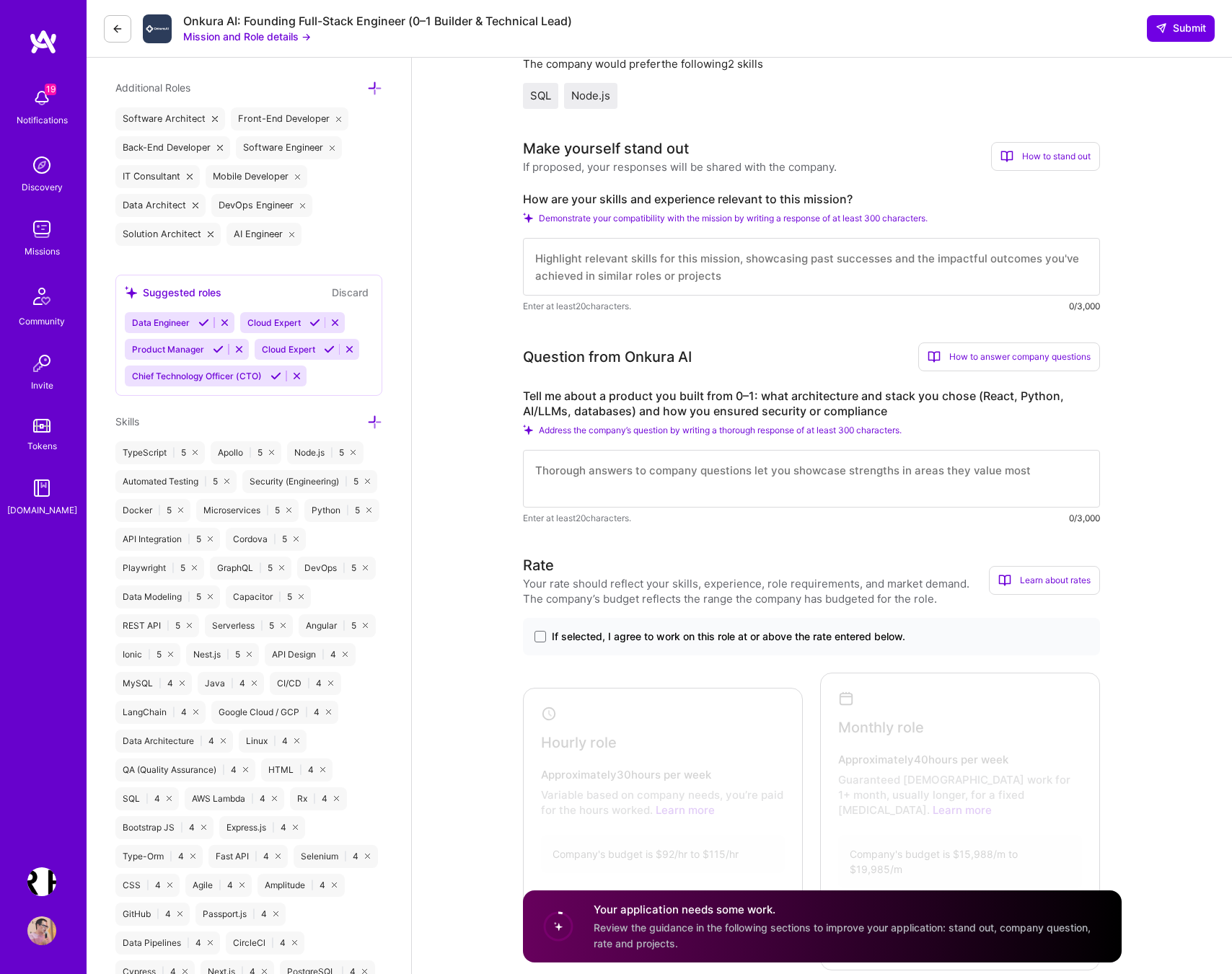
paste textarea "✅ React - Direct production experience Vrbo GraphQL federation serving 40M+ use…"
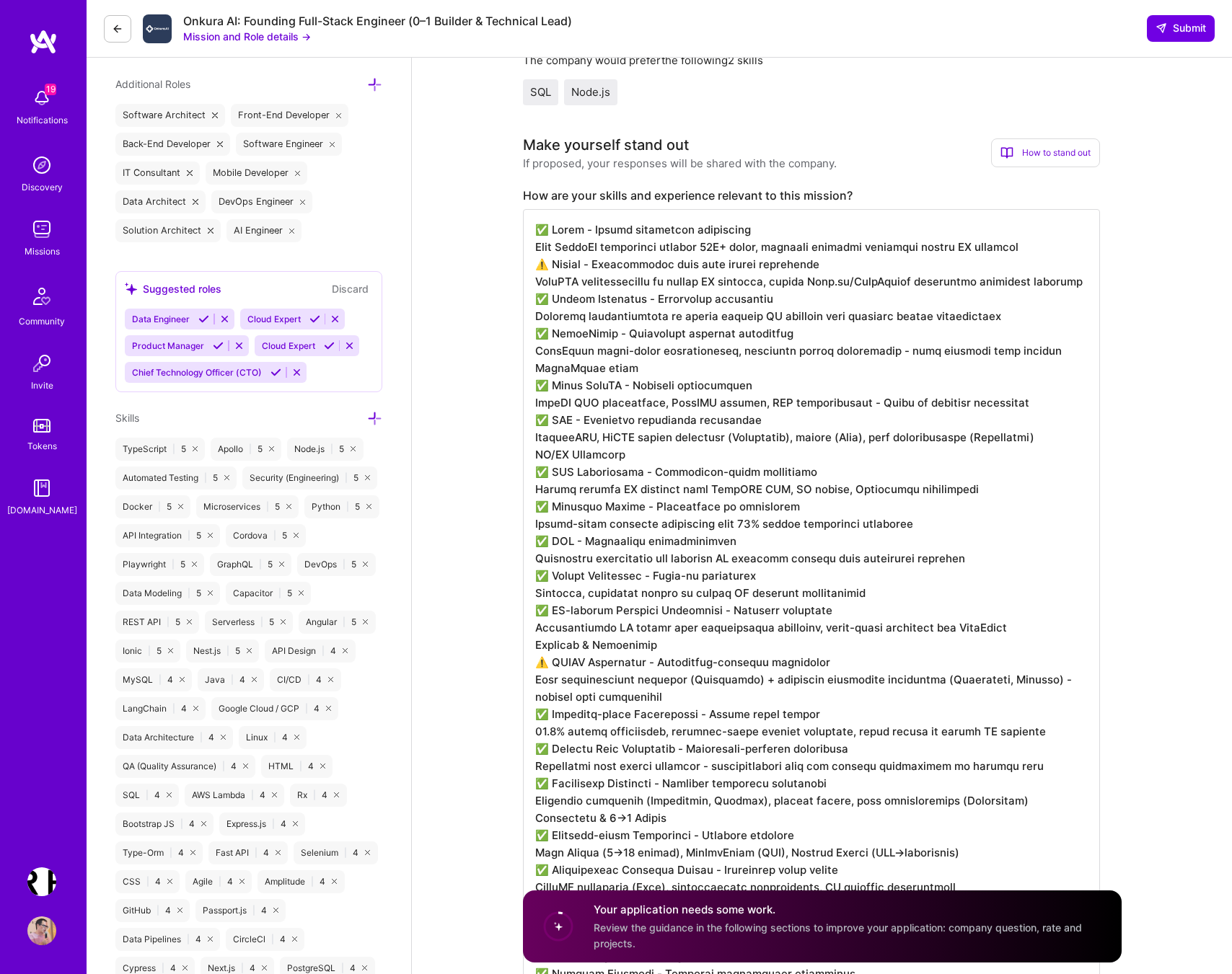
scroll to position [2, 0]
click at [779, 413] on textarea at bounding box center [811, 645] width 577 height 871
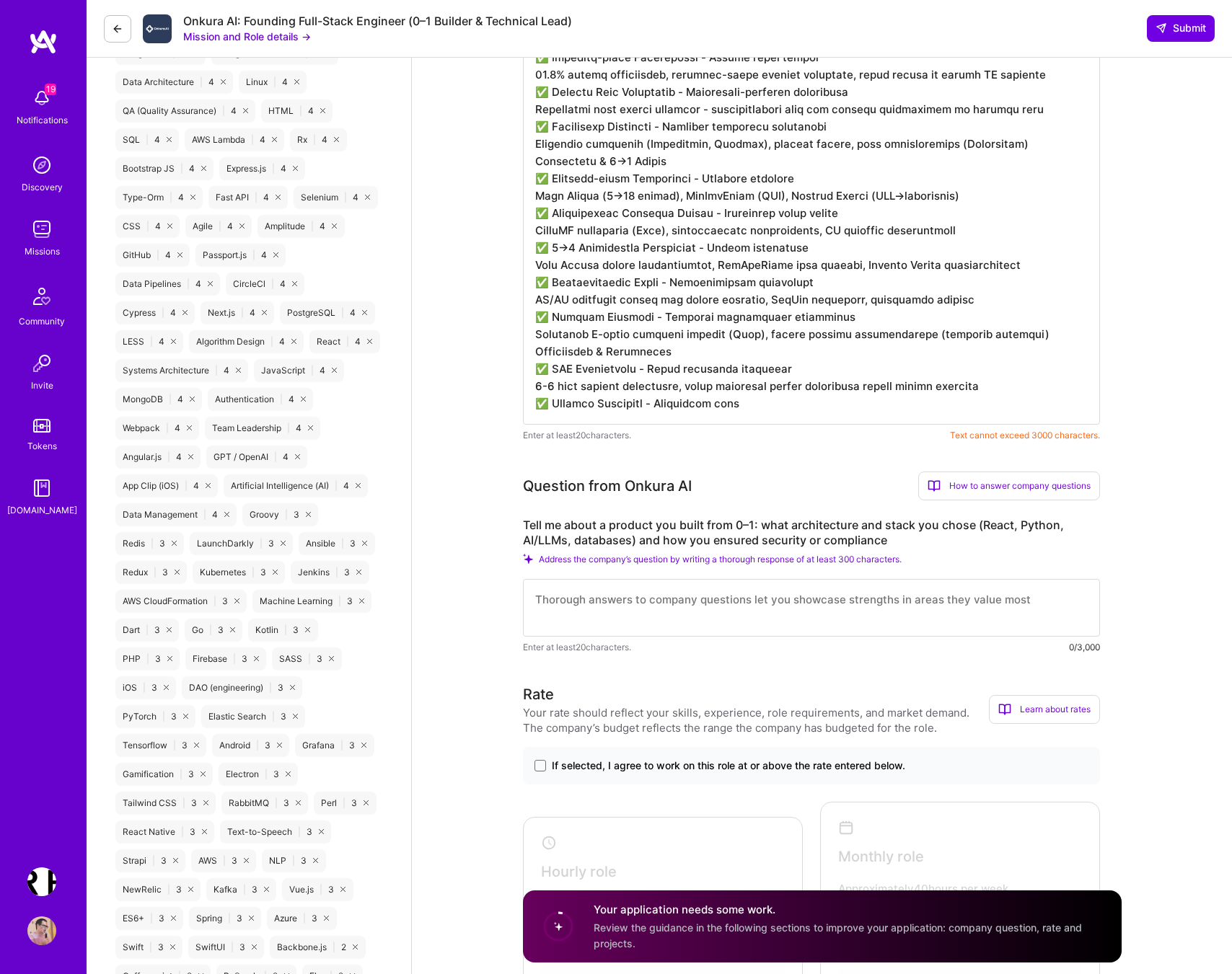
scroll to position [1254, 0]
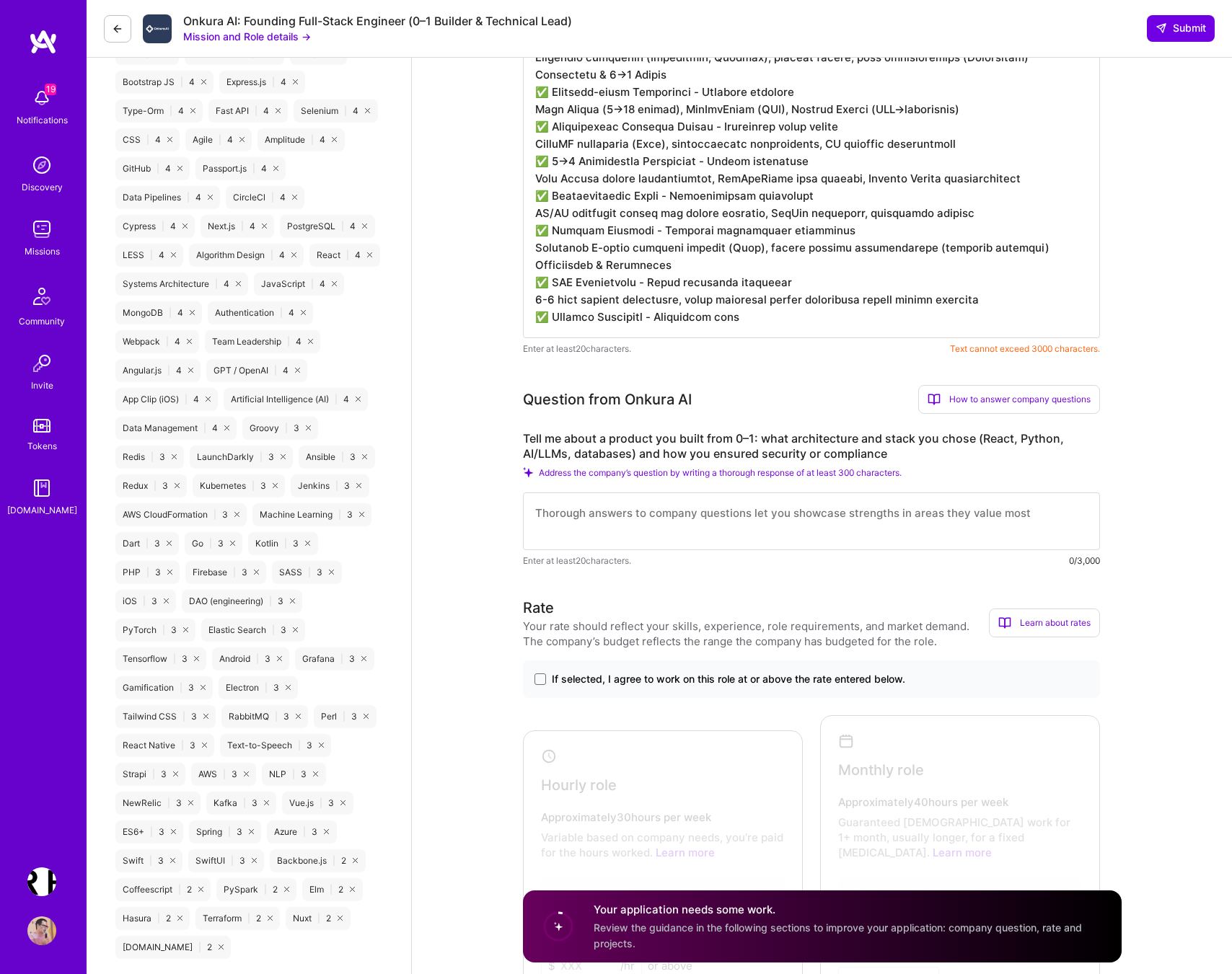
paste textarea "# Essential Skills Mapping to Experience ## **Core Technical Stack** • **React*…"
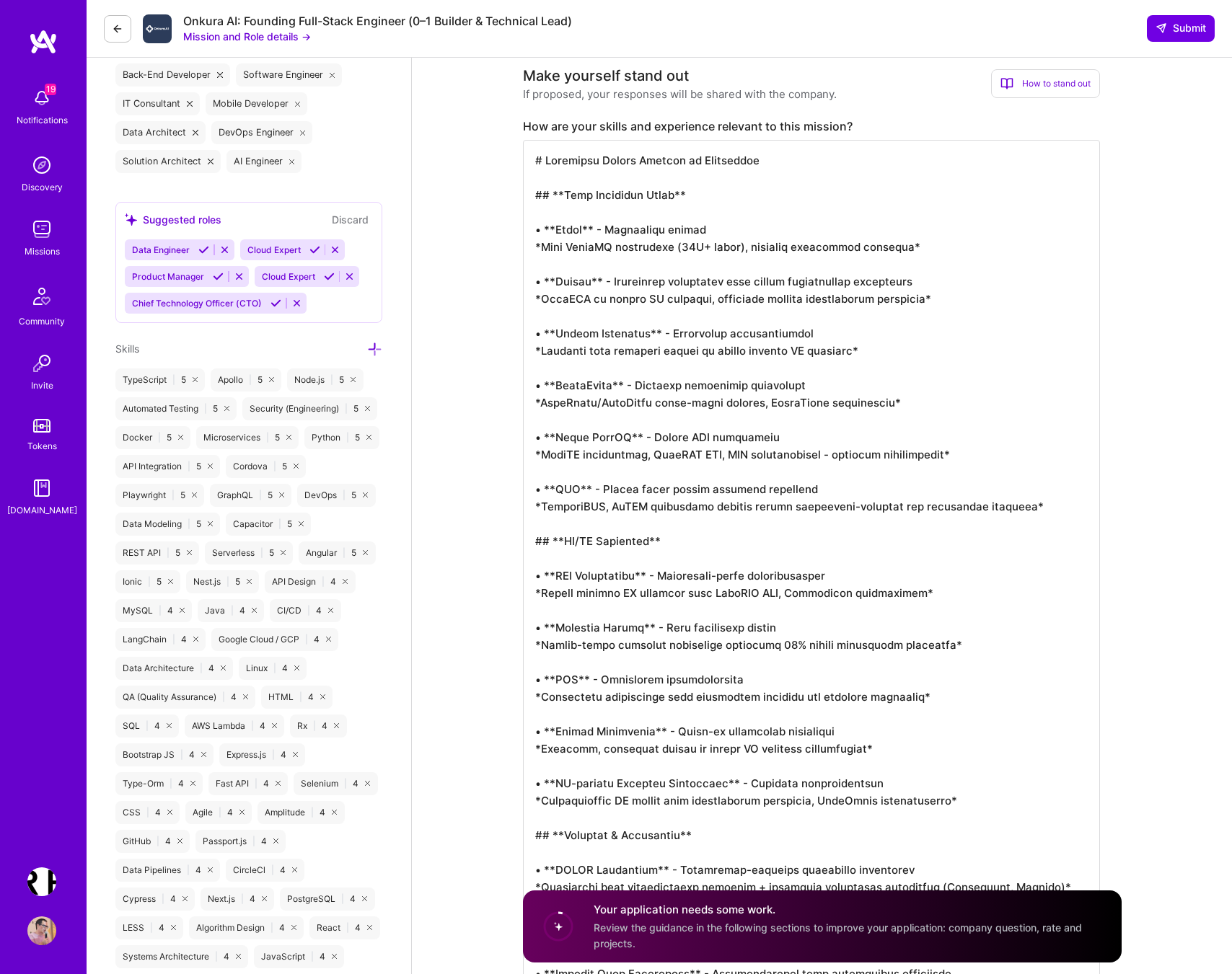
scroll to position [512, 0]
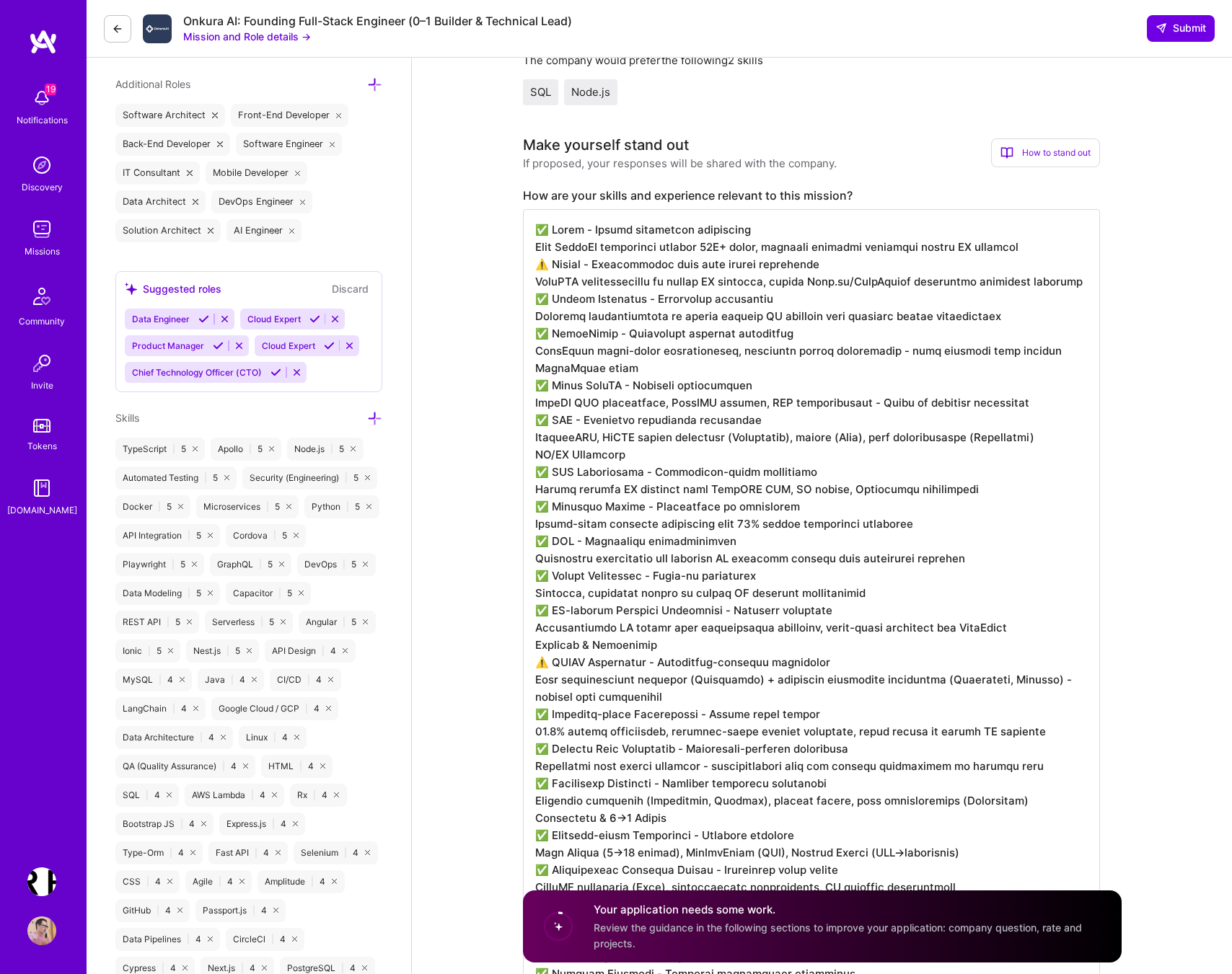
click at [685, 465] on textarea at bounding box center [811, 645] width 577 height 871
paste textarea "Core Technical Stack • React - Production expert Vrbo GraphQL federation (40M+ …"
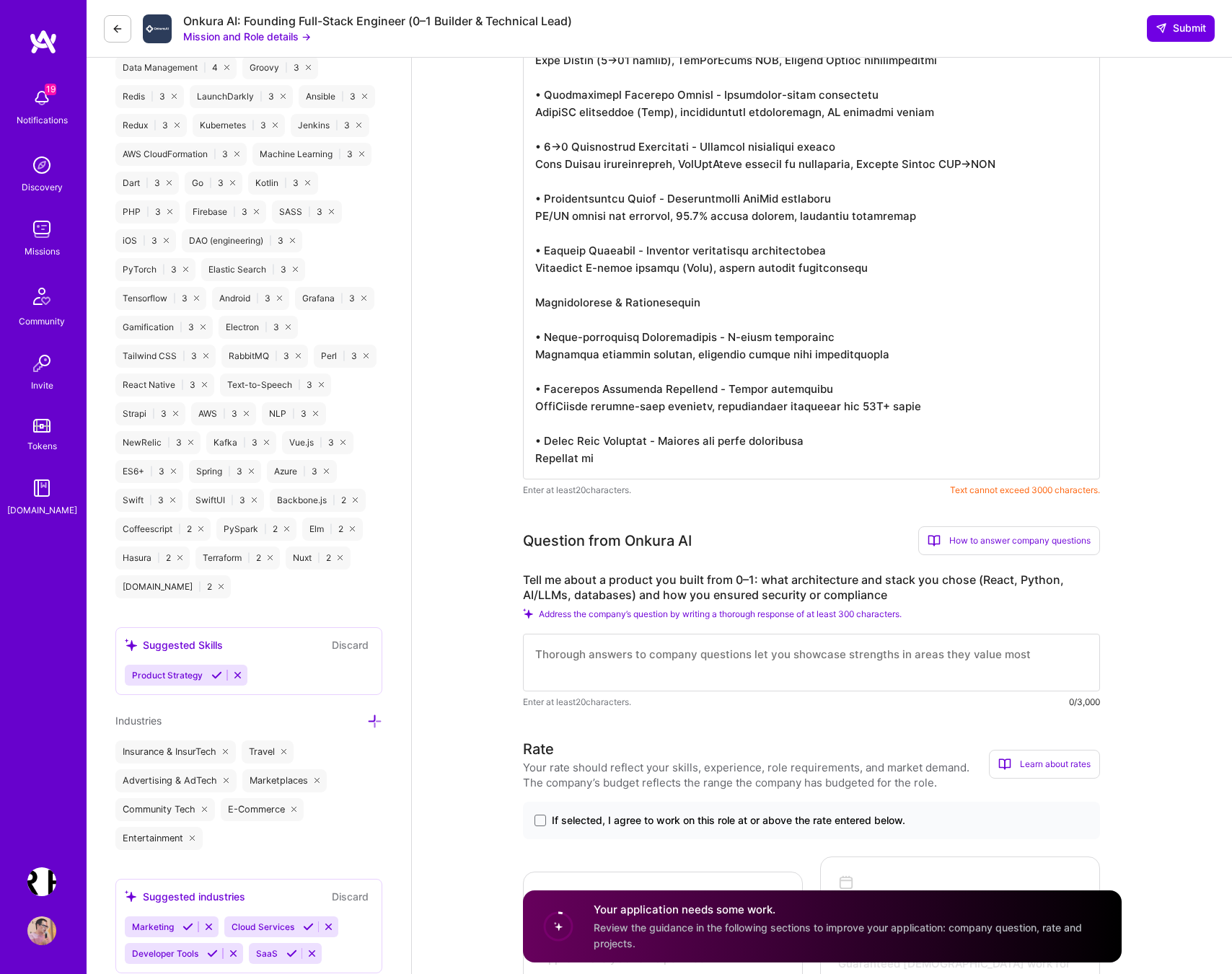
scroll to position [1614, 0]
type textarea "Core Technical Stack • React - Production expert Vrbo GraphQL federation (40M+ …"
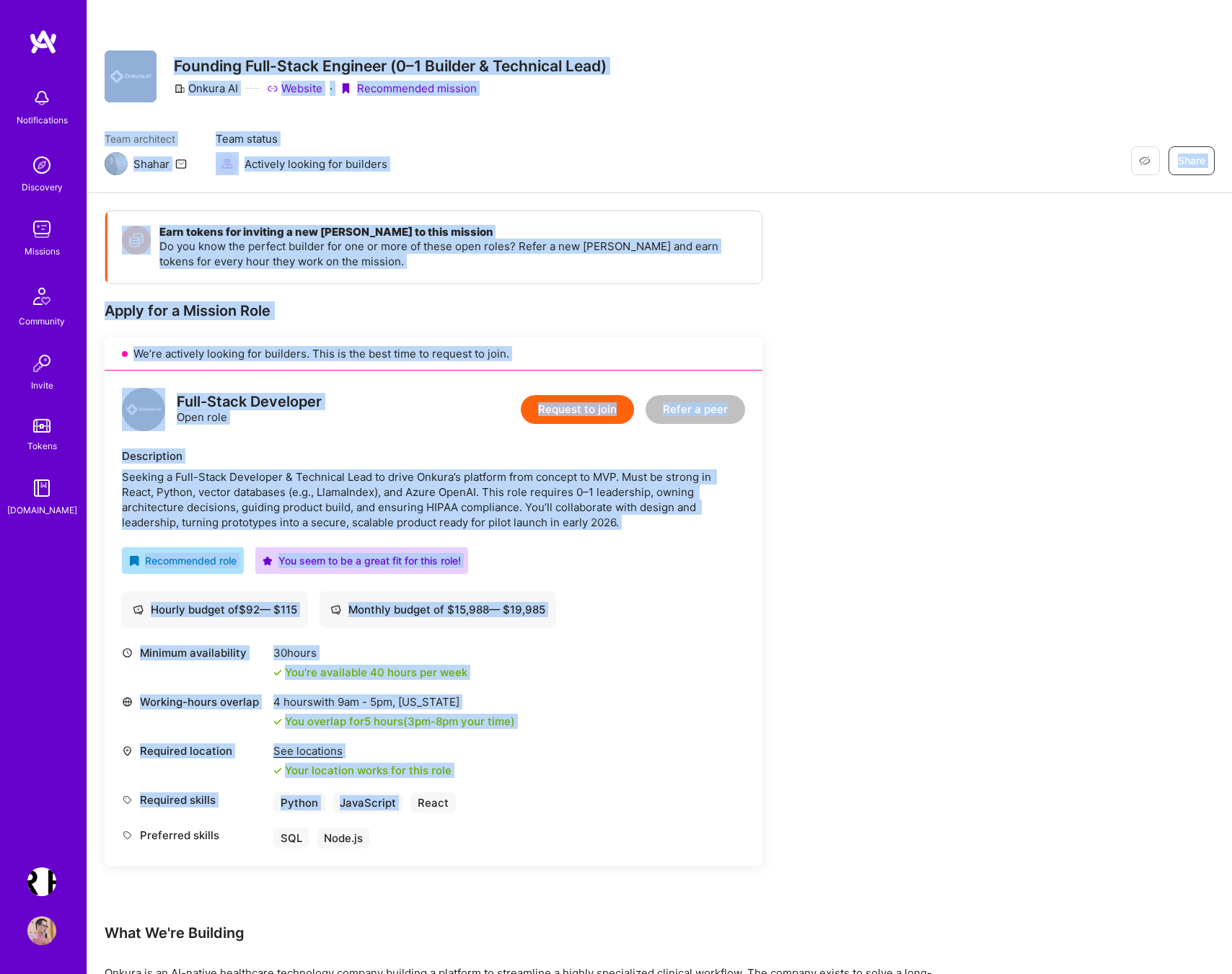
click at [591, 788] on div "Restore Not Interested Share Founding Full-Stack Engineer (0–1 Builder & Techni…" at bounding box center [659, 893] width 1145 height 1787
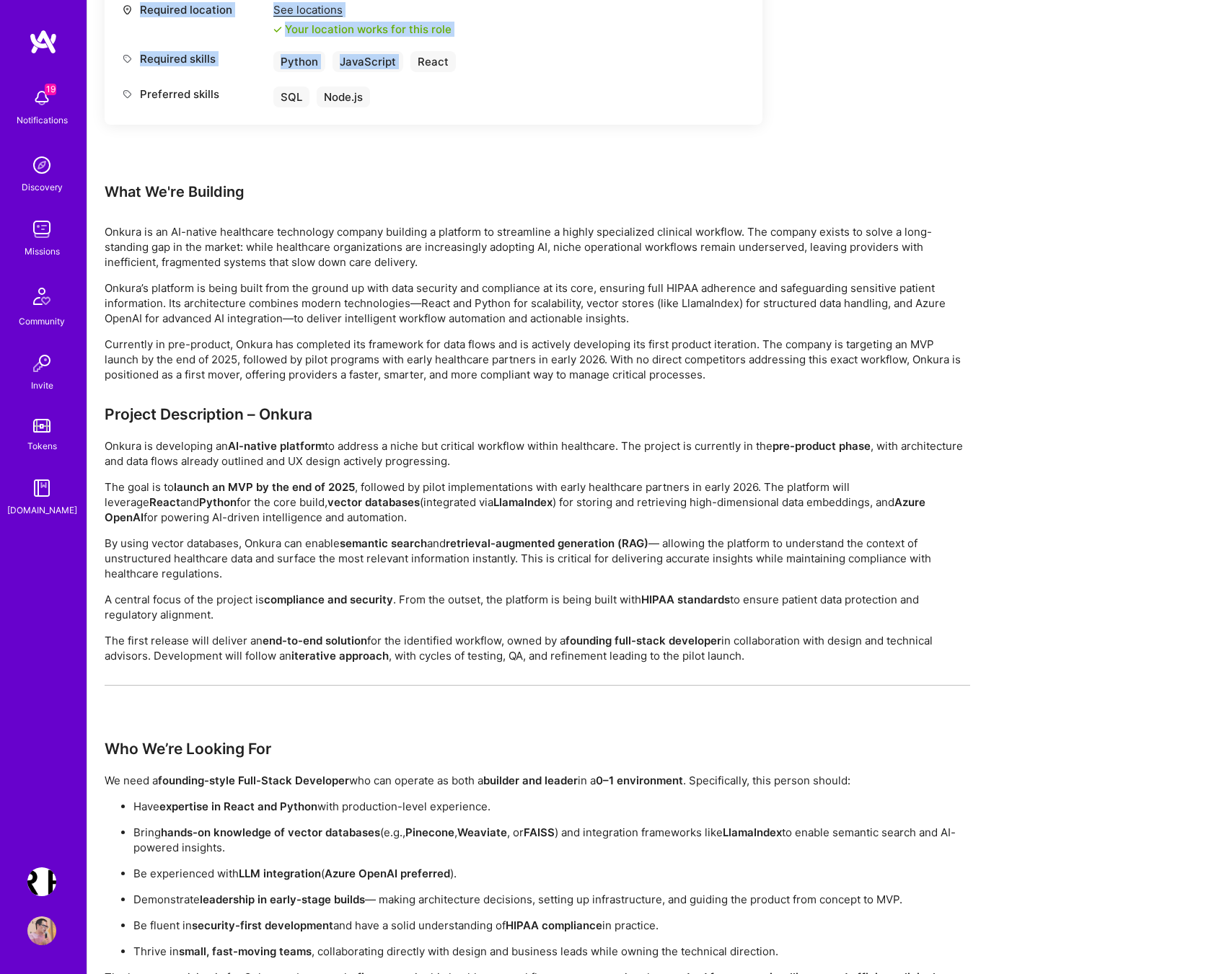
scroll to position [813, 0]
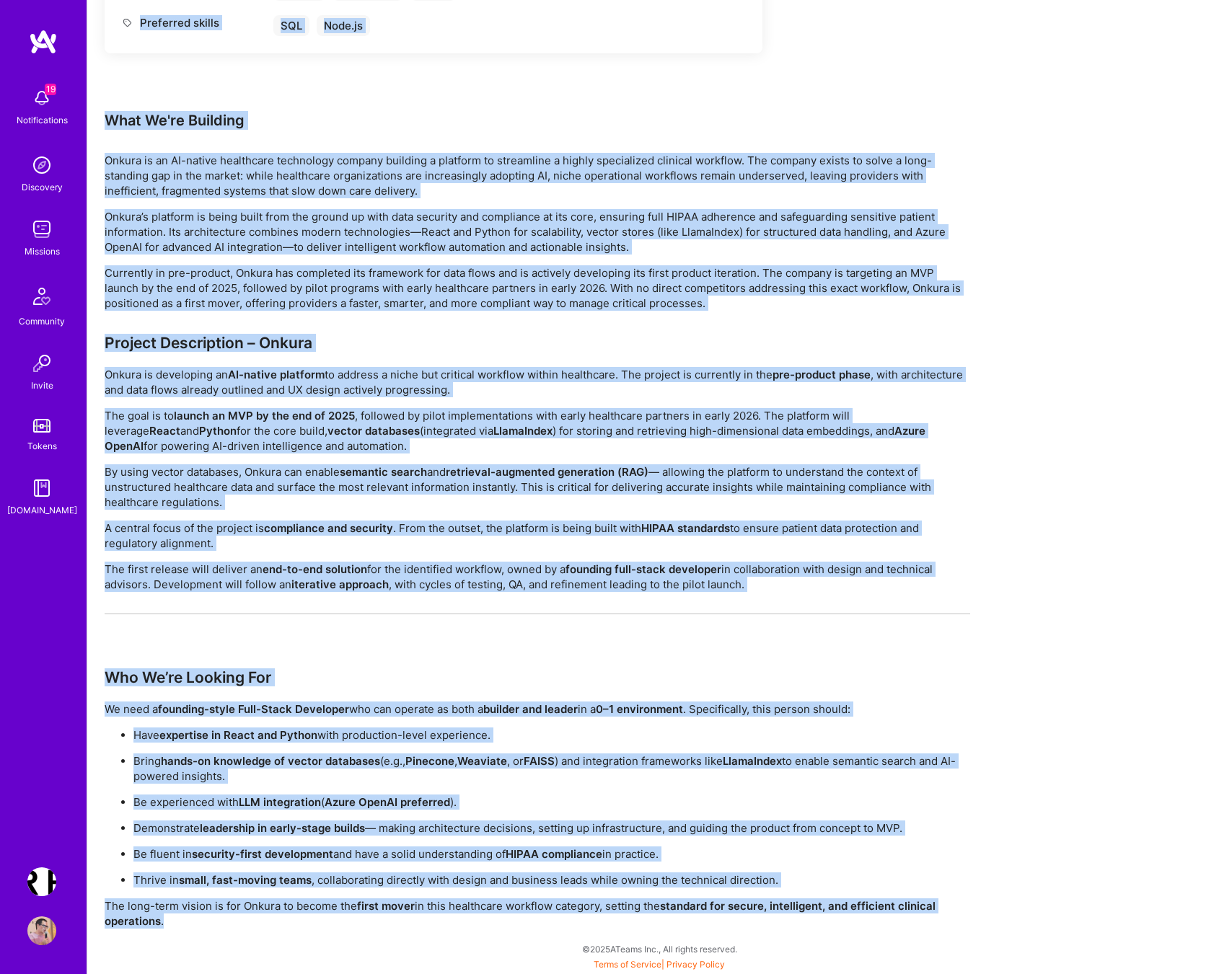
click at [278, 923] on p "The long-term vision is for Onkura to become the first mover in this healthcare…" at bounding box center [537, 914] width 865 height 30
click at [570, 296] on p "Currently in pre-product, Onkura has completed its framework for data flows and…" at bounding box center [537, 288] width 865 height 46
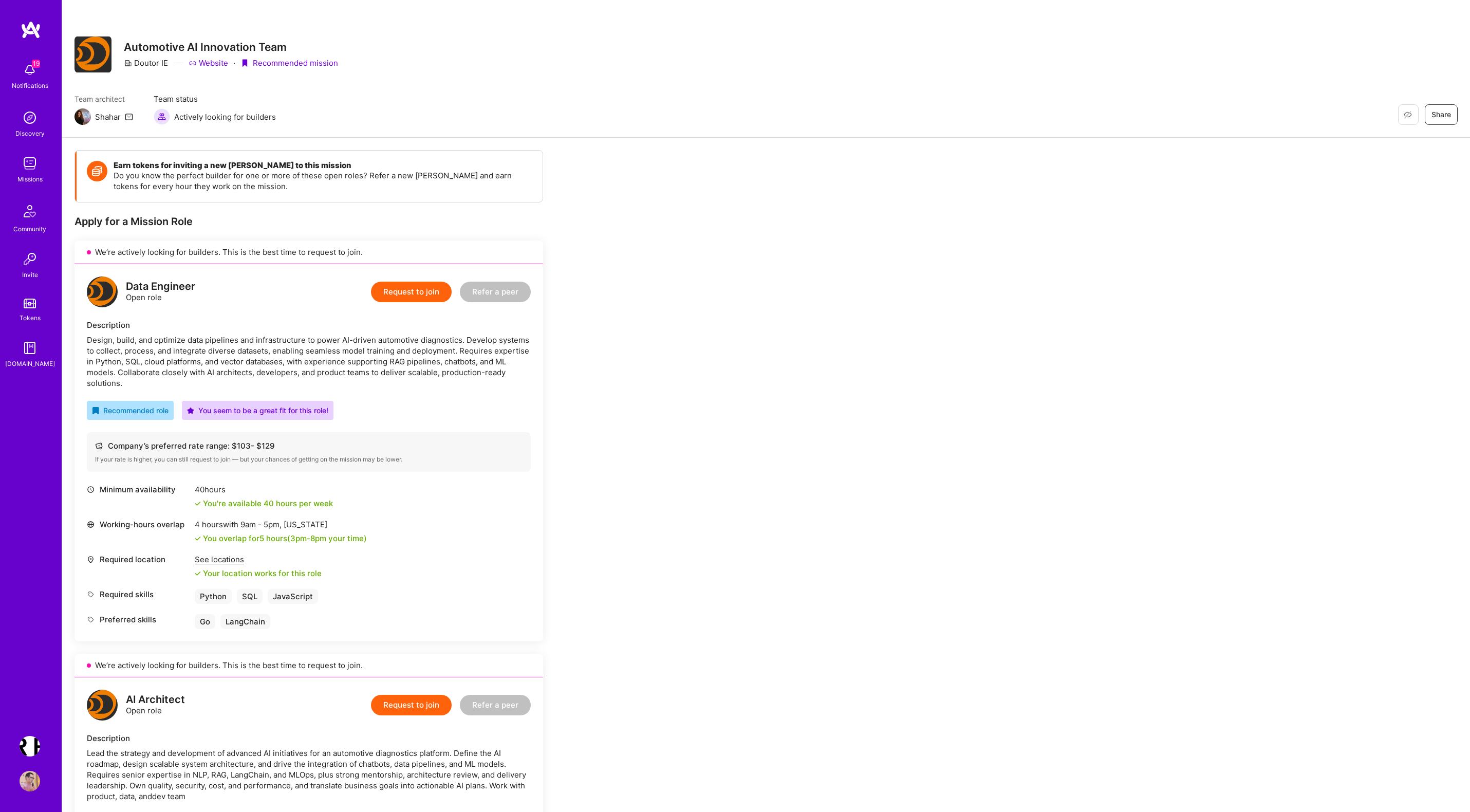
scroll to position [1377, 0]
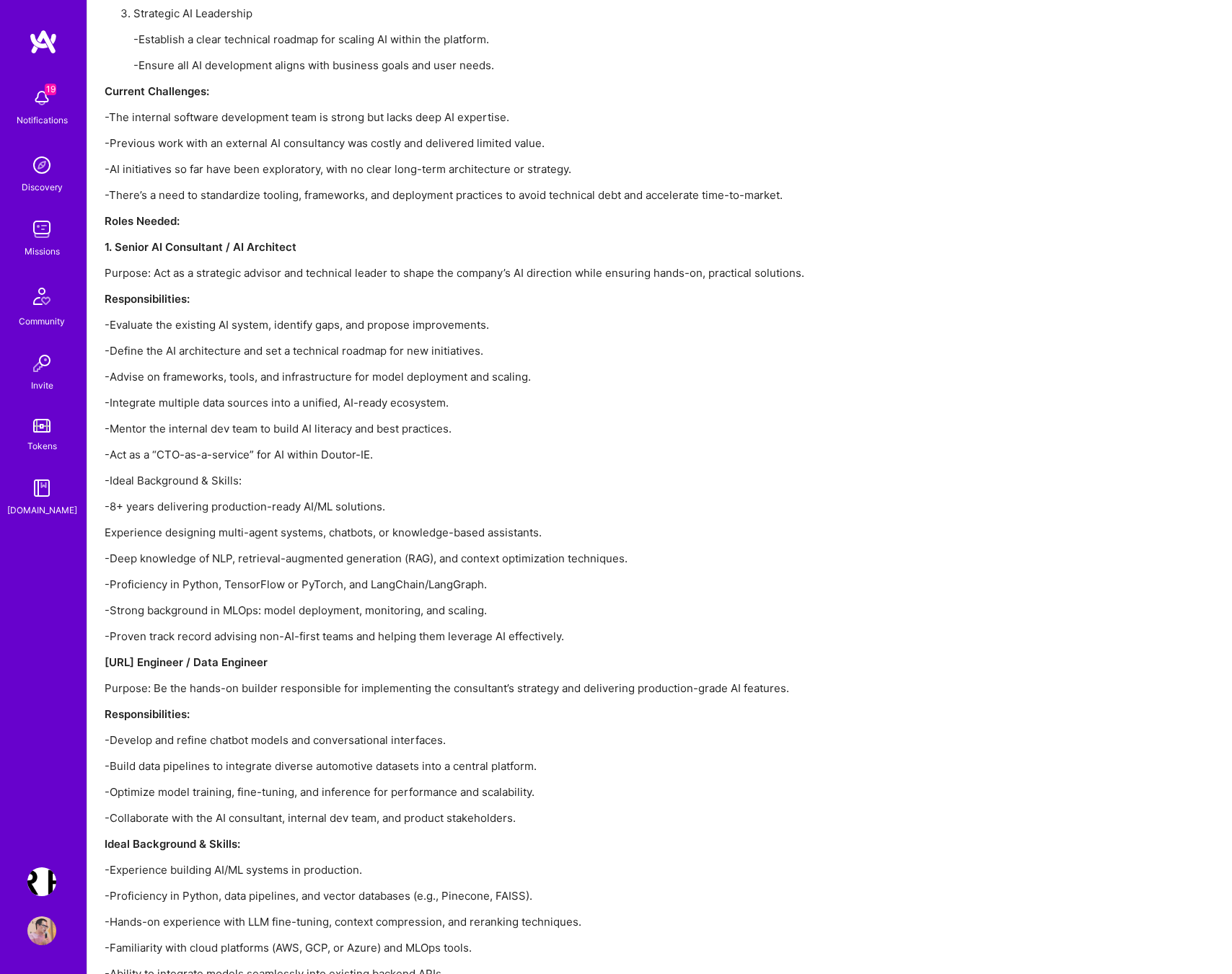
scroll to position [2099, 0]
